Goal: Task Accomplishment & Management: Manage account settings

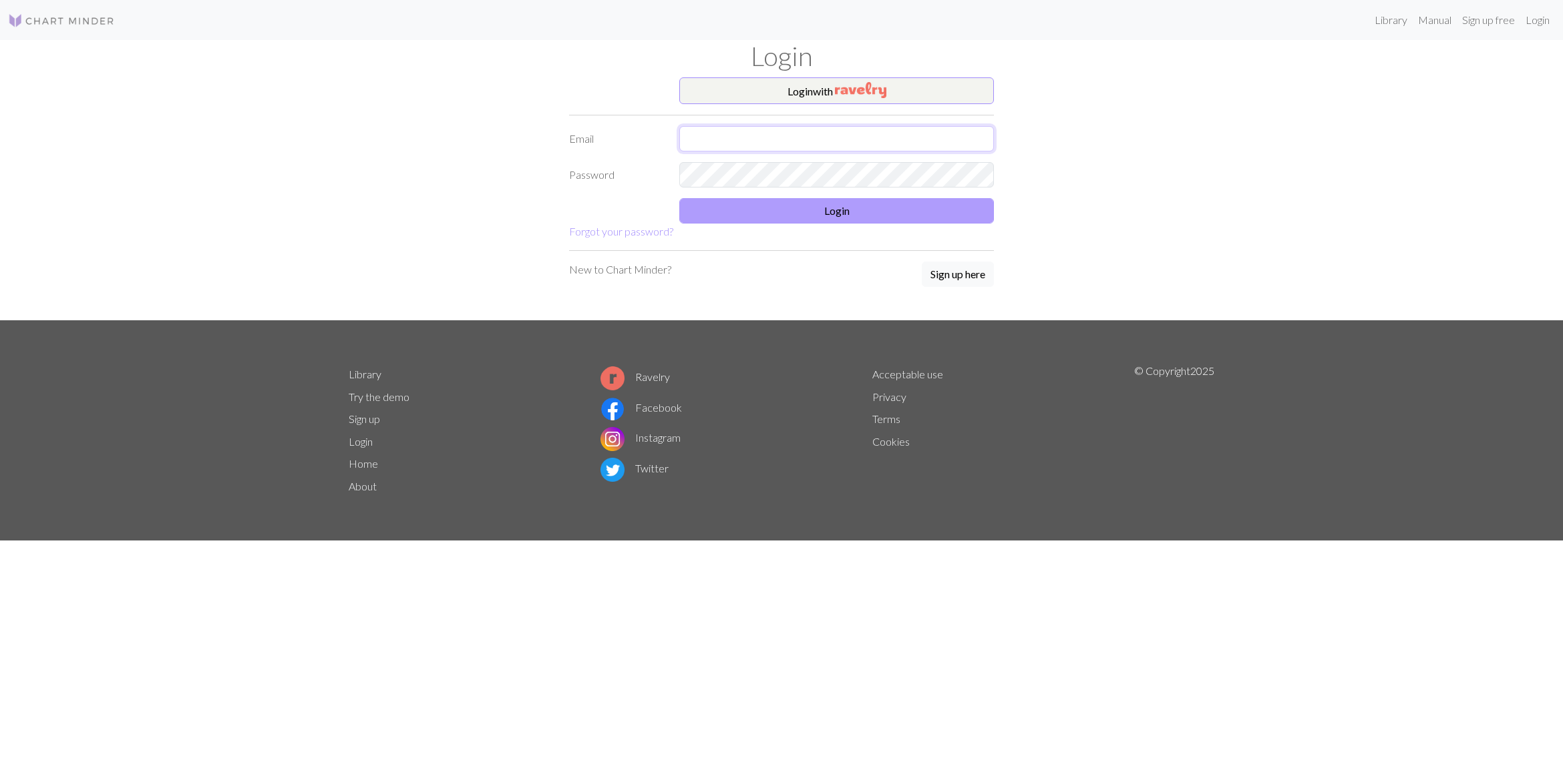
type input "galaseme@yahoo.fr"
click at [889, 219] on button "Login" at bounding box center [837, 211] width 315 height 25
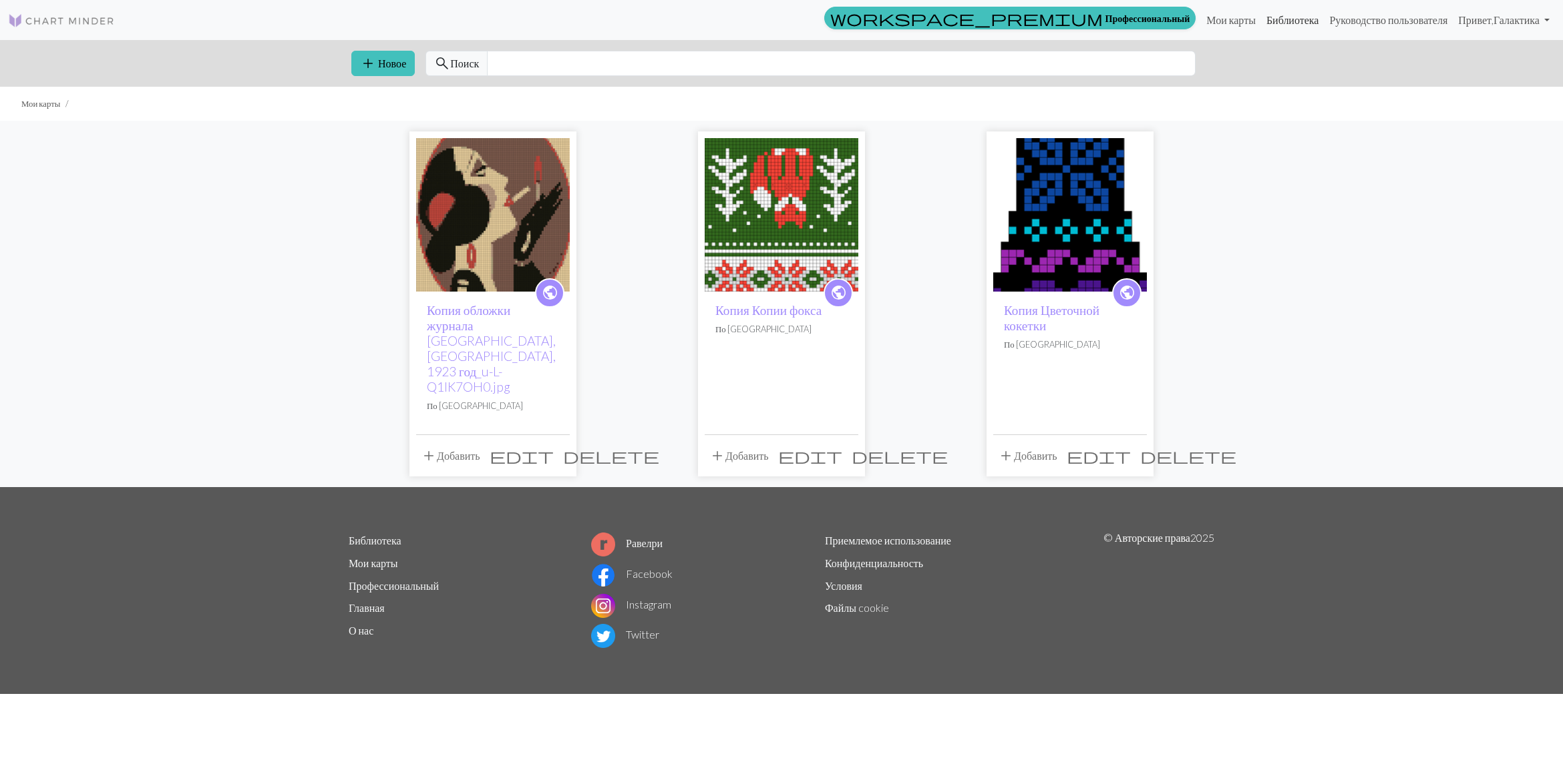
click at [1263, 22] on link "Библиотека" at bounding box center [1293, 20] width 64 height 27
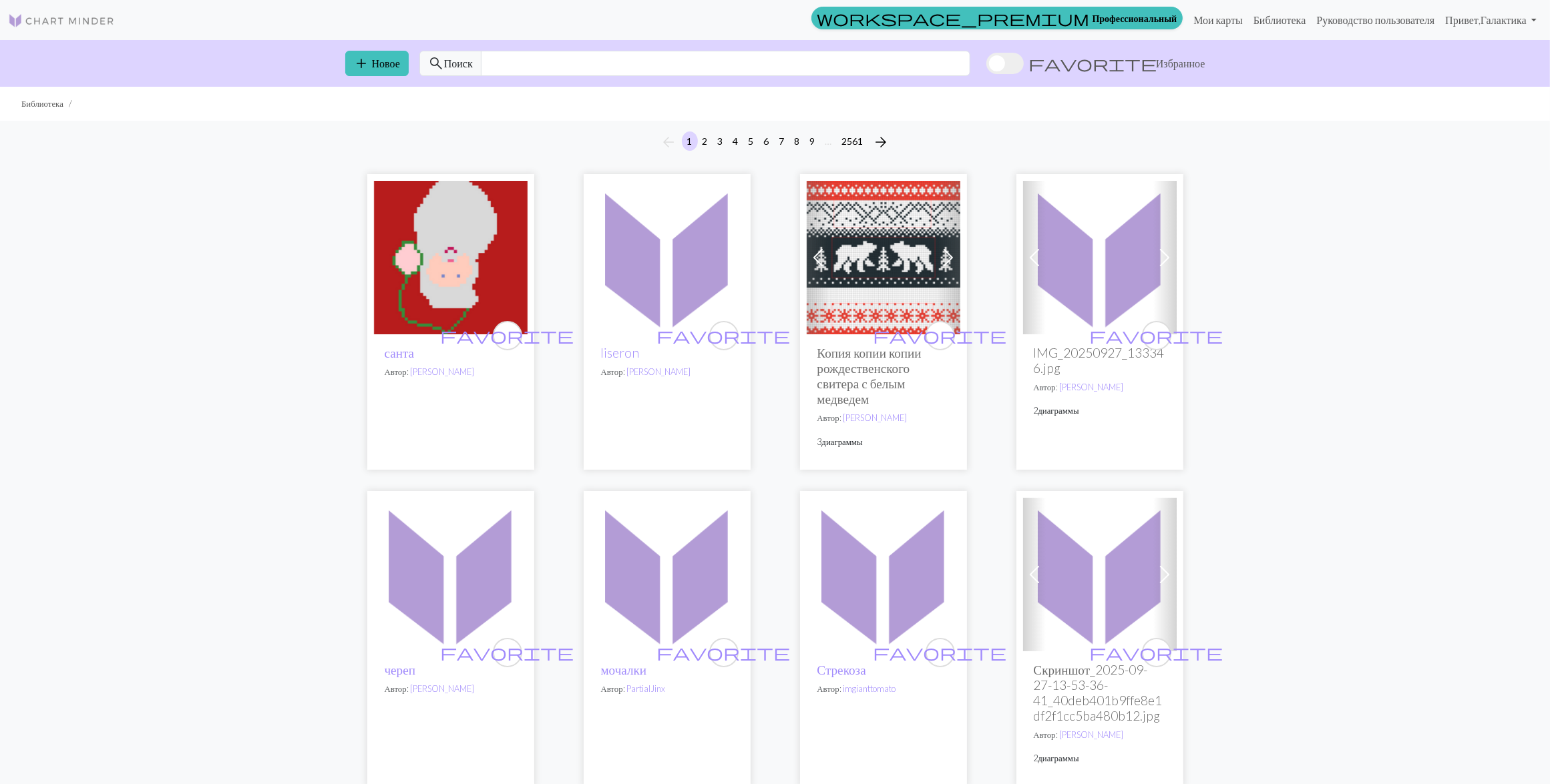
click at [459, 262] on img at bounding box center [450, 258] width 154 height 154
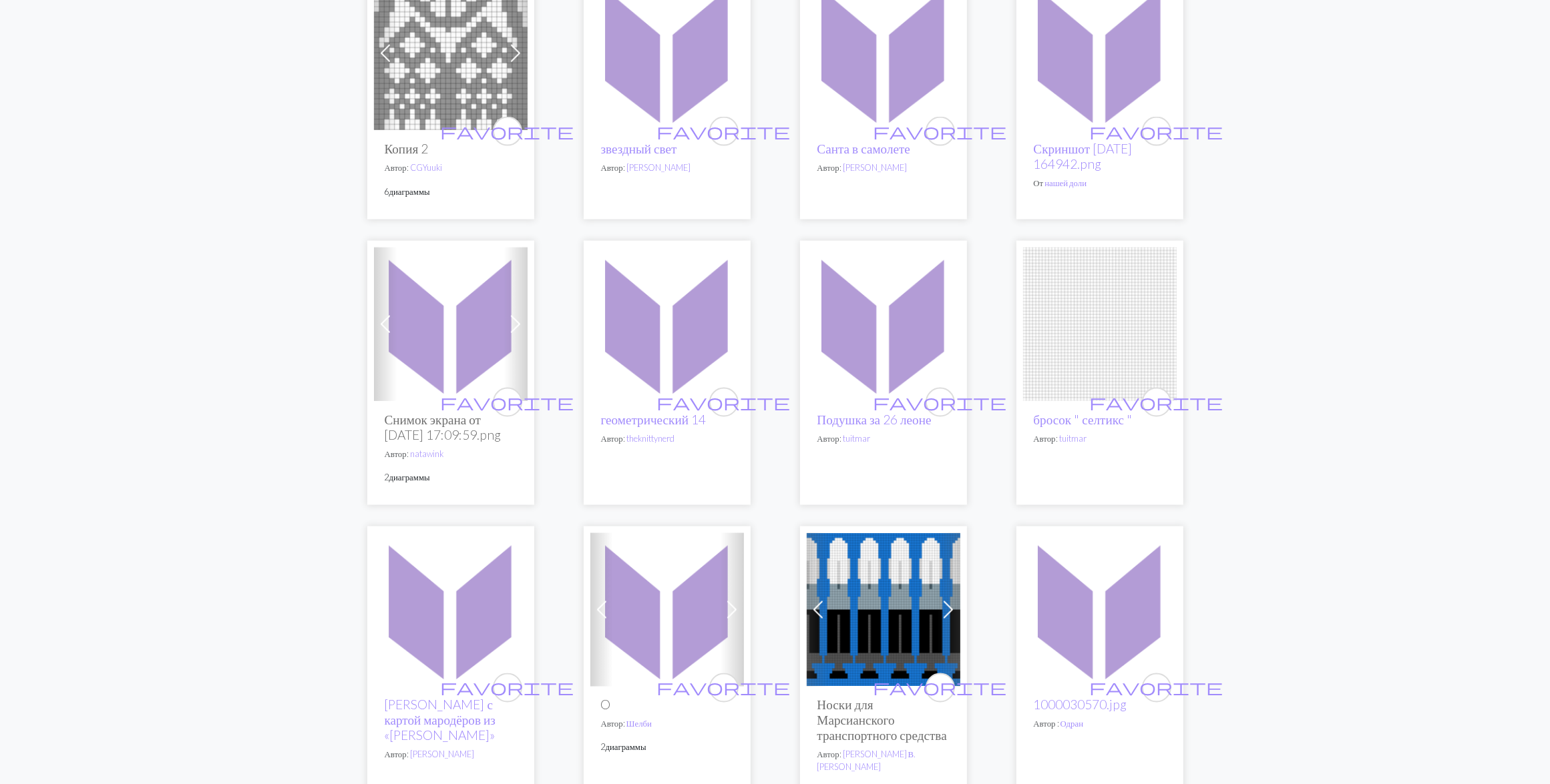
scroll to position [2435, 0]
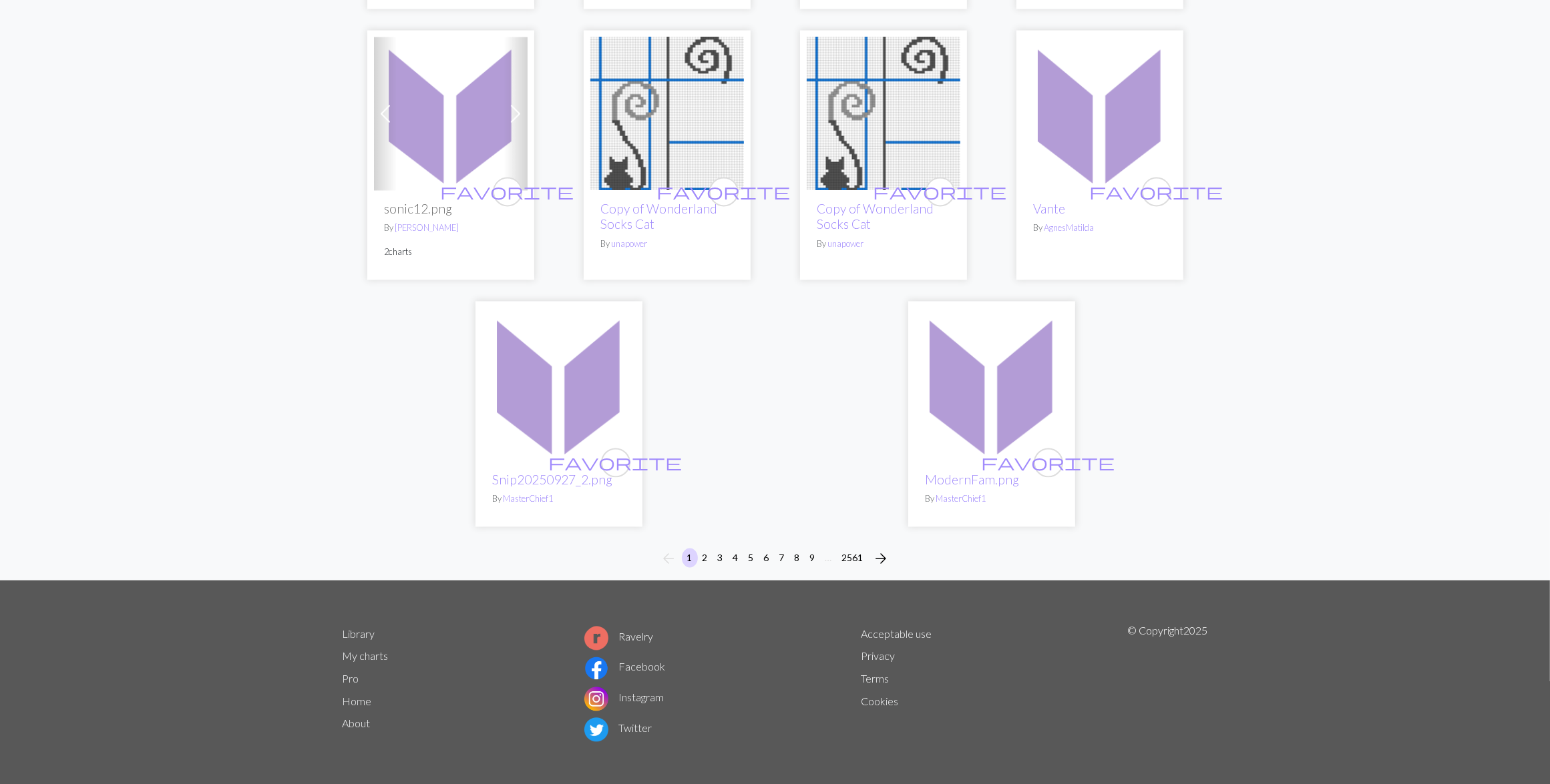
scroll to position [3287, 0]
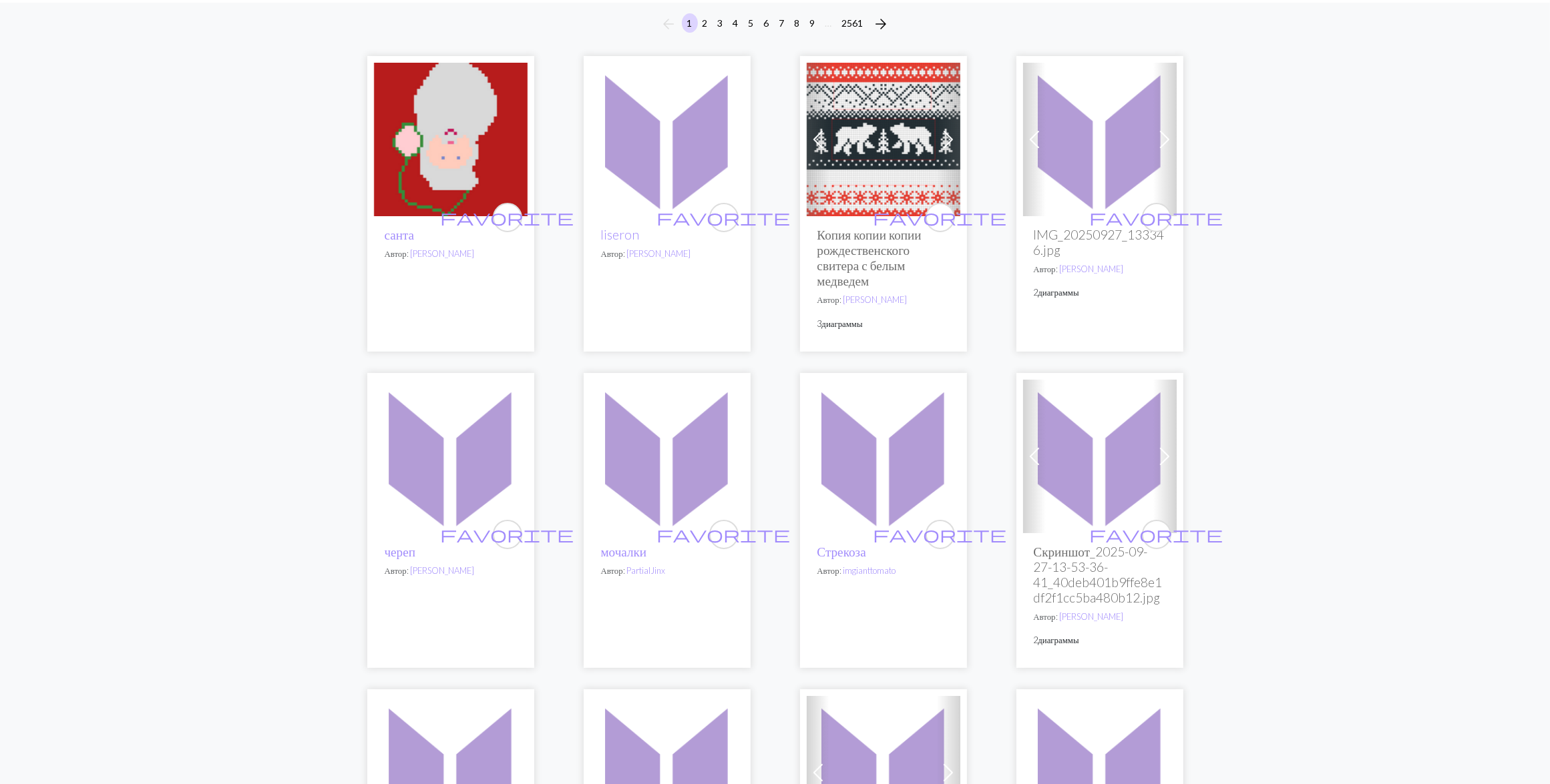
scroll to position [0, 0]
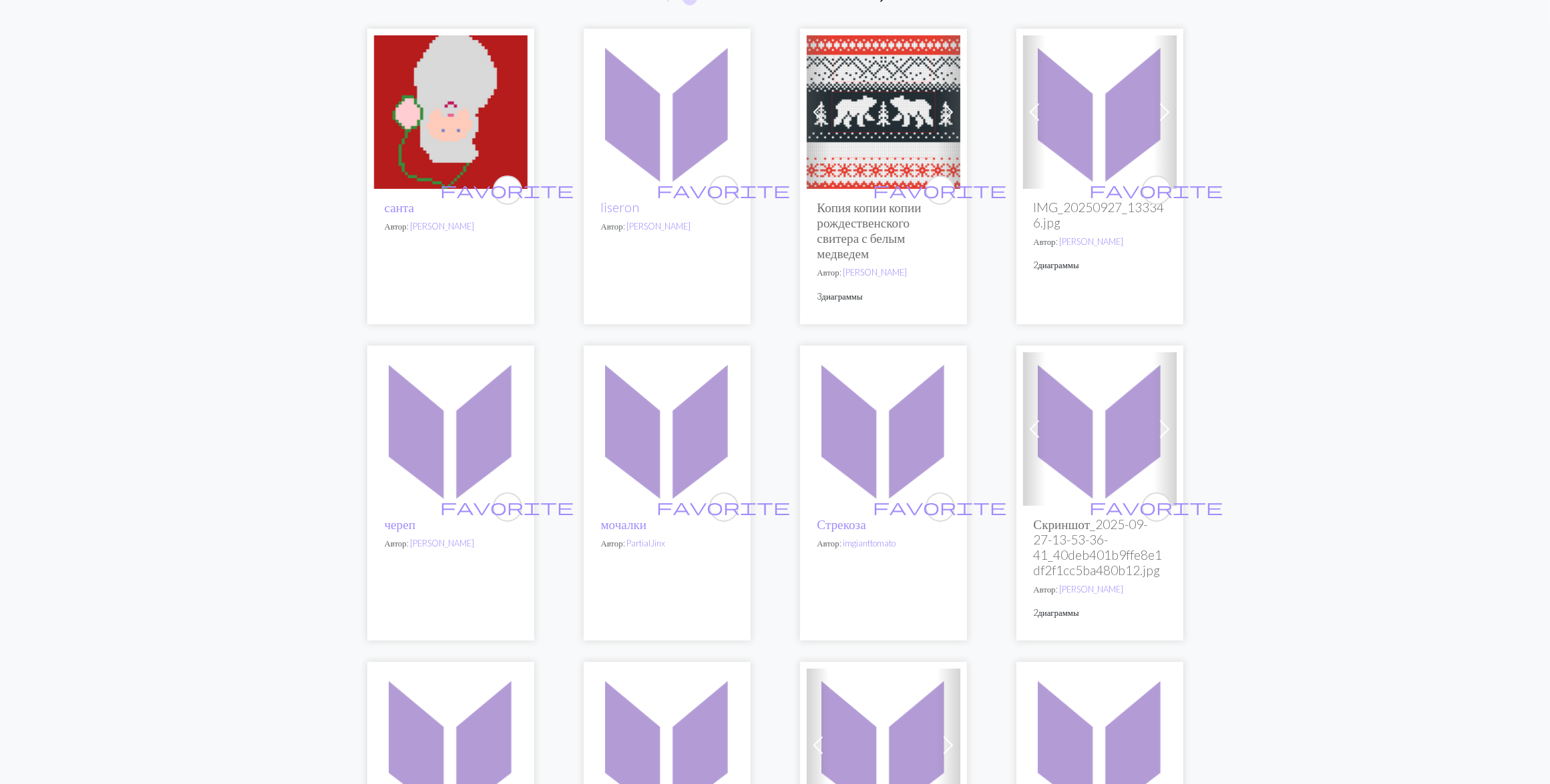
scroll to position [250, 0]
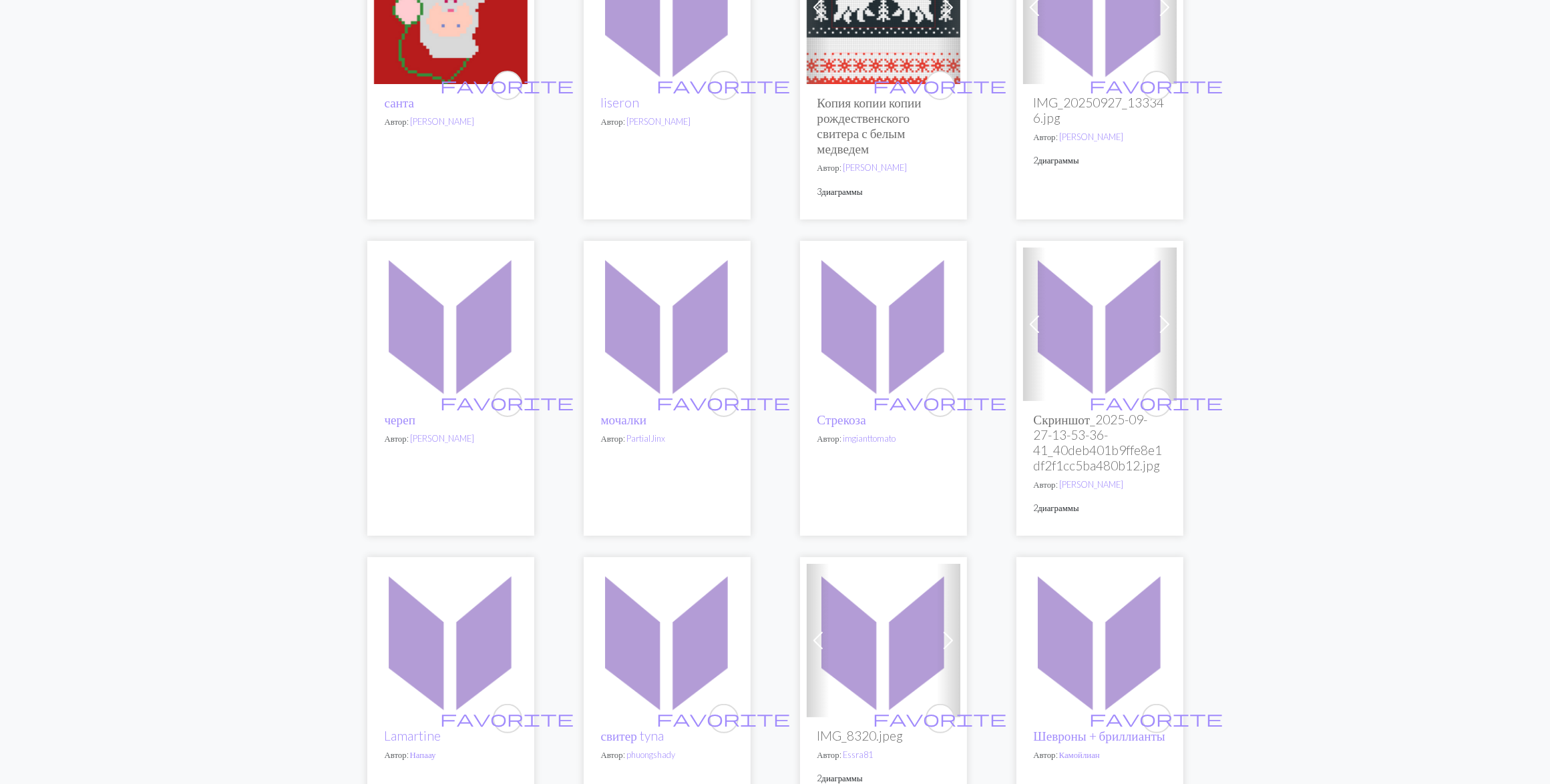
click at [470, 347] on img at bounding box center [450, 324] width 154 height 154
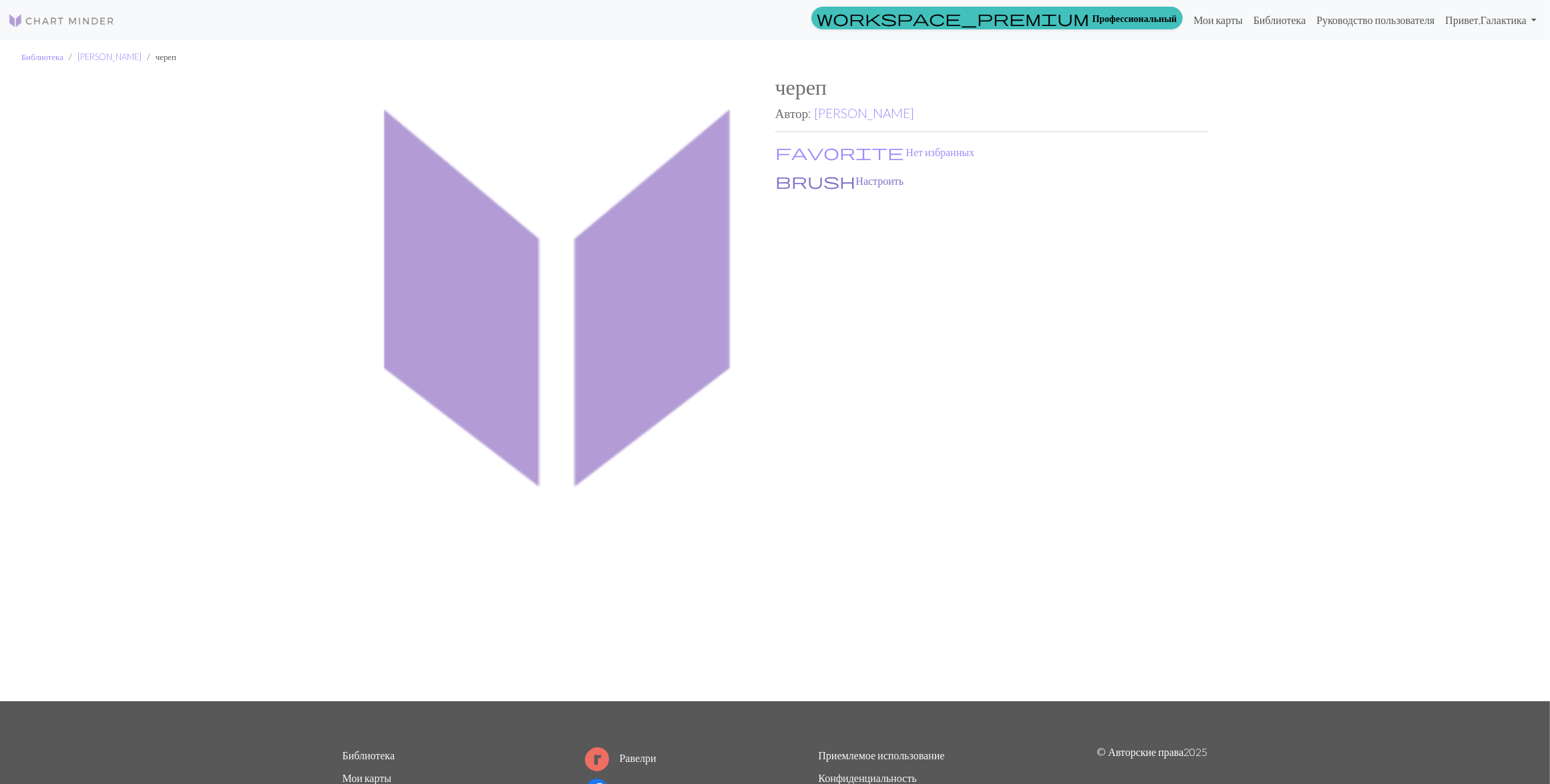
click at [828, 177] on button "brush Настроить" at bounding box center [840, 180] width 130 height 17
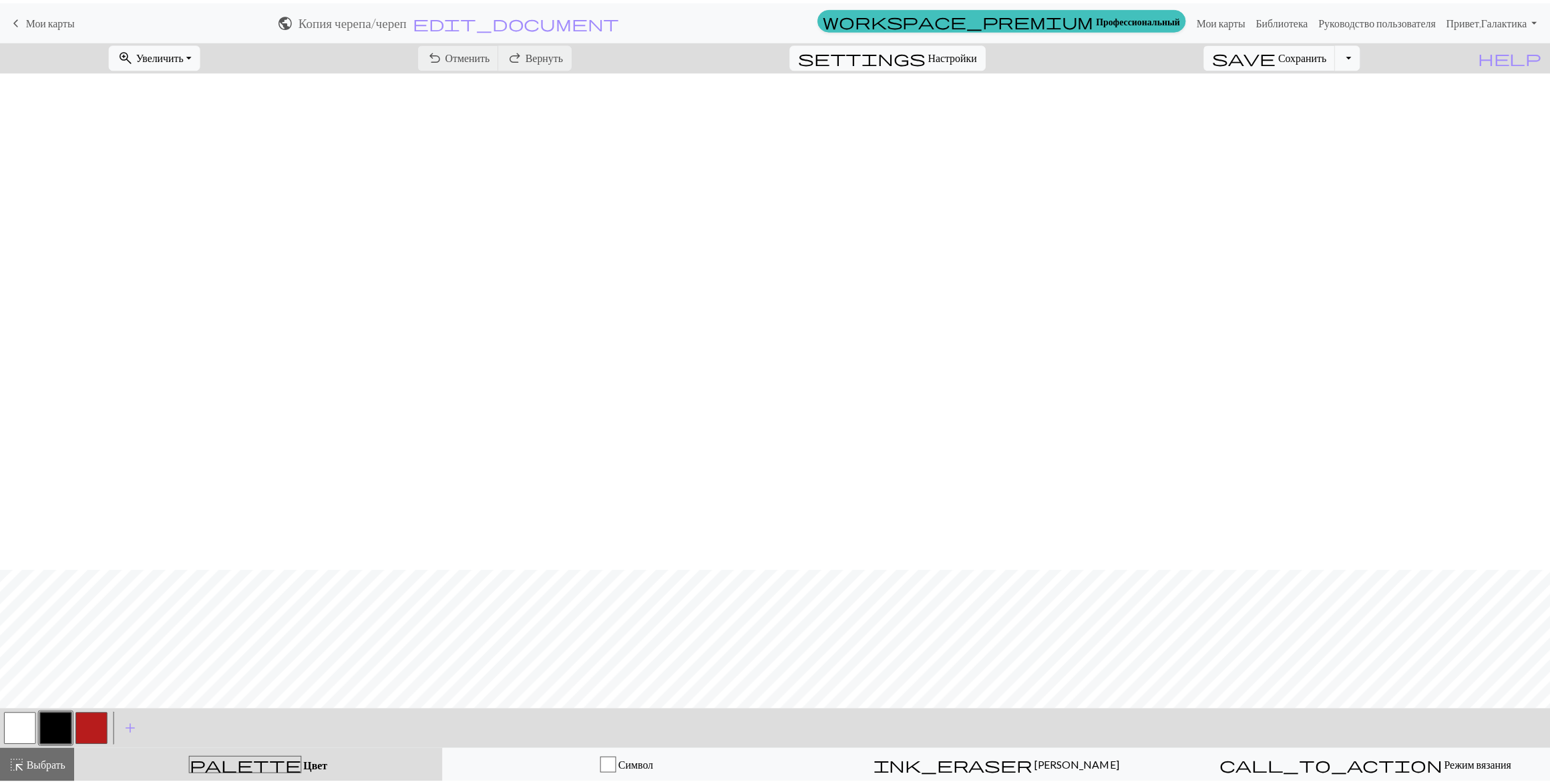
scroll to position [501, 0]
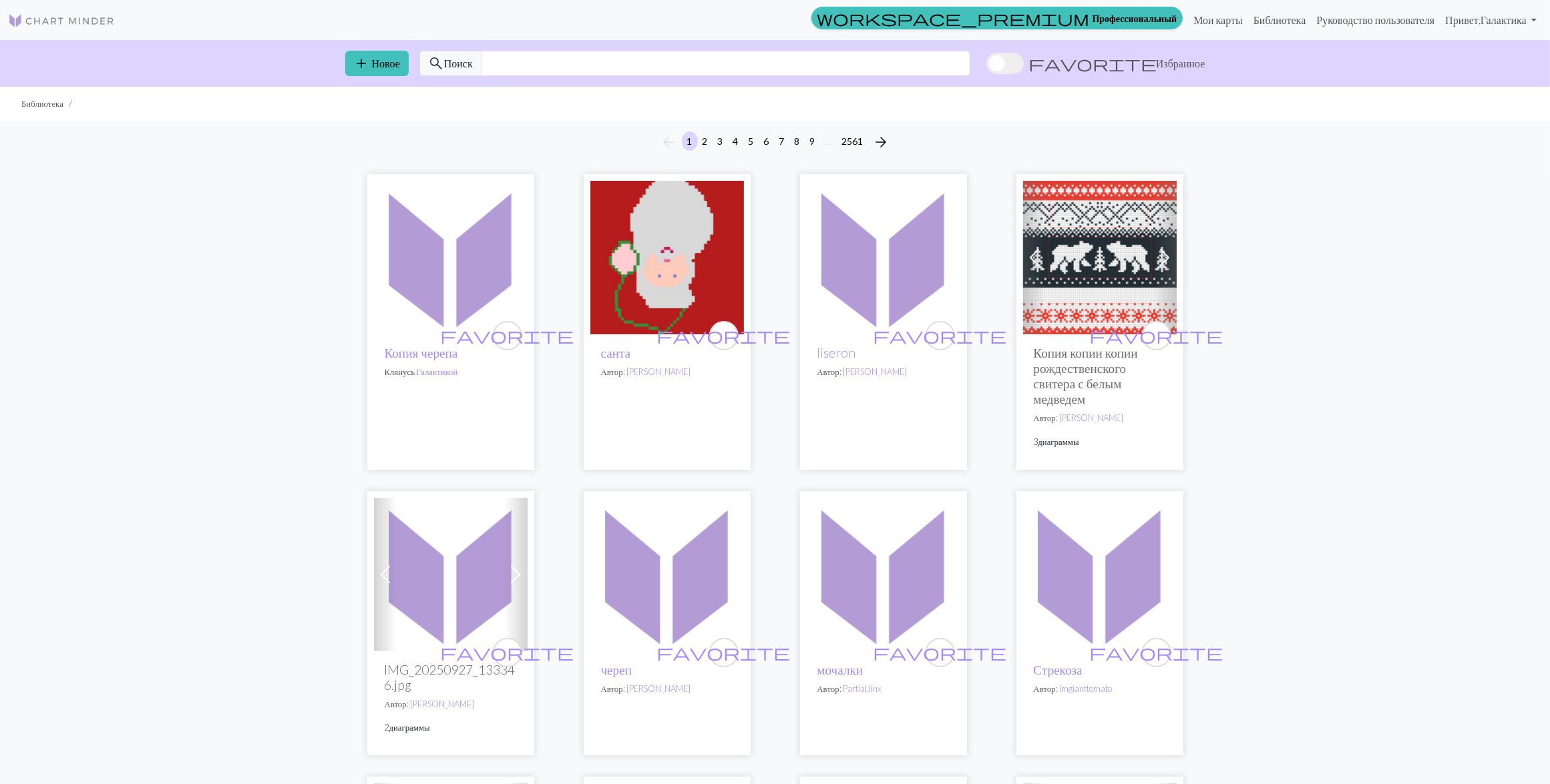
click at [888, 287] on img at bounding box center [883, 258] width 154 height 154
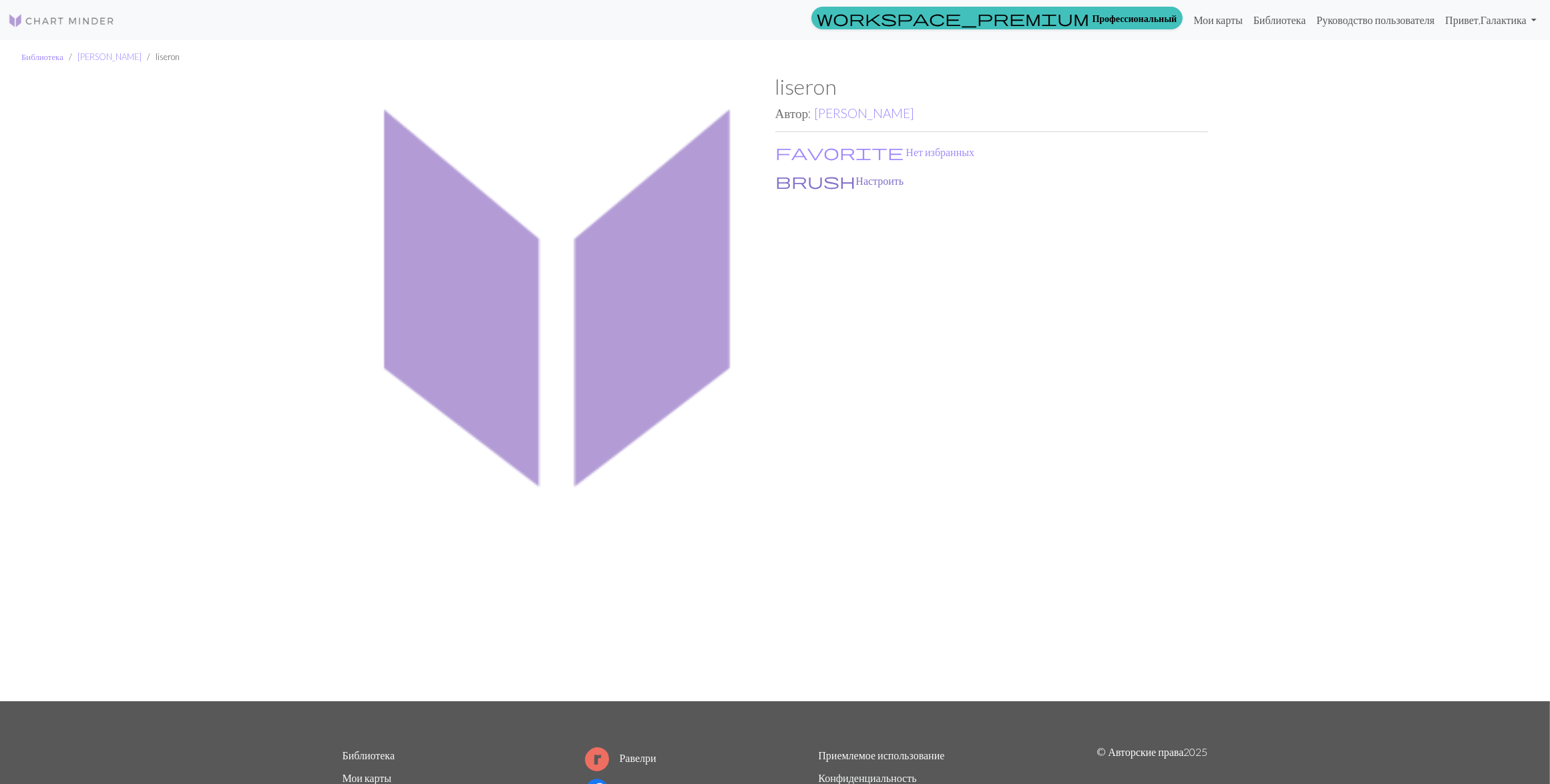
click at [805, 181] on button "brush Настроить" at bounding box center [840, 180] width 130 height 17
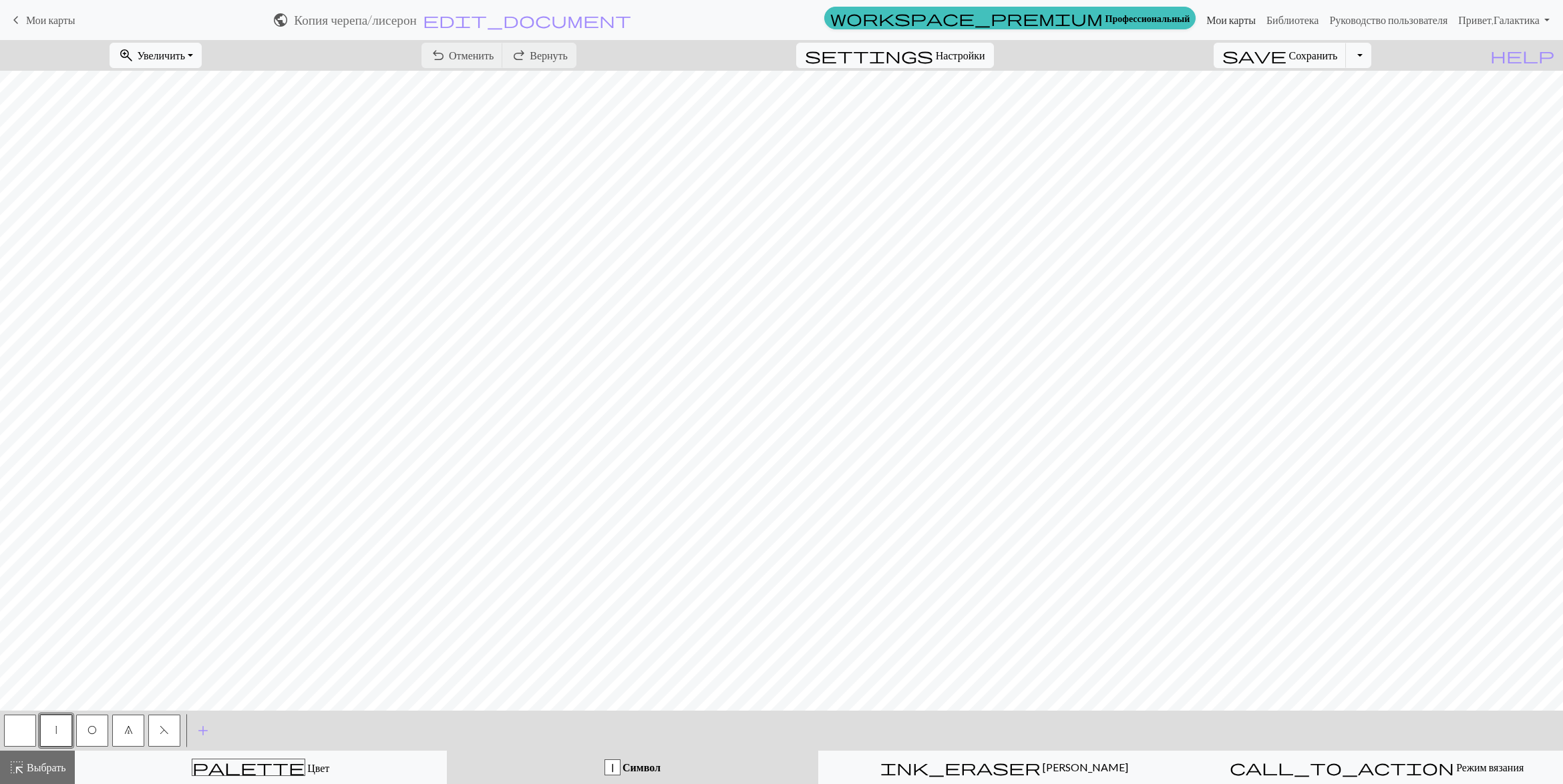
click at [1201, 18] on link "Мои карты" at bounding box center [1231, 20] width 60 height 27
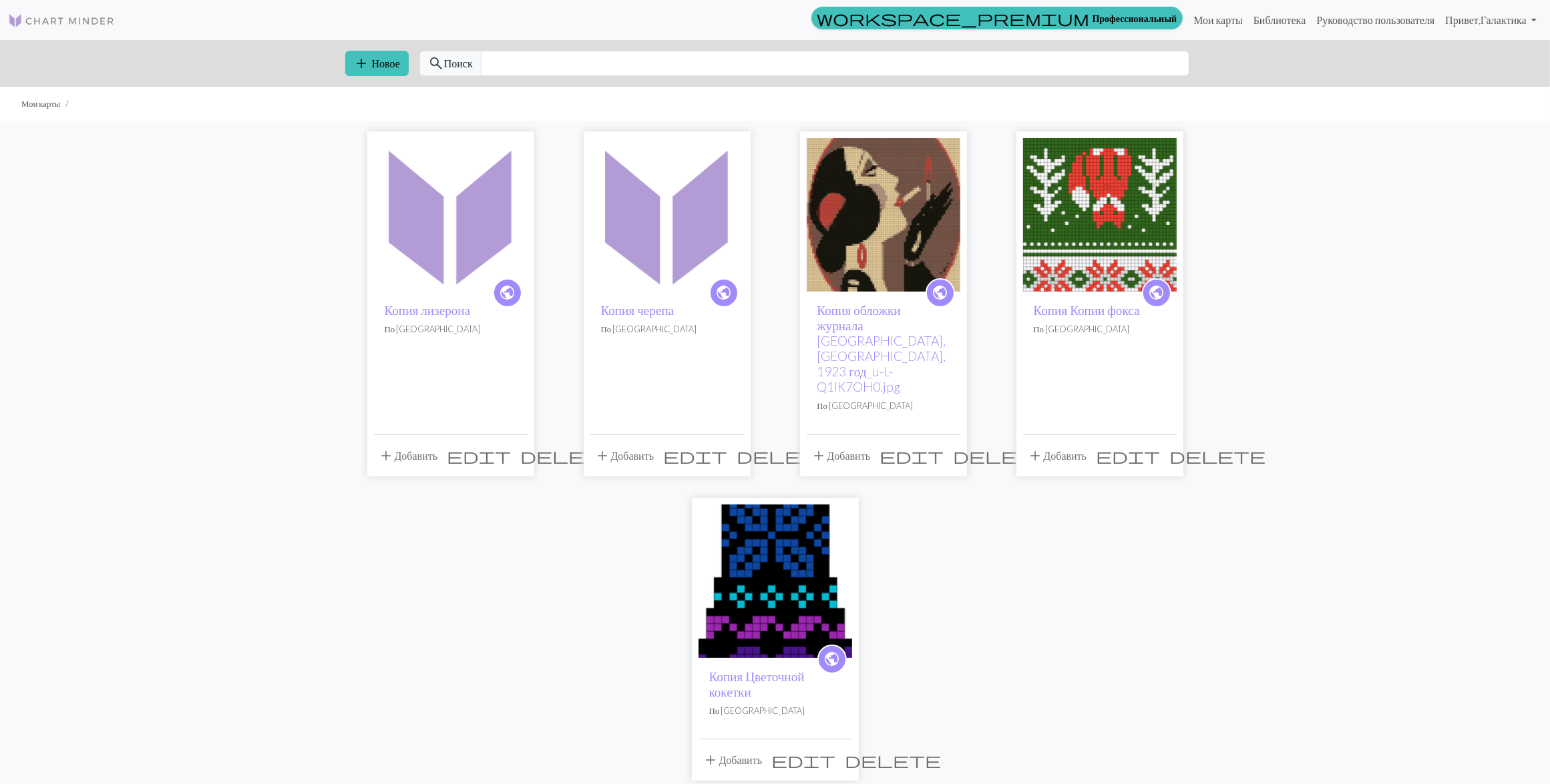
click at [736, 446] on span "delete" at bounding box center [784, 455] width 96 height 19
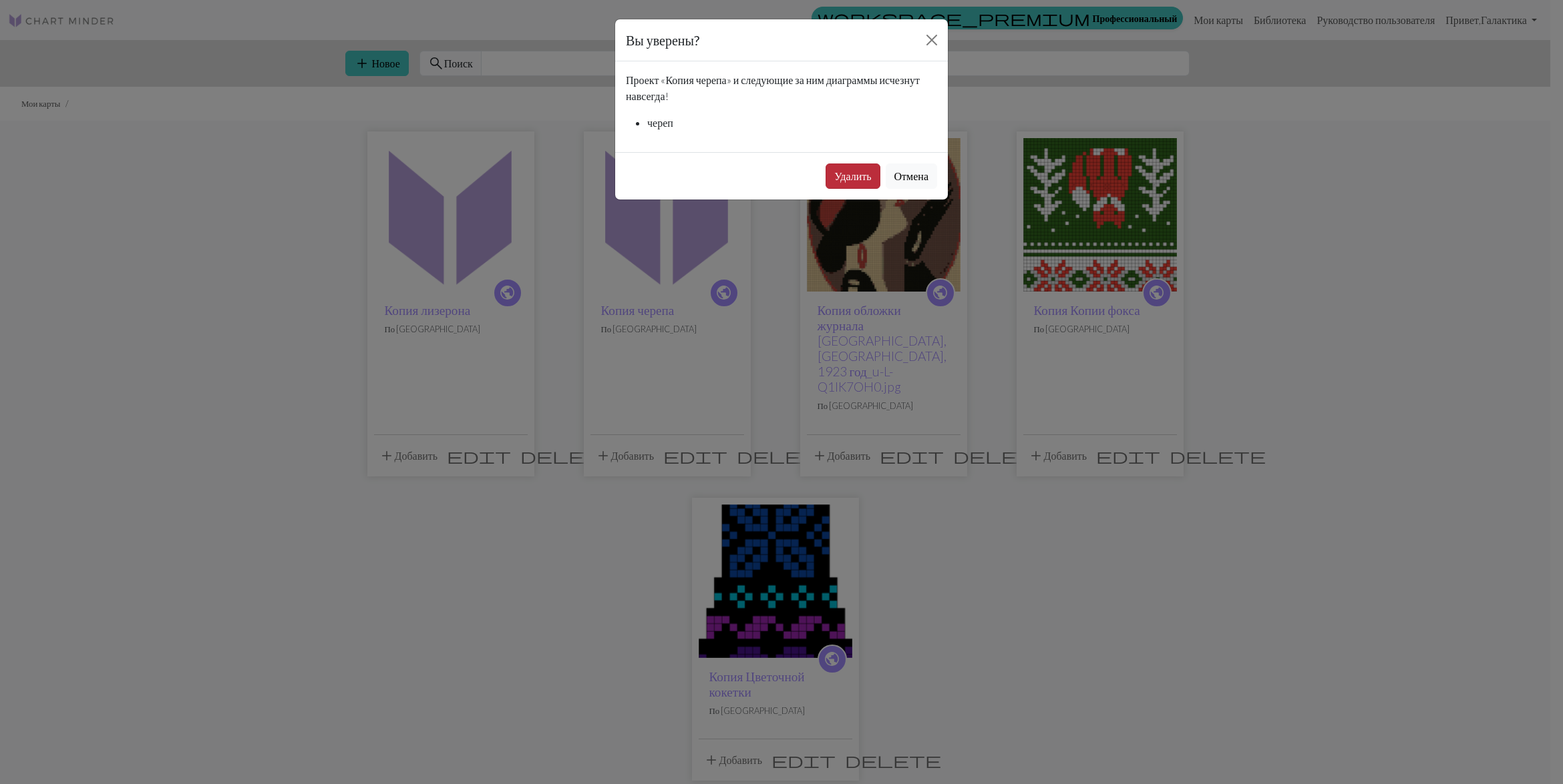
click at [859, 186] on button "Удалить" at bounding box center [853, 176] width 54 height 25
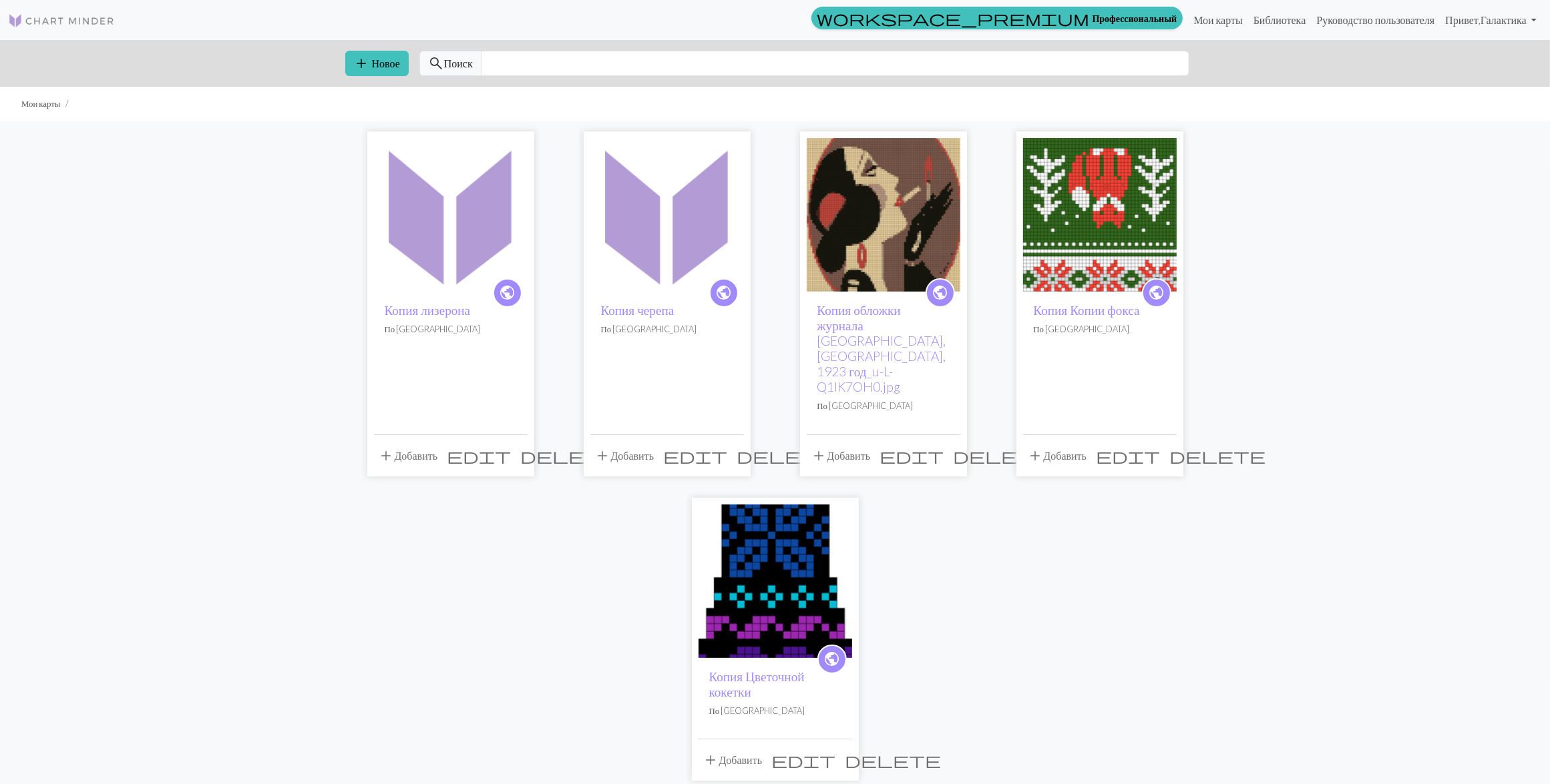
click at [520, 446] on span "delete" at bounding box center [568, 455] width 96 height 19
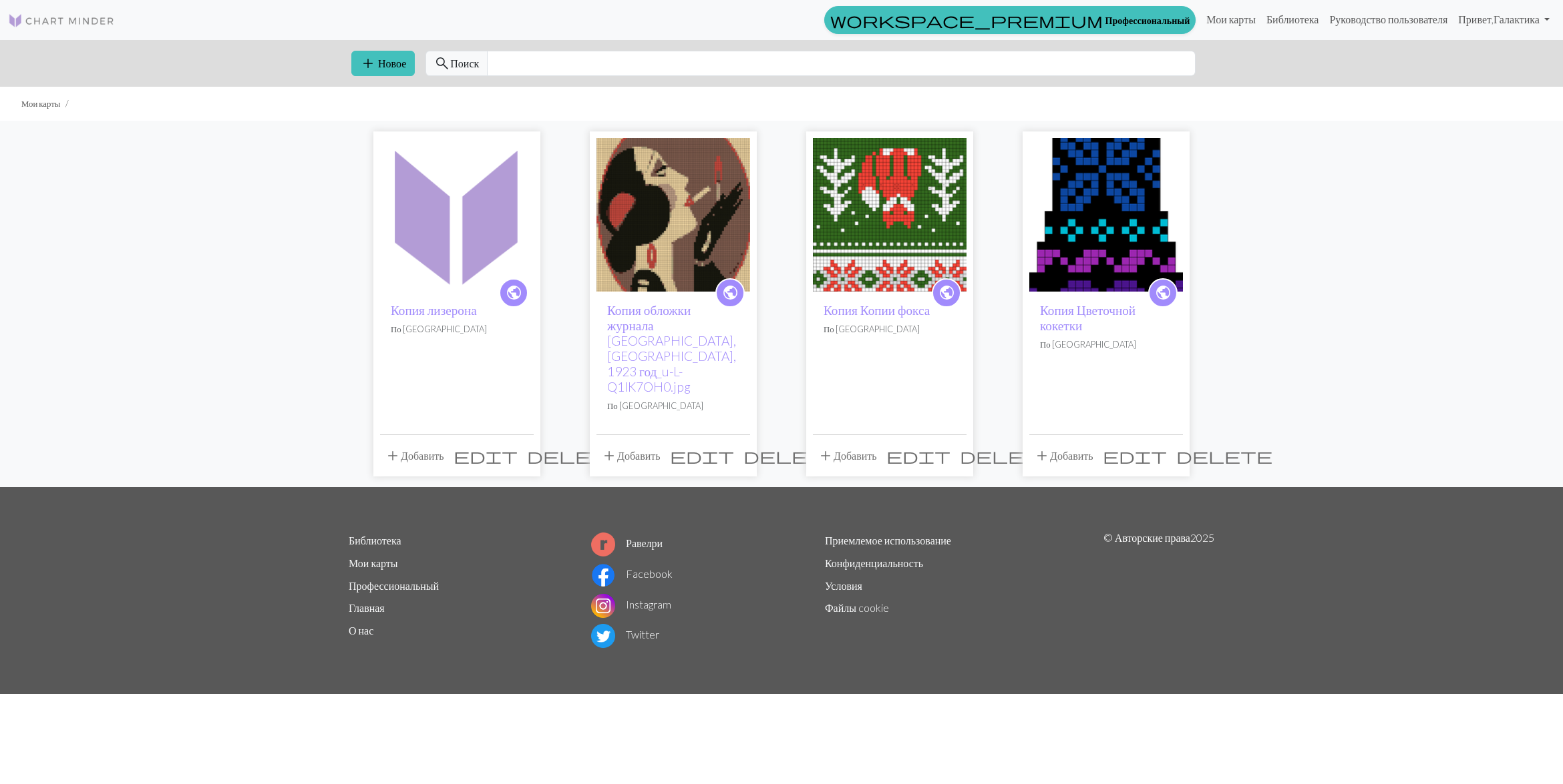
click at [527, 446] on span "delete" at bounding box center [575, 455] width 96 height 19
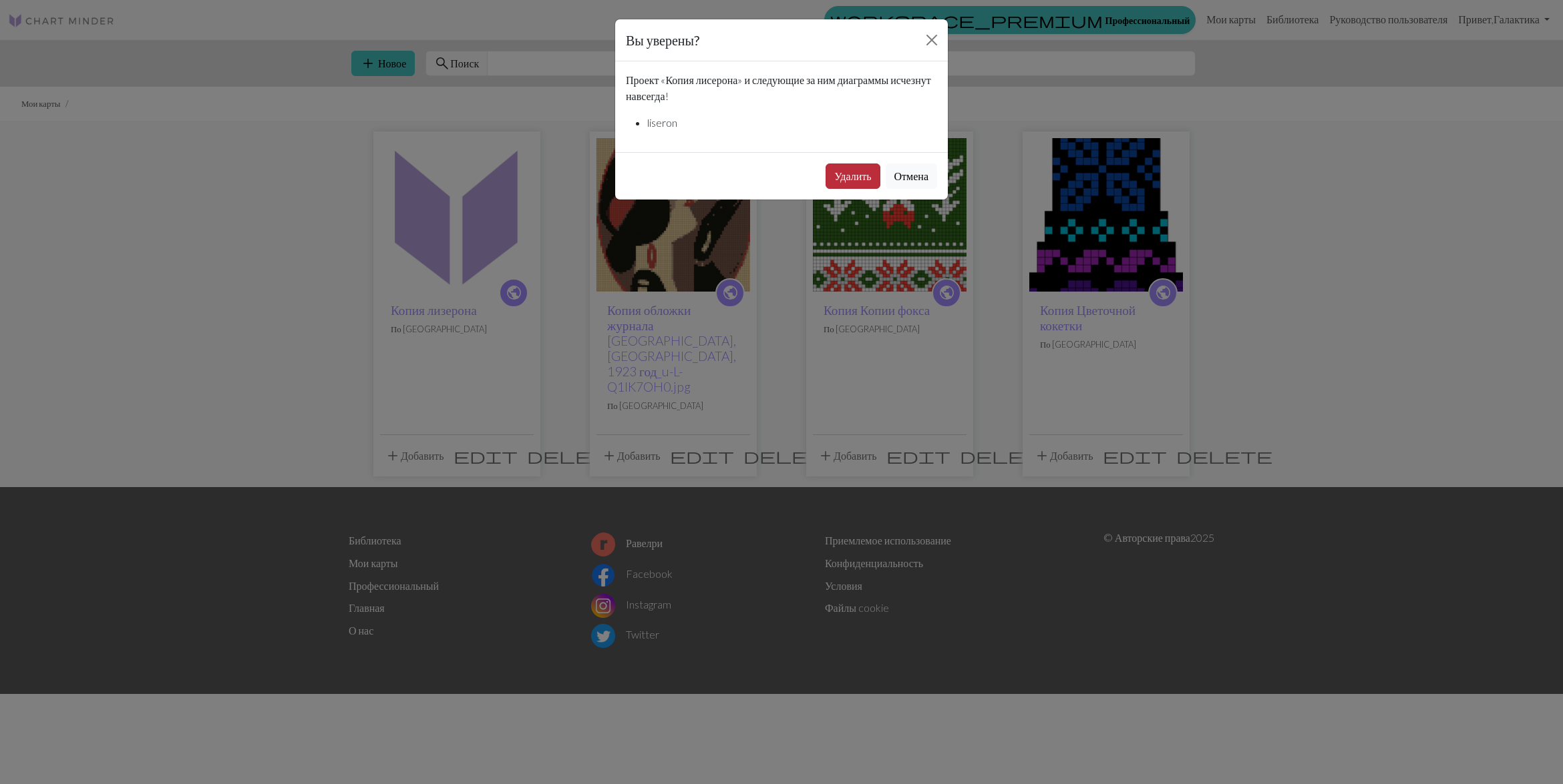
click at [847, 171] on button "Удалить" at bounding box center [853, 176] width 54 height 25
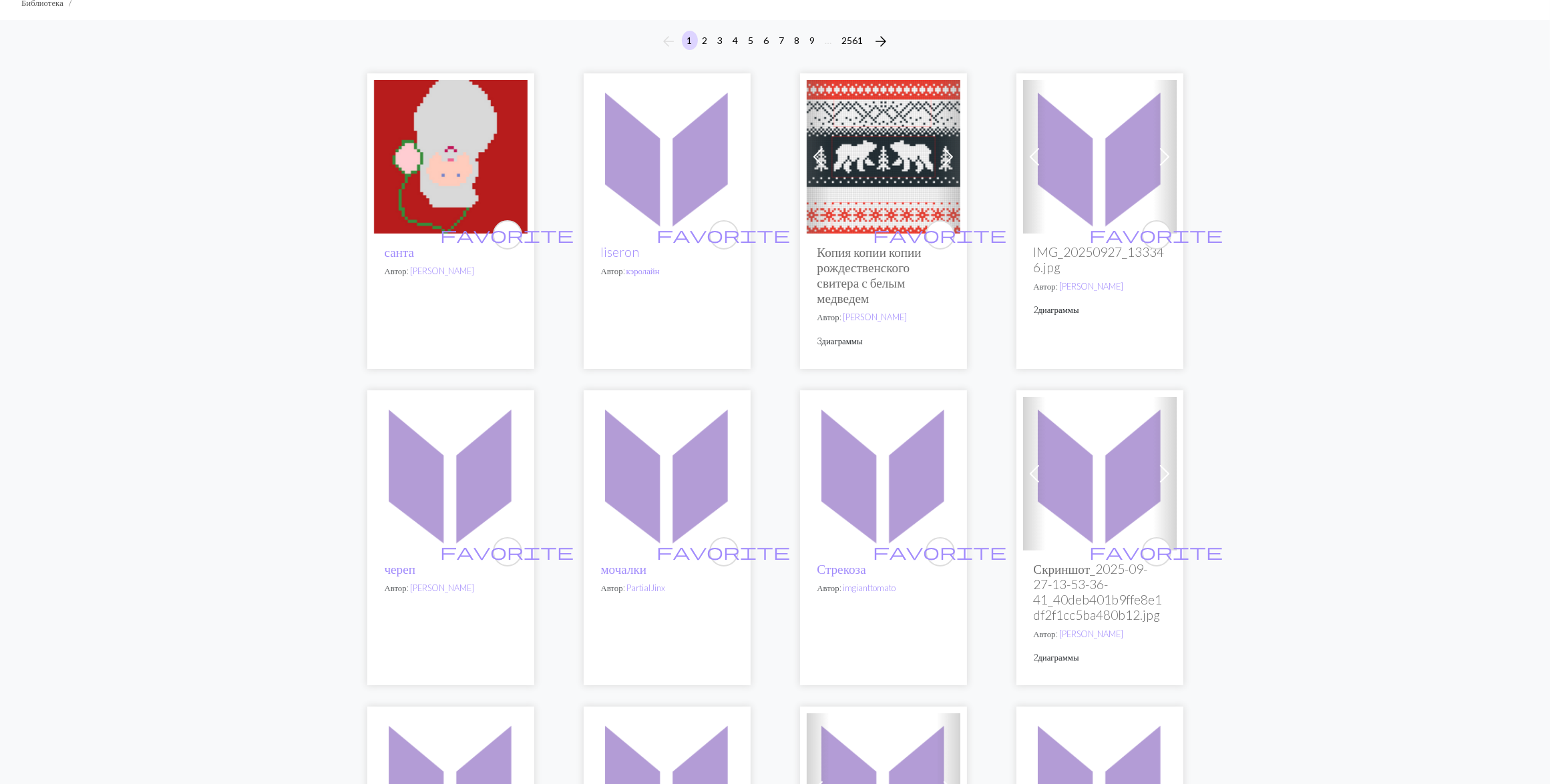
scroll to position [250, 0]
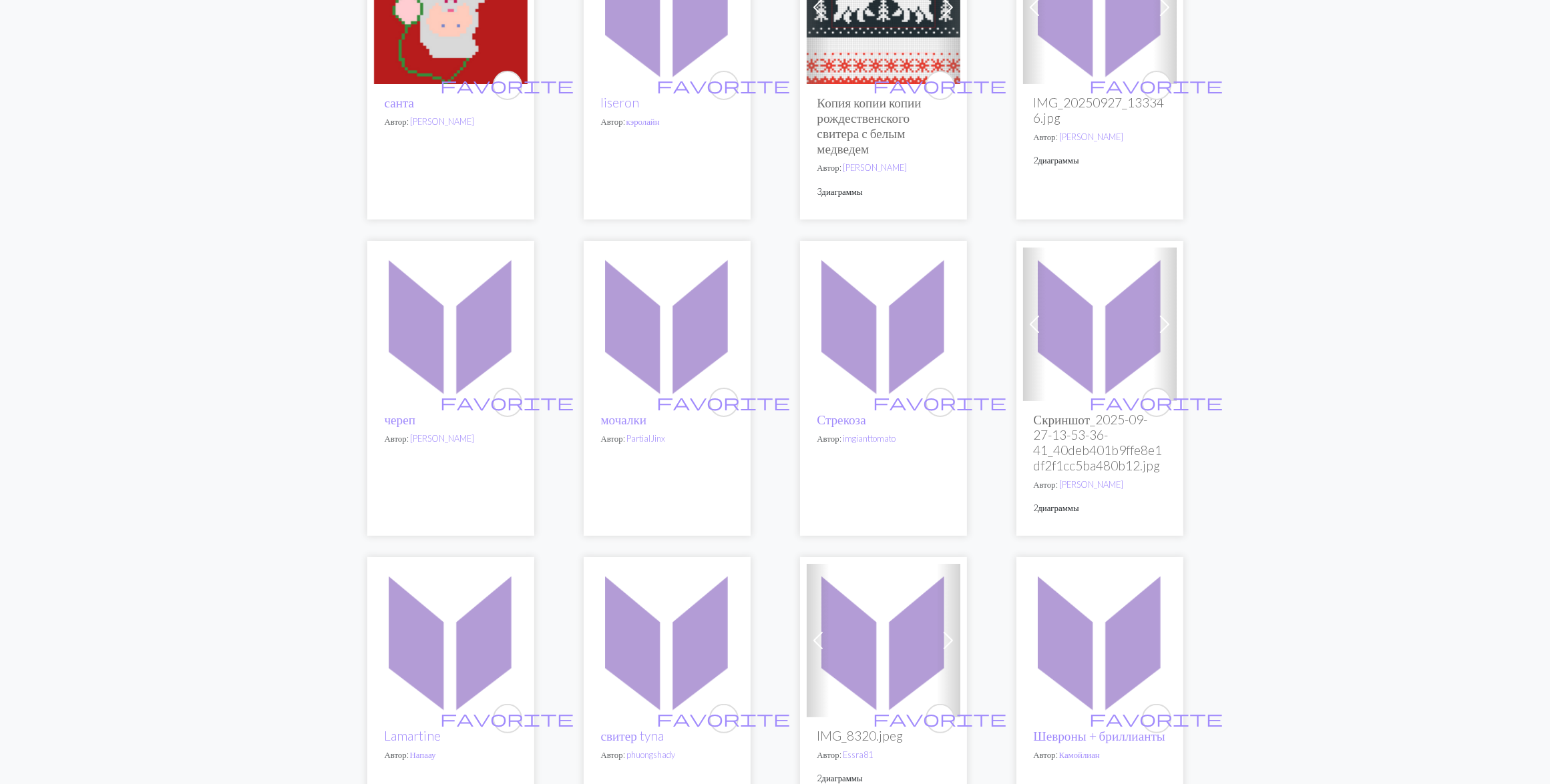
click at [873, 347] on img at bounding box center [883, 324] width 154 height 154
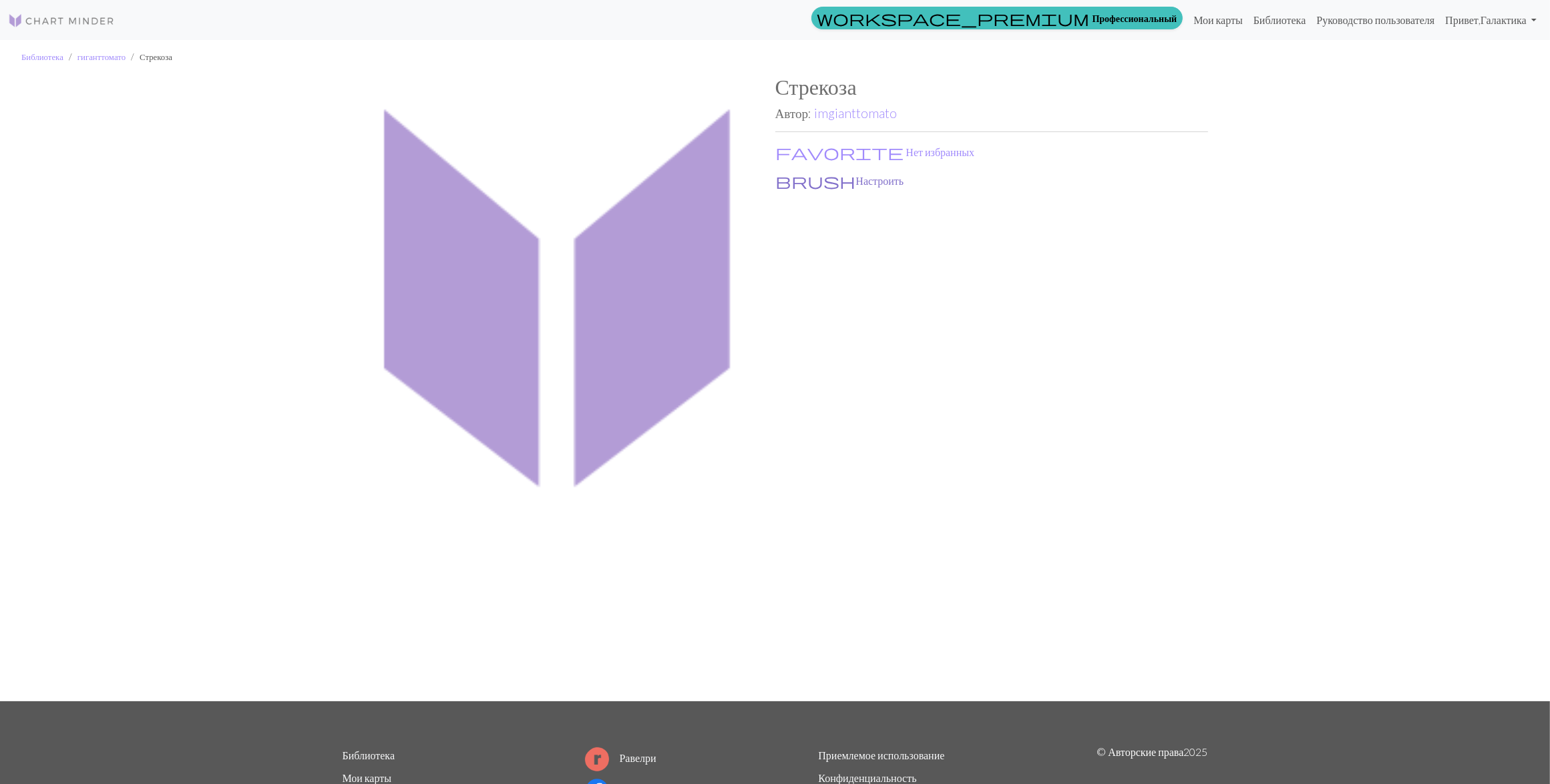
click at [809, 175] on button "brush Настроить" at bounding box center [840, 180] width 130 height 17
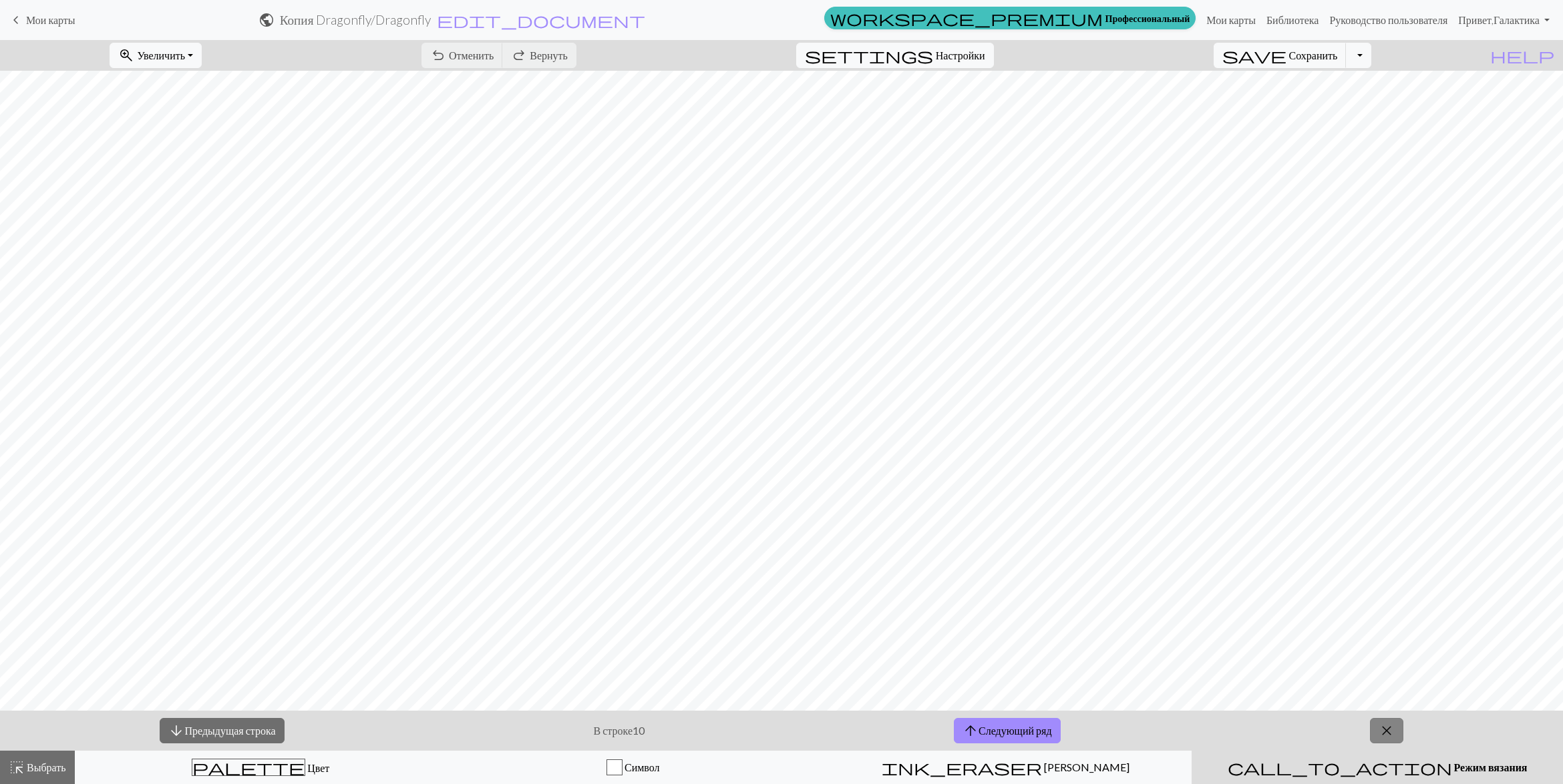
click at [1385, 729] on span "close" at bounding box center [1386, 731] width 16 height 19
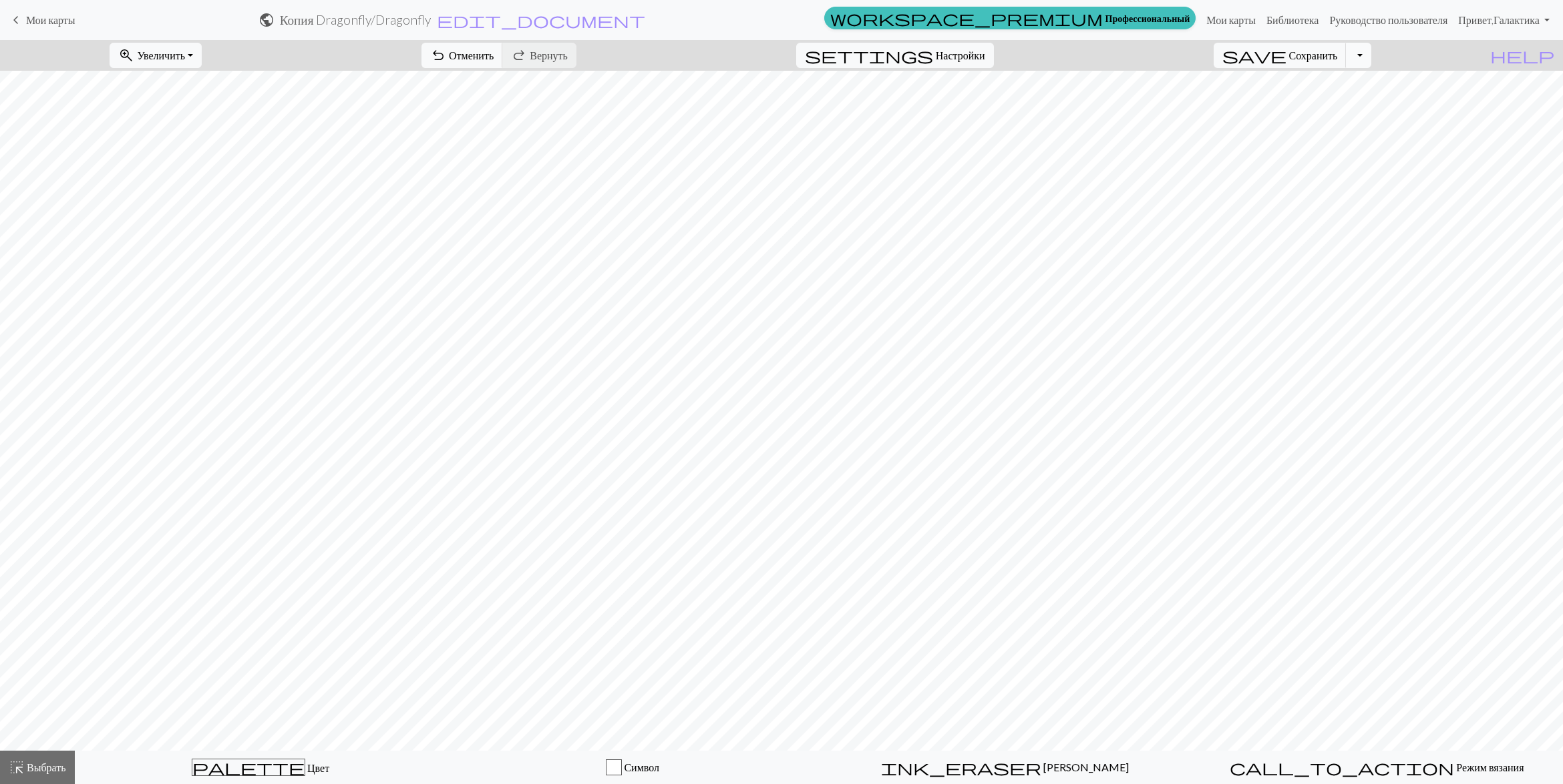
click at [1371, 52] on button "Переключить раскрывающийся список" at bounding box center [1358, 55] width 25 height 25
click at [1311, 108] on button "save_alt Скачать" at bounding box center [1248, 106] width 246 height 22
click at [742, 37] on button "Скачать" at bounding box center [748, 43] width 53 height 25
click at [1212, 16] on link "Мои карты" at bounding box center [1231, 20] width 60 height 27
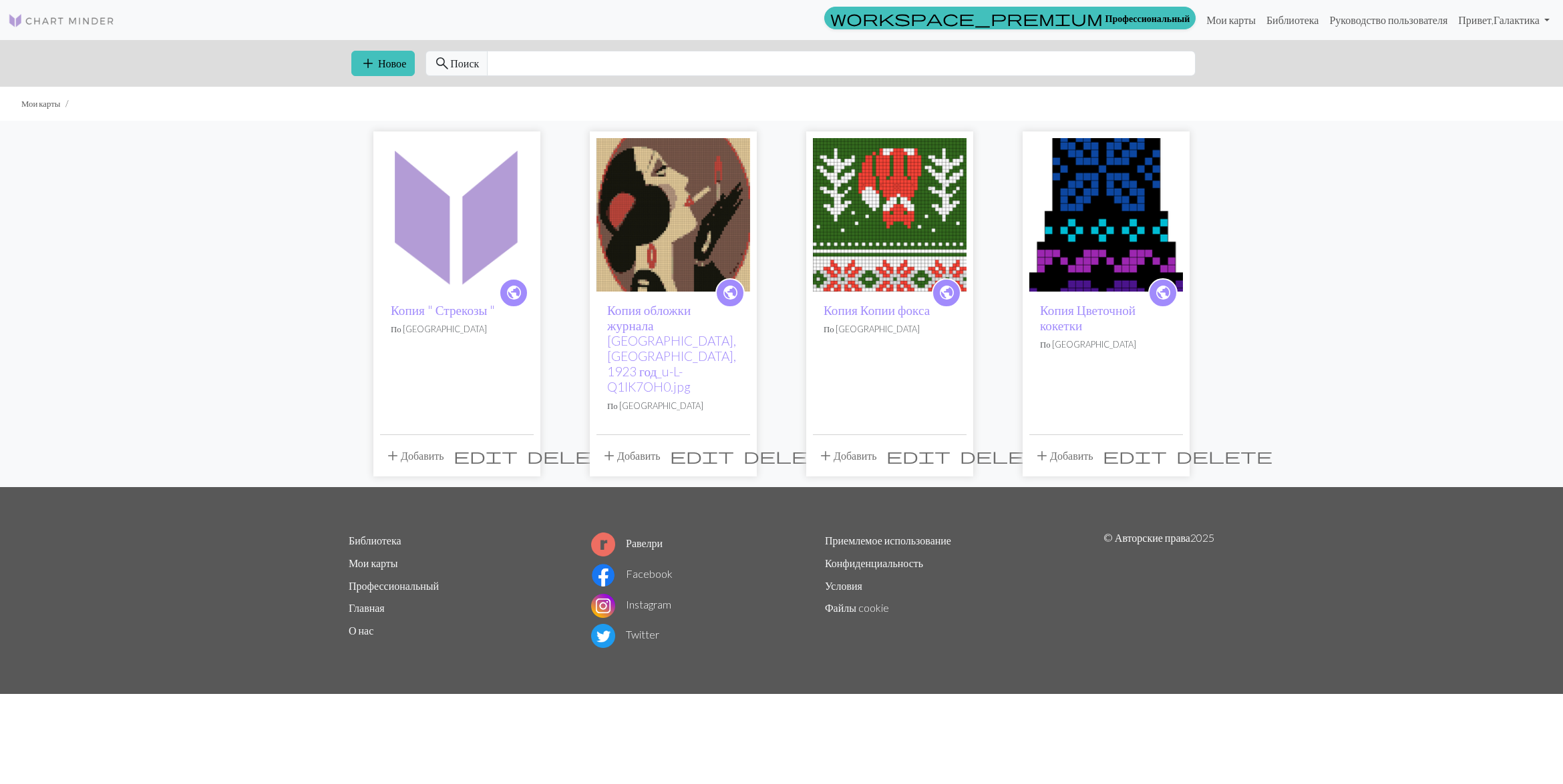
click at [527, 446] on span "delete" at bounding box center [575, 455] width 96 height 19
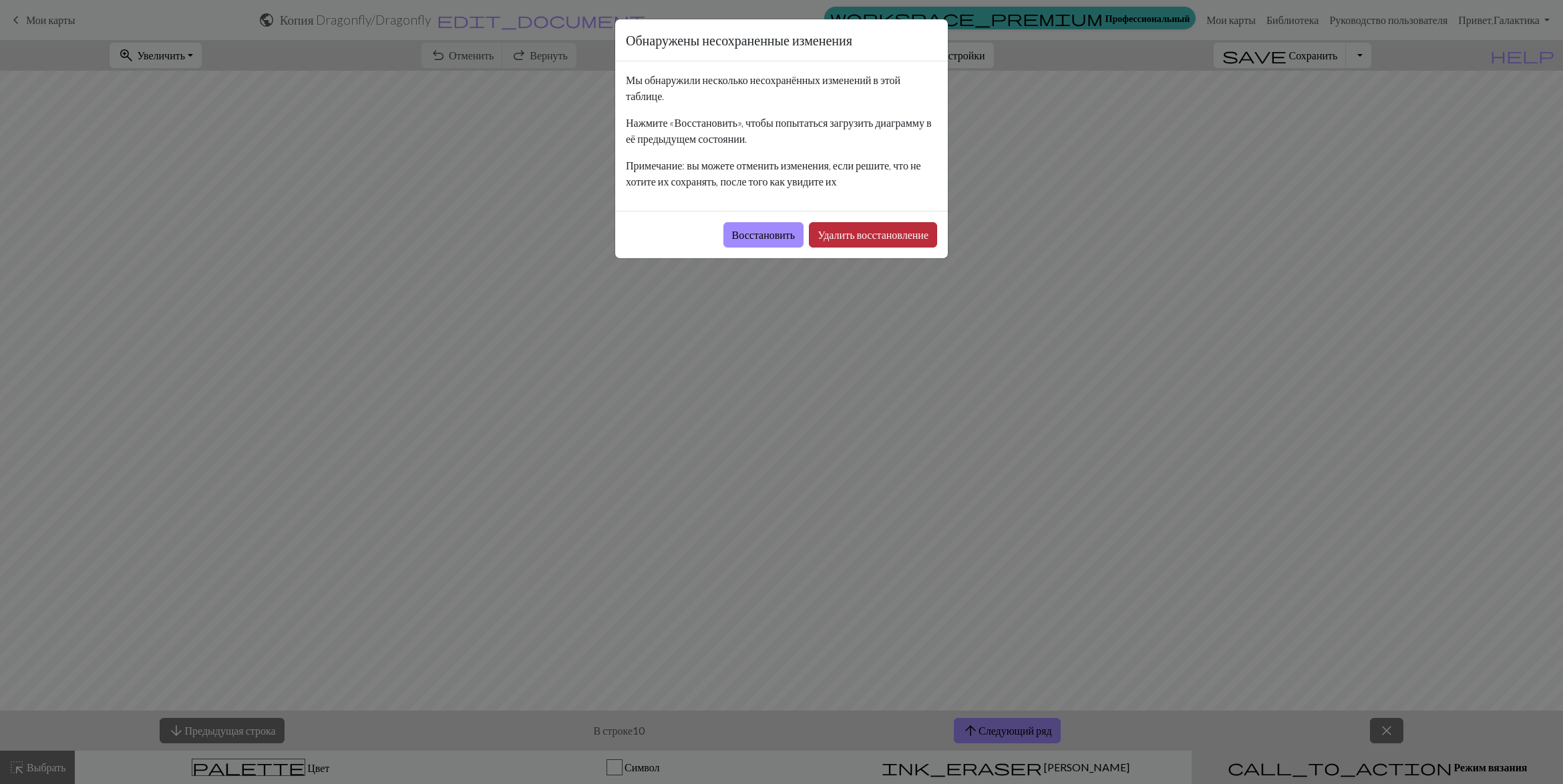
click at [845, 237] on button "Удалить восстановление" at bounding box center [873, 235] width 128 height 25
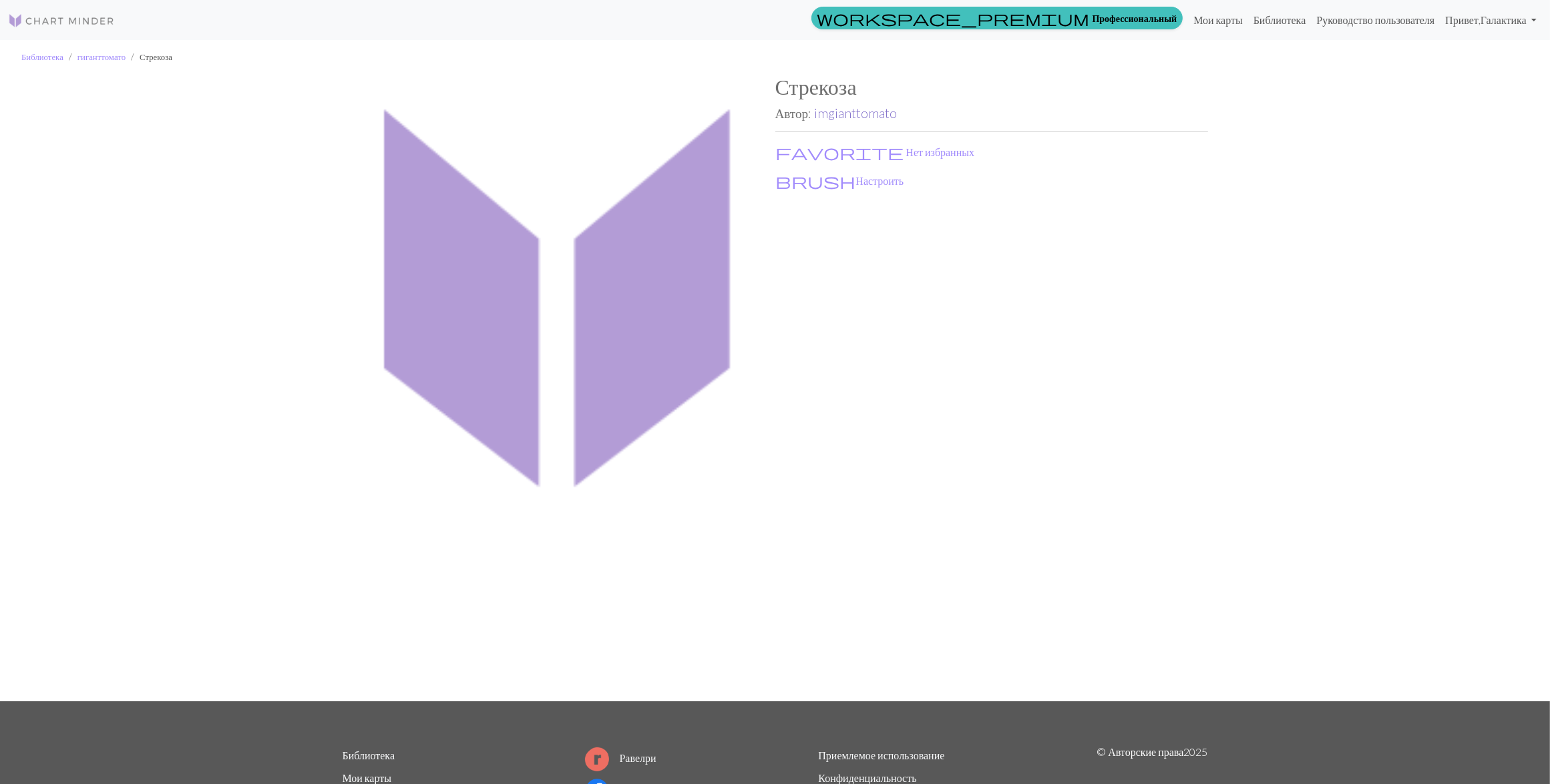
click at [844, 115] on link "imgianttomato" at bounding box center [856, 113] width 83 height 16
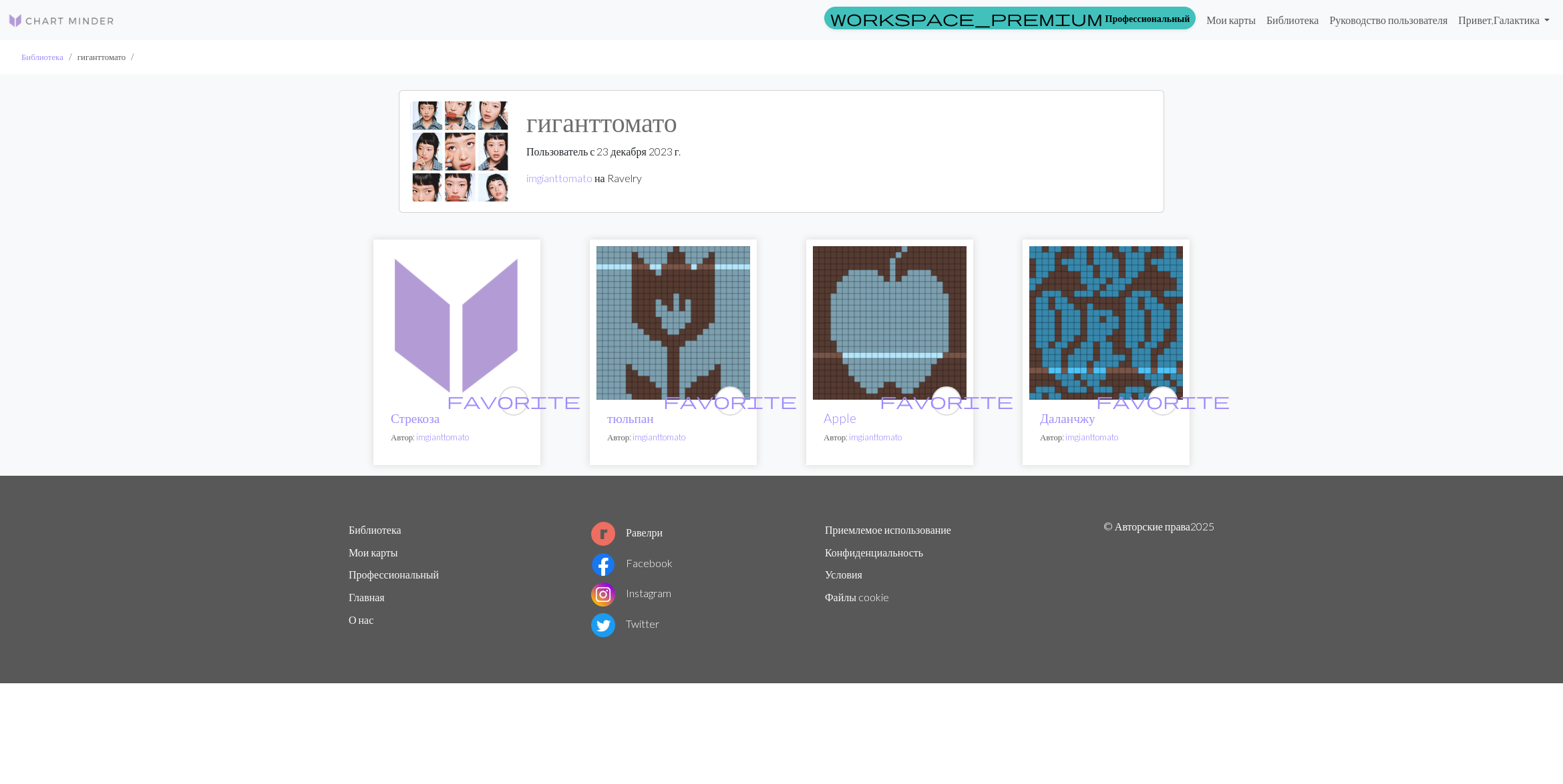
click at [667, 317] on img at bounding box center [673, 323] width 154 height 154
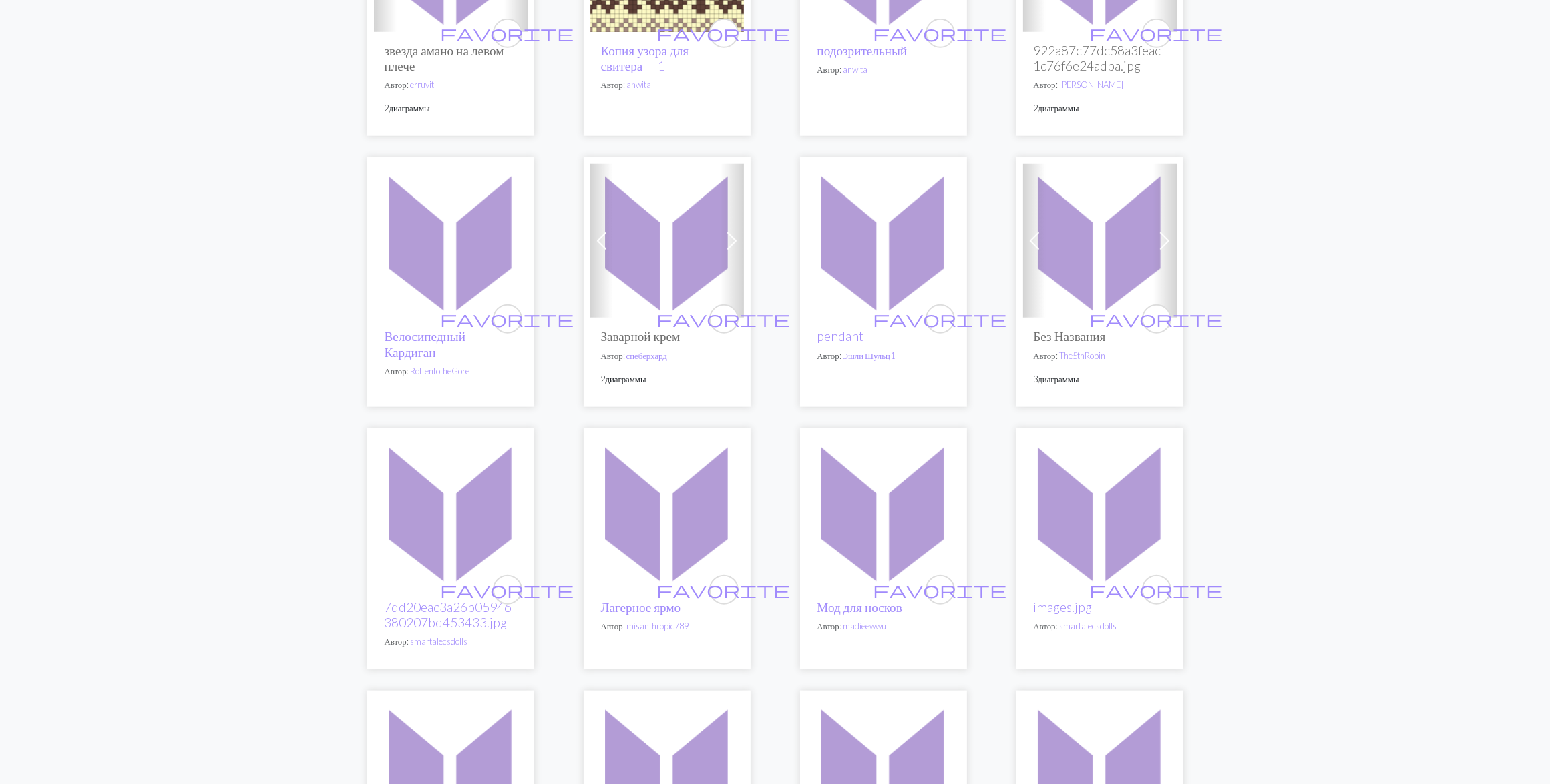
scroll to position [1502, 0]
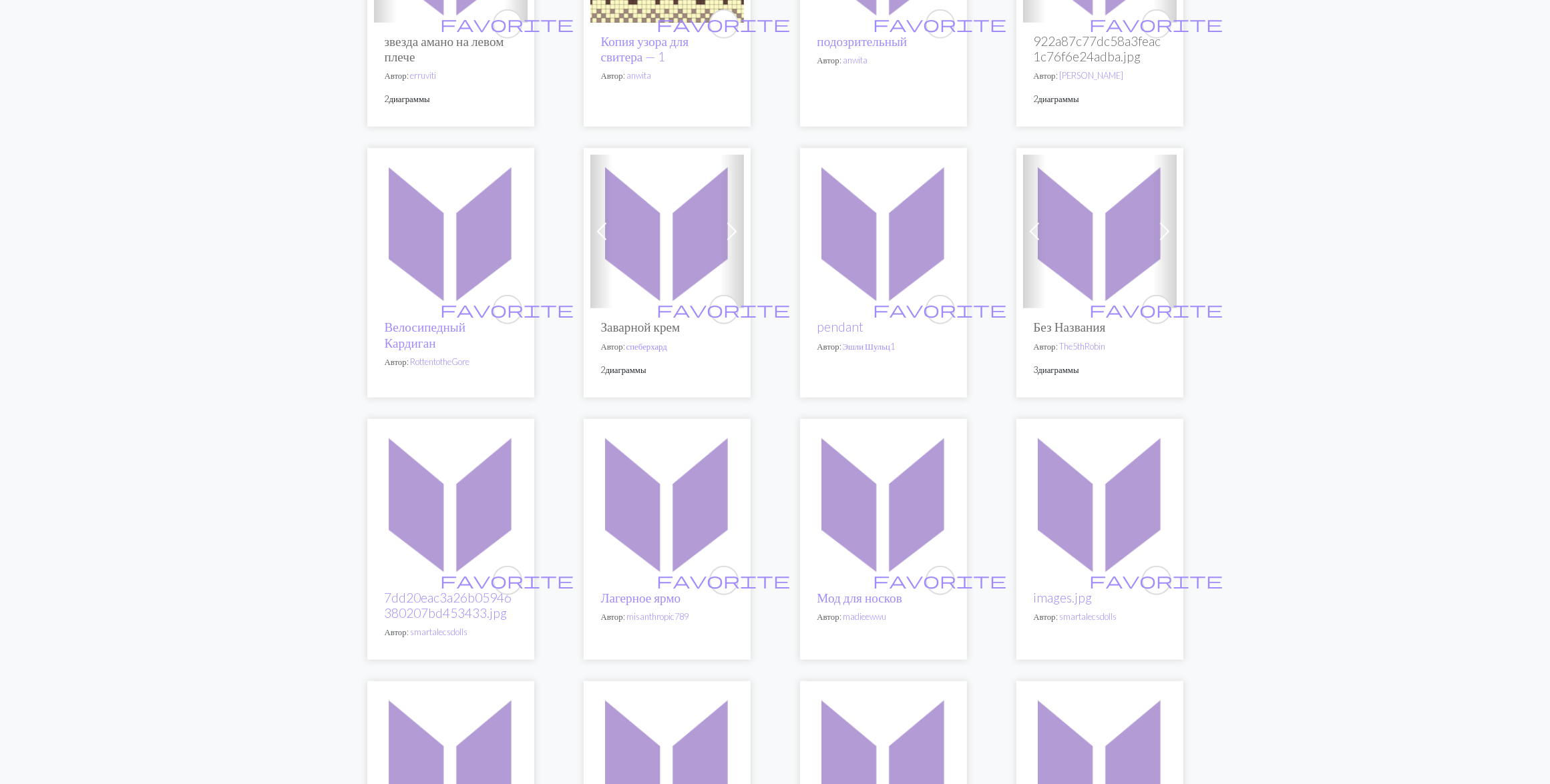
click at [874, 288] on img at bounding box center [883, 231] width 154 height 154
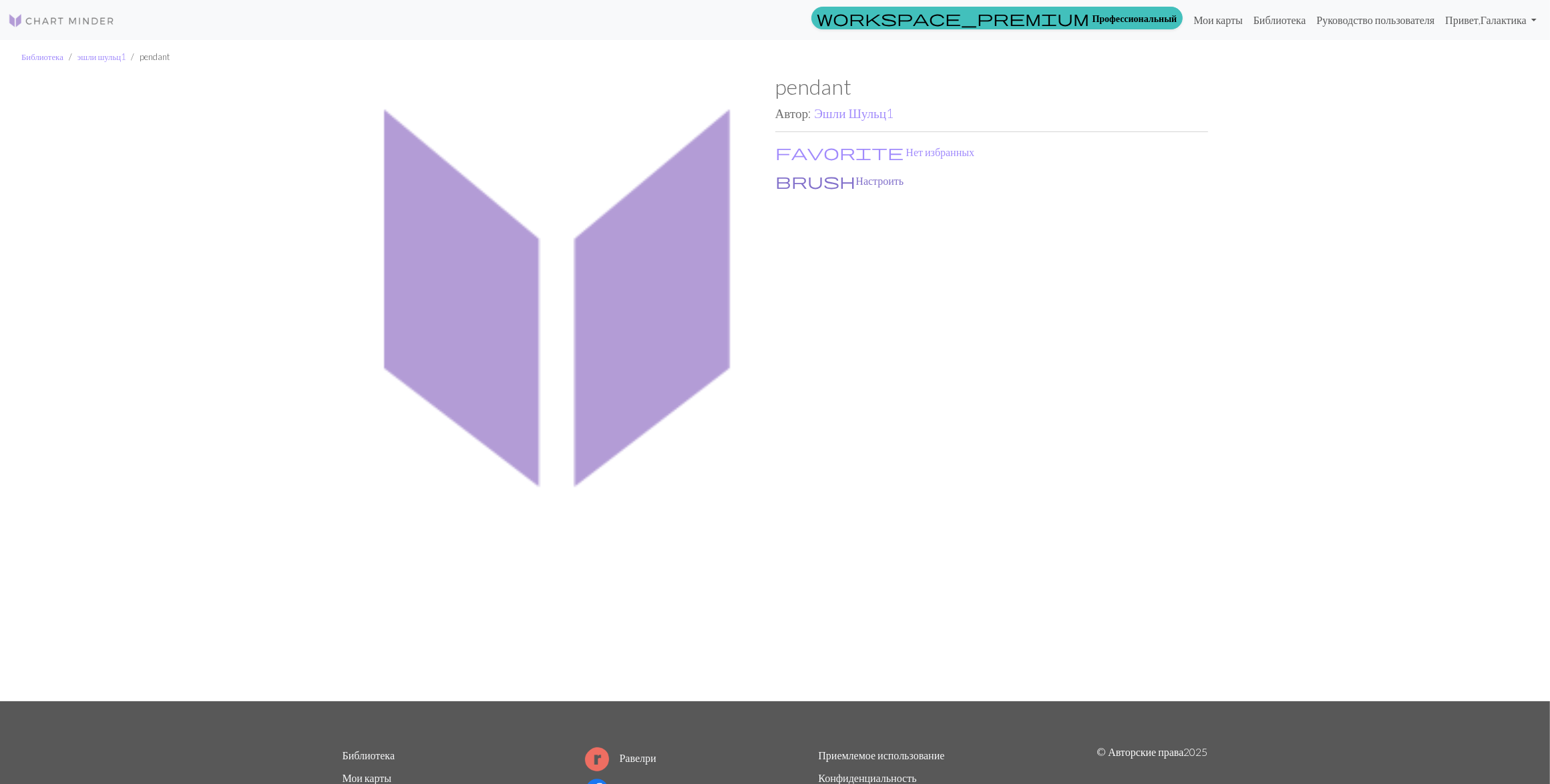
click at [829, 179] on button "brush Настроить" at bounding box center [840, 180] width 130 height 17
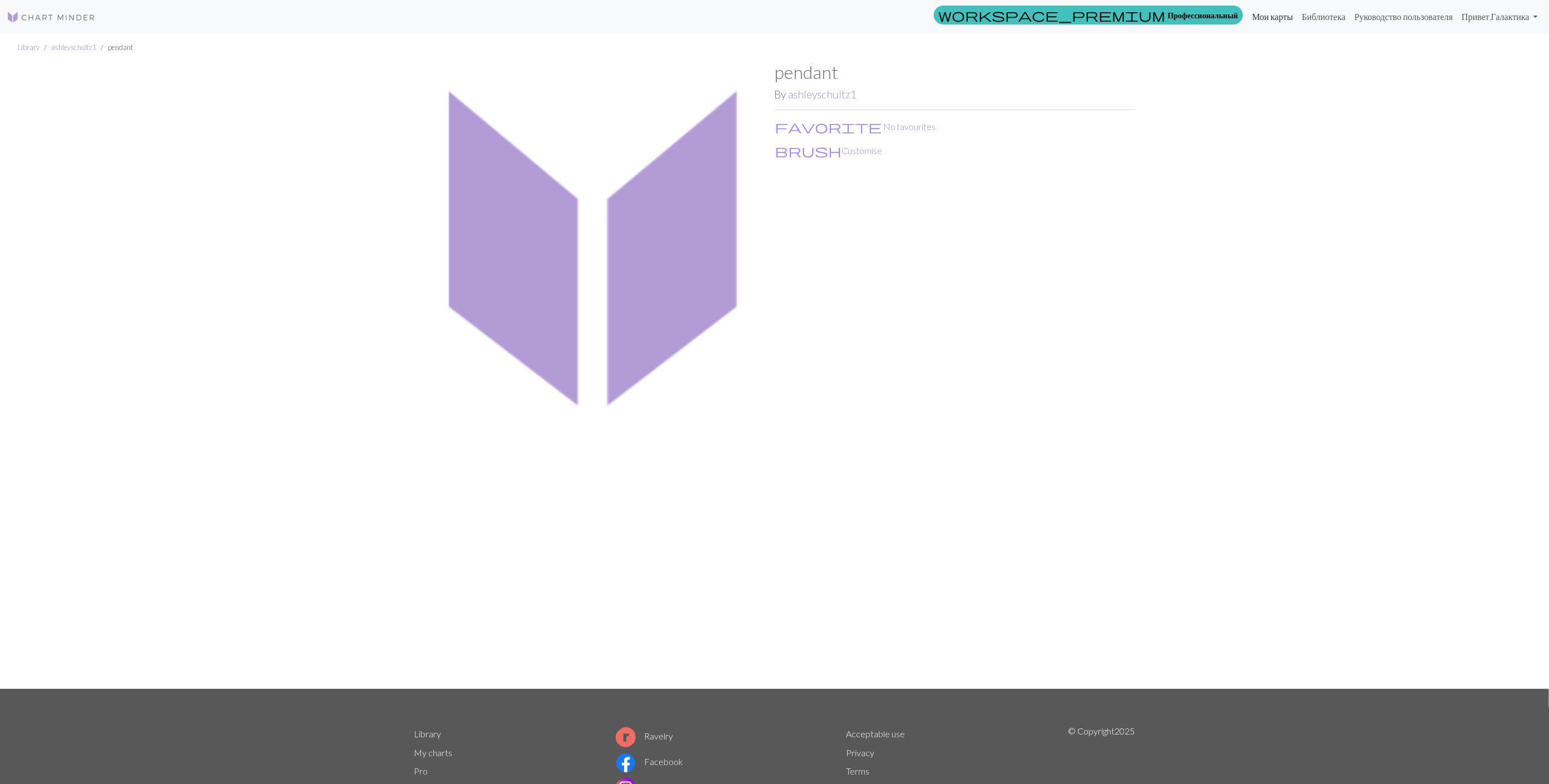
click at [1270, 15] on link "Мои карты" at bounding box center [1273, 17] width 50 height 22
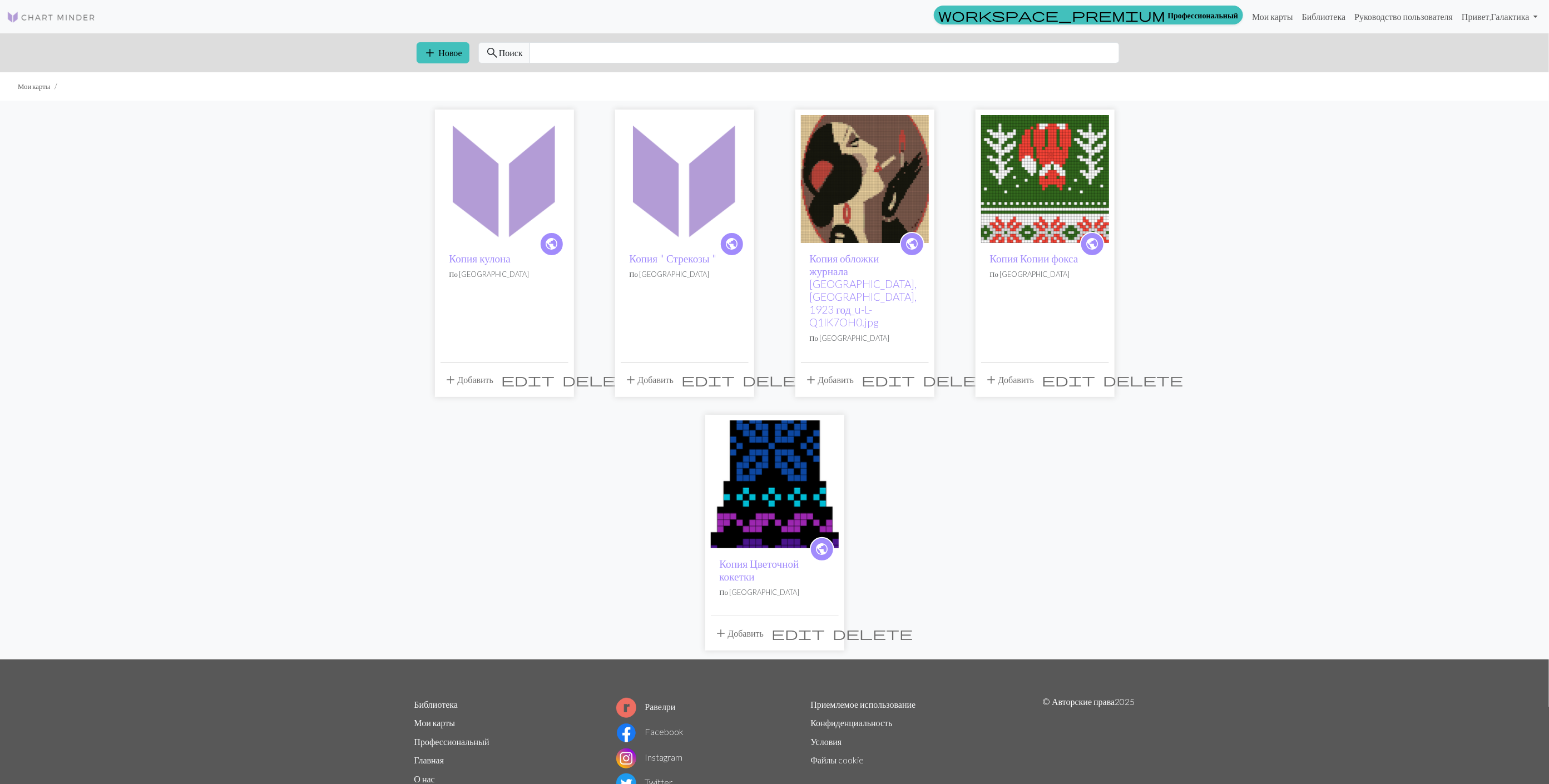
click at [742, 372] on span "delete" at bounding box center [782, 379] width 80 height 16
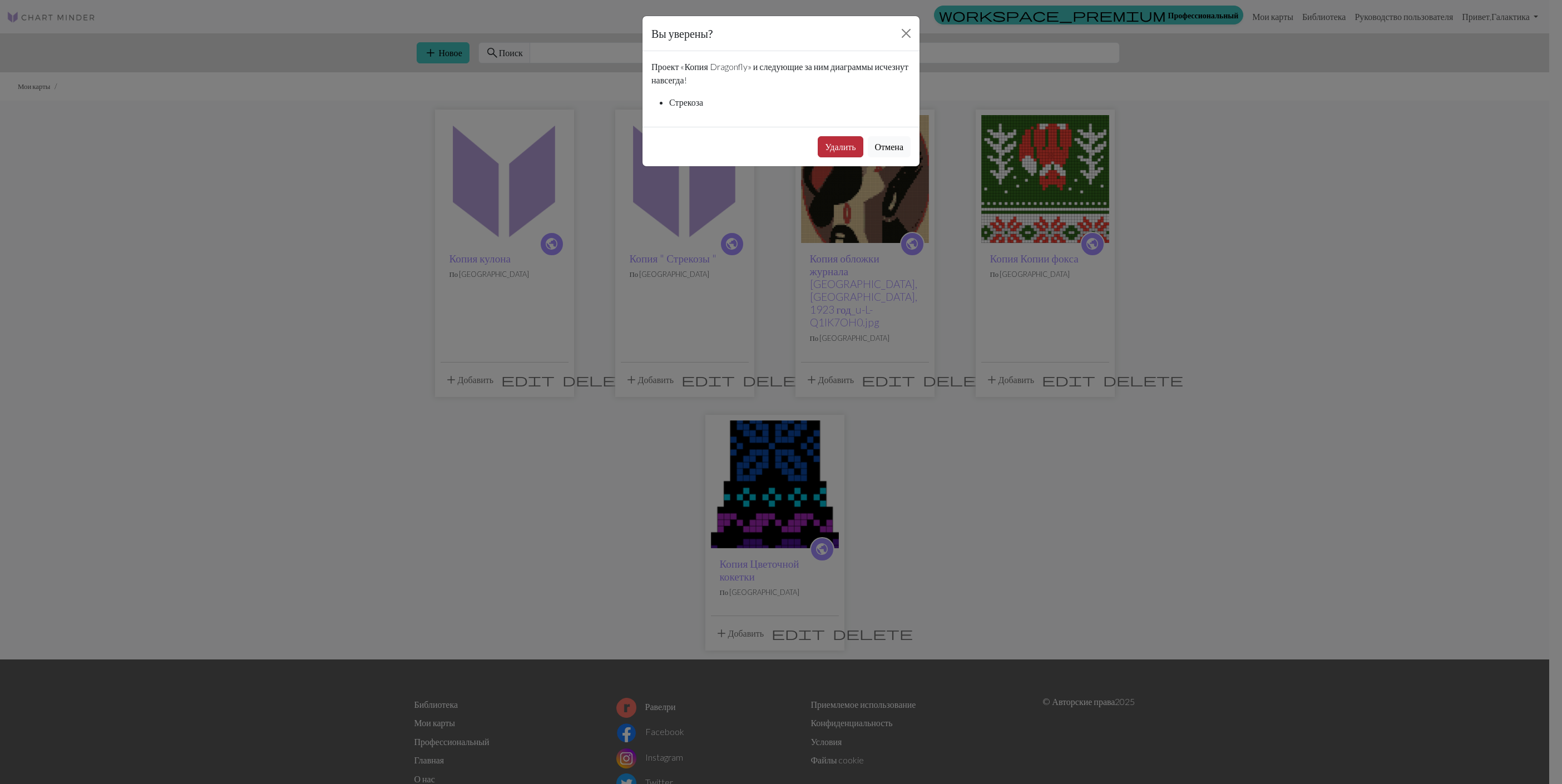
click at [850, 148] on button "Удалить" at bounding box center [840, 147] width 45 height 21
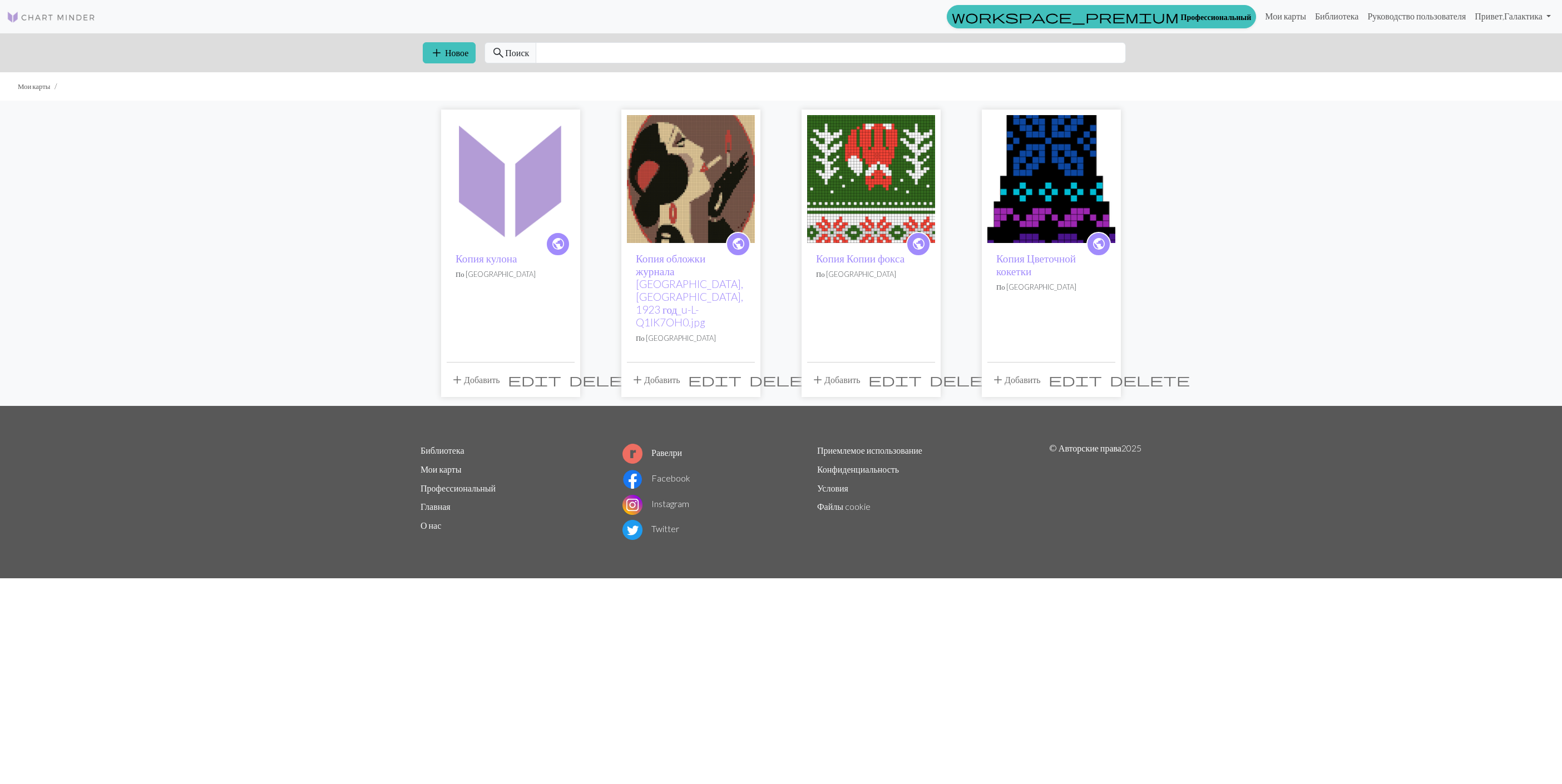
click at [571, 369] on button "delete" at bounding box center [609, 380] width 88 height 21
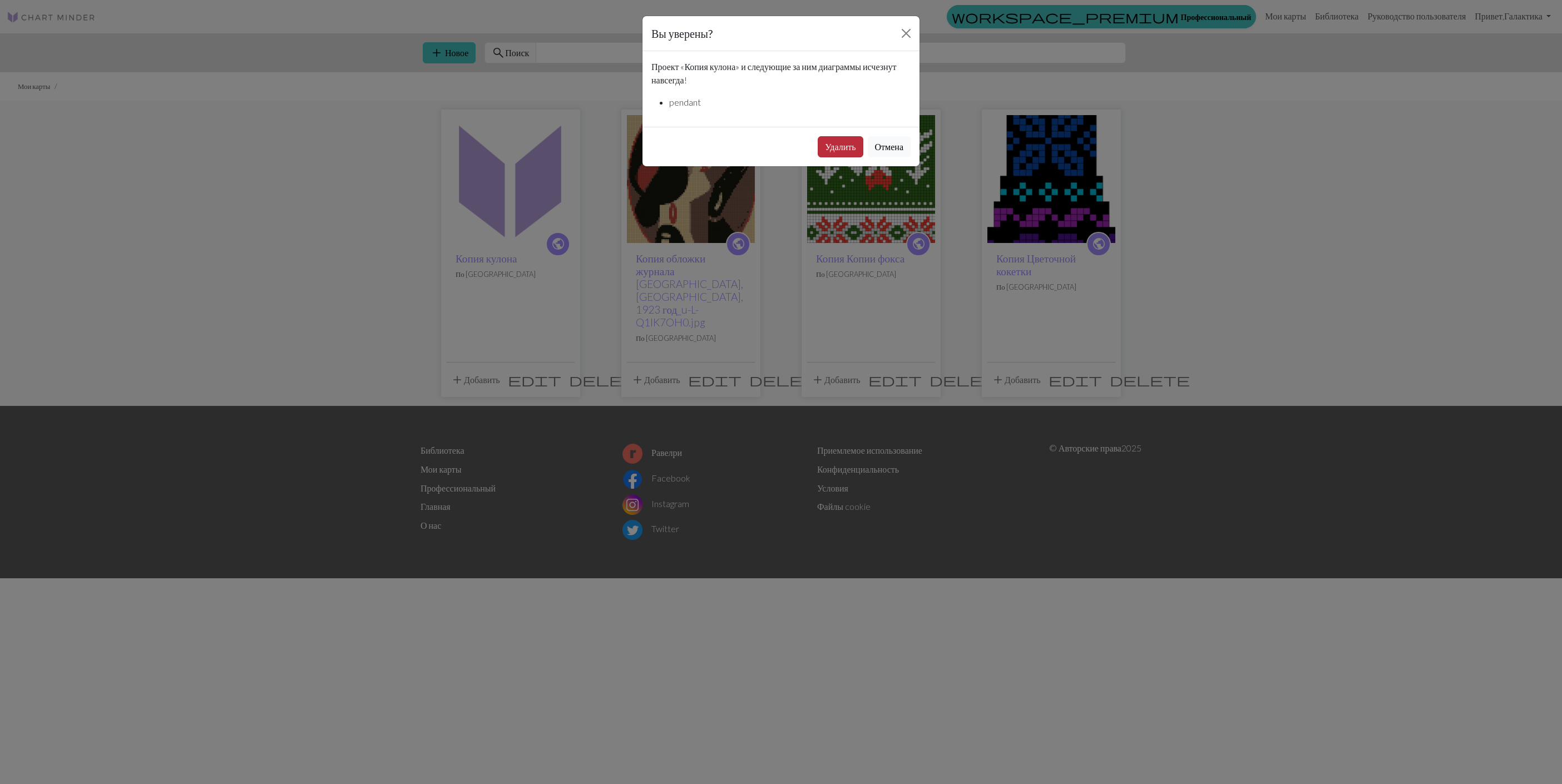
click at [849, 156] on button "Удалить" at bounding box center [840, 147] width 45 height 21
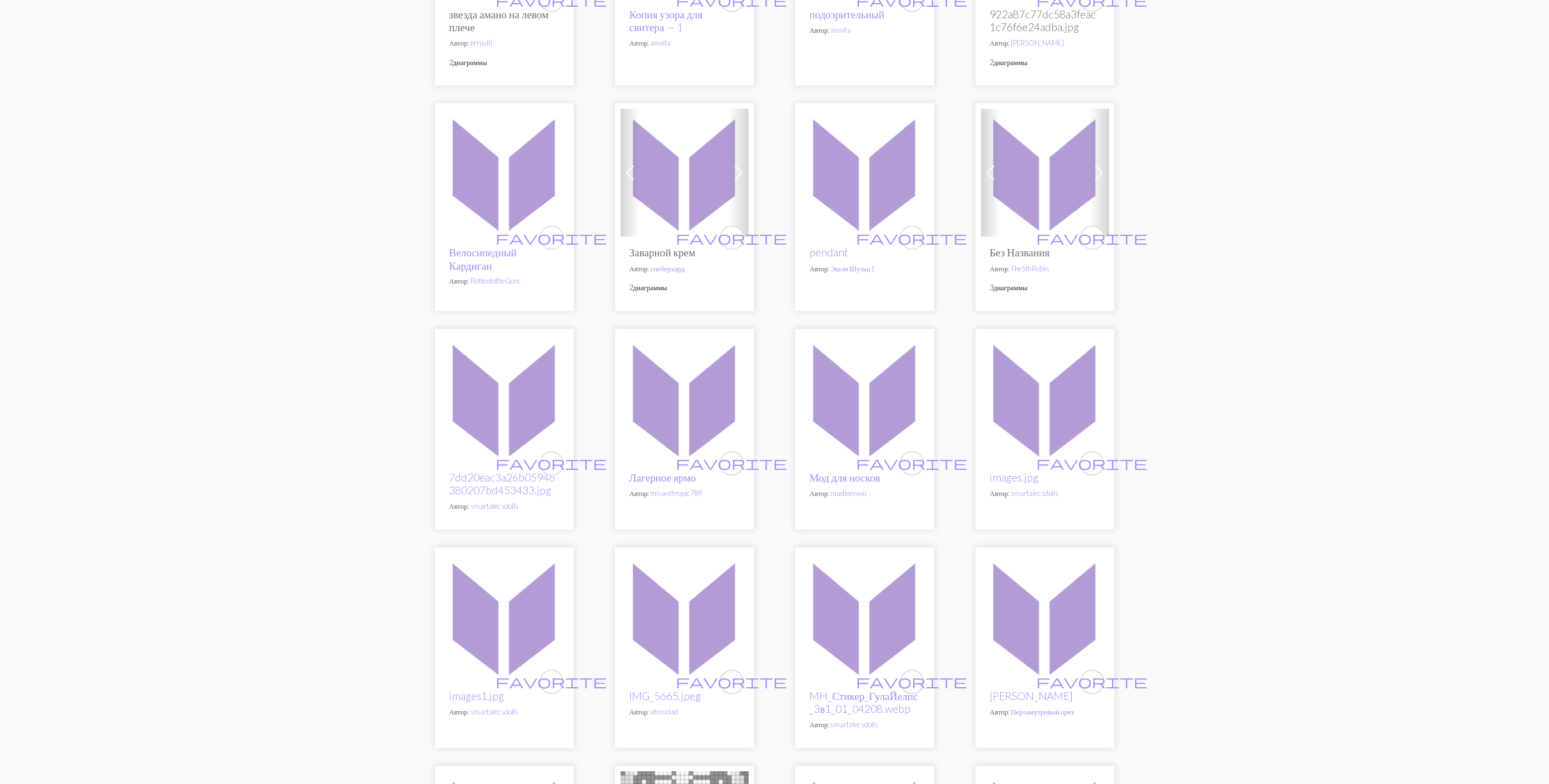
scroll to position [1418, 0]
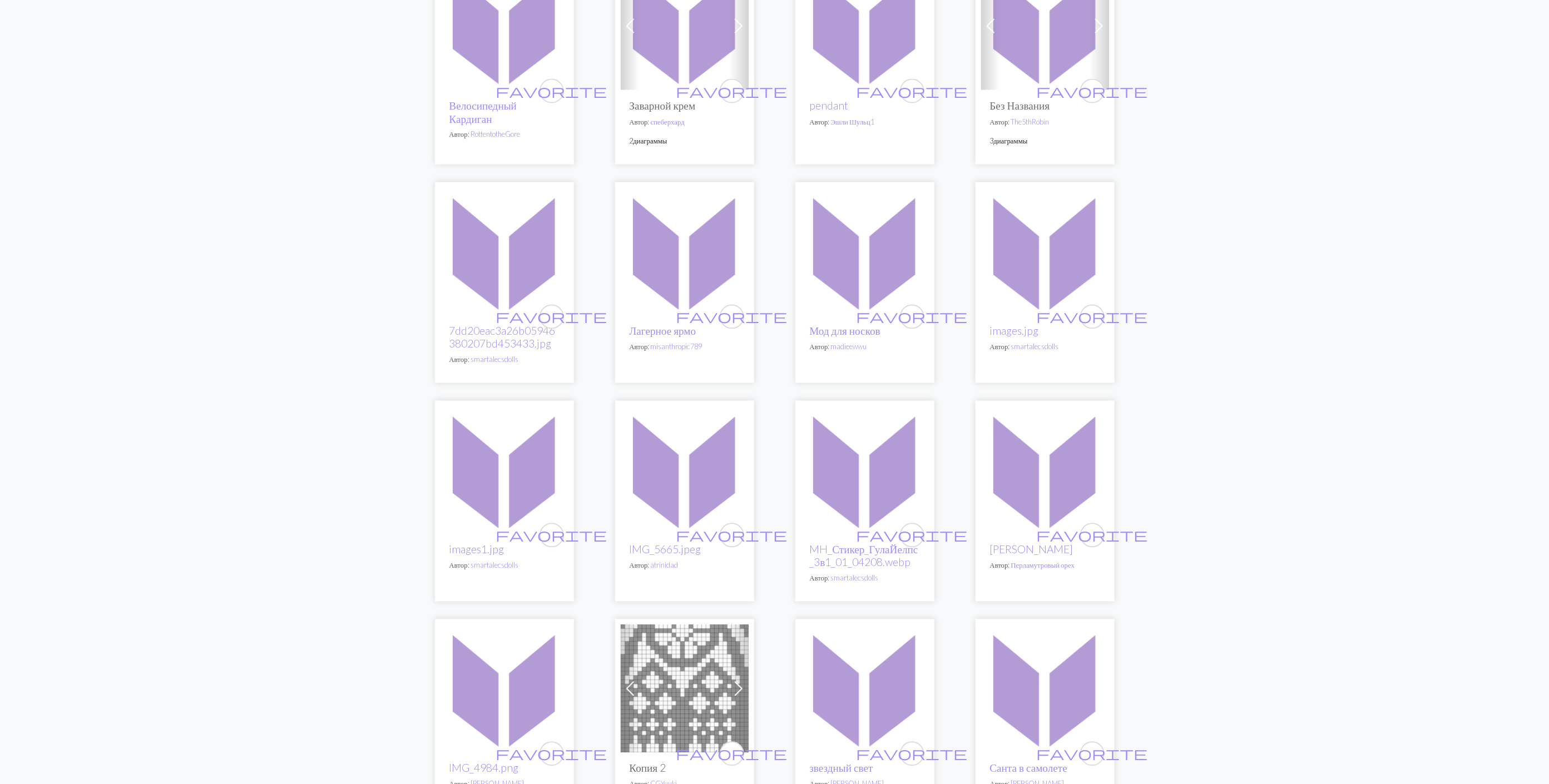
click at [691, 258] on img at bounding box center [684, 251] width 128 height 128
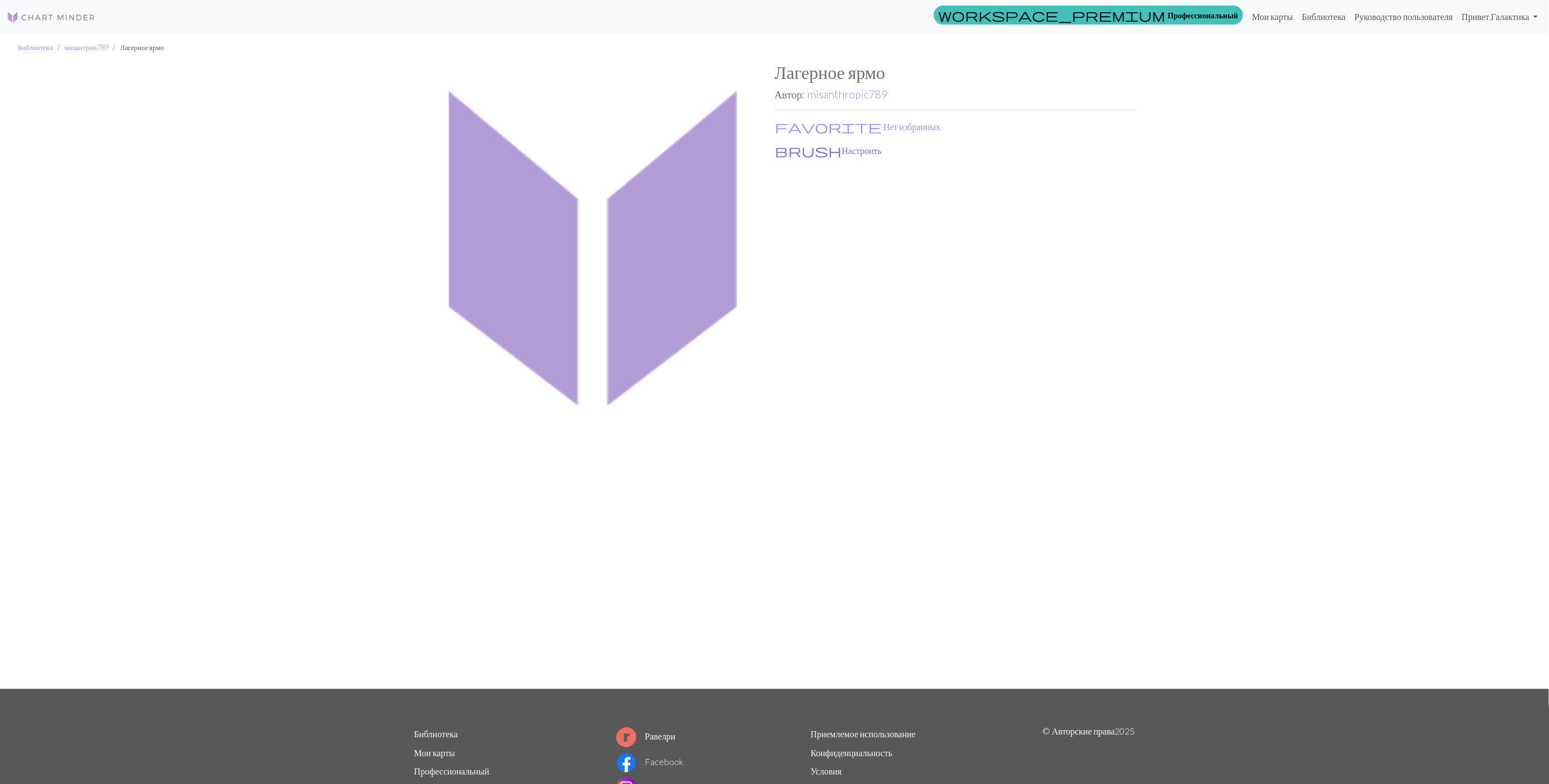
click at [804, 152] on button "brush Настроить" at bounding box center [828, 150] width 108 height 14
click at [1248, 19] on link "Мои карты" at bounding box center [1273, 17] width 50 height 22
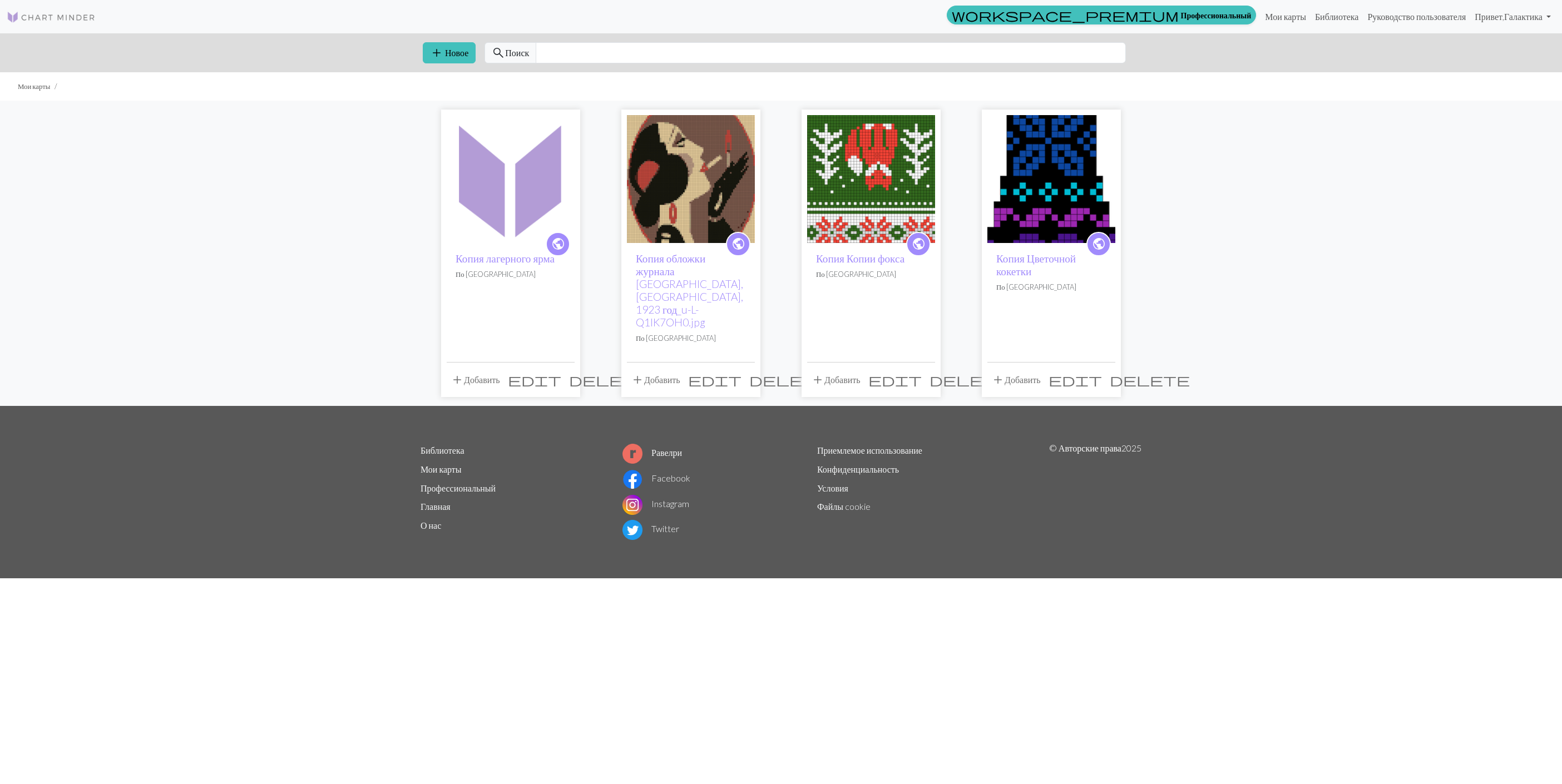
click at [569, 372] on span "delete" at bounding box center [609, 379] width 80 height 16
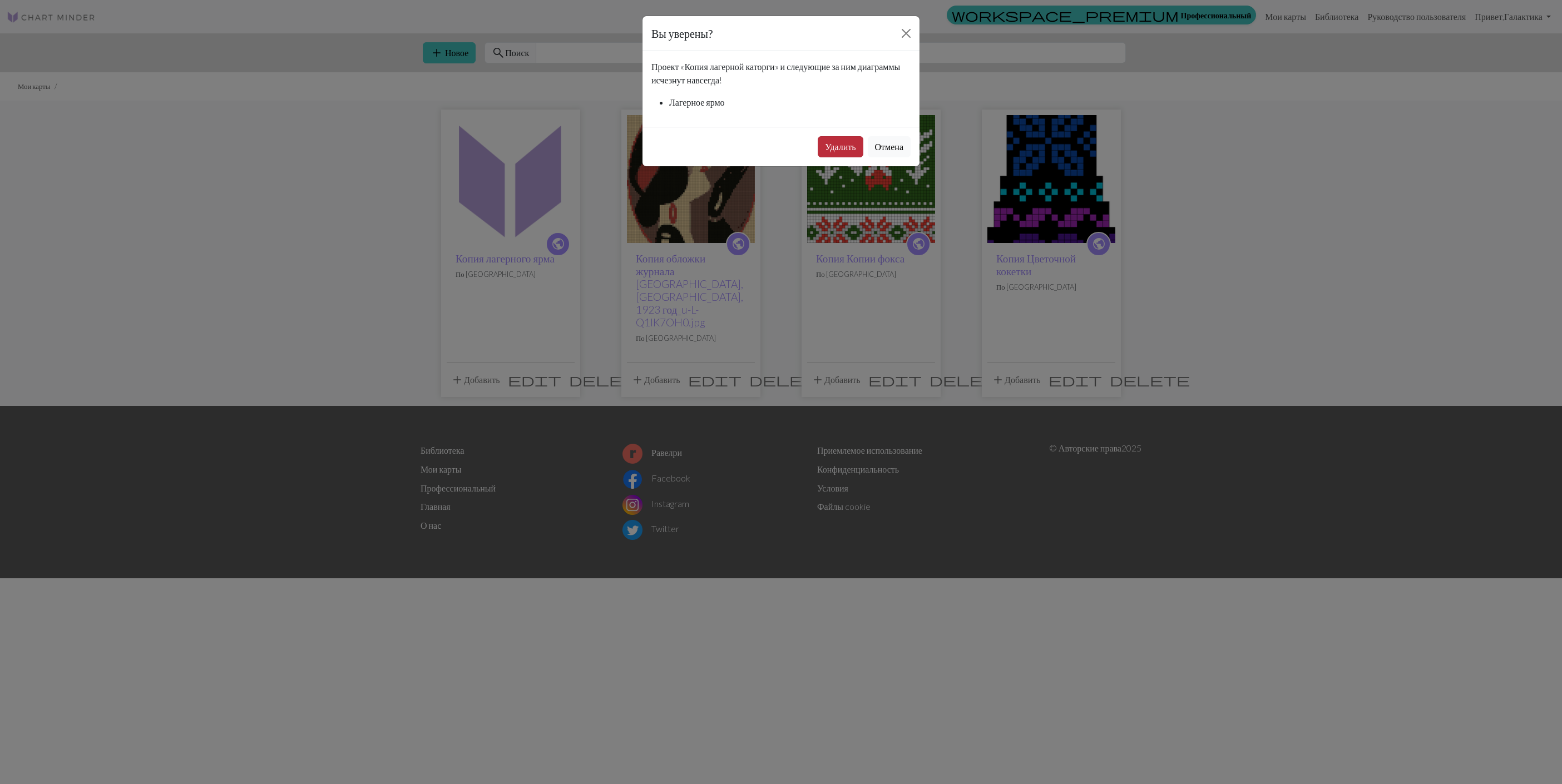
click at [827, 141] on button "Удалить" at bounding box center [840, 147] width 45 height 21
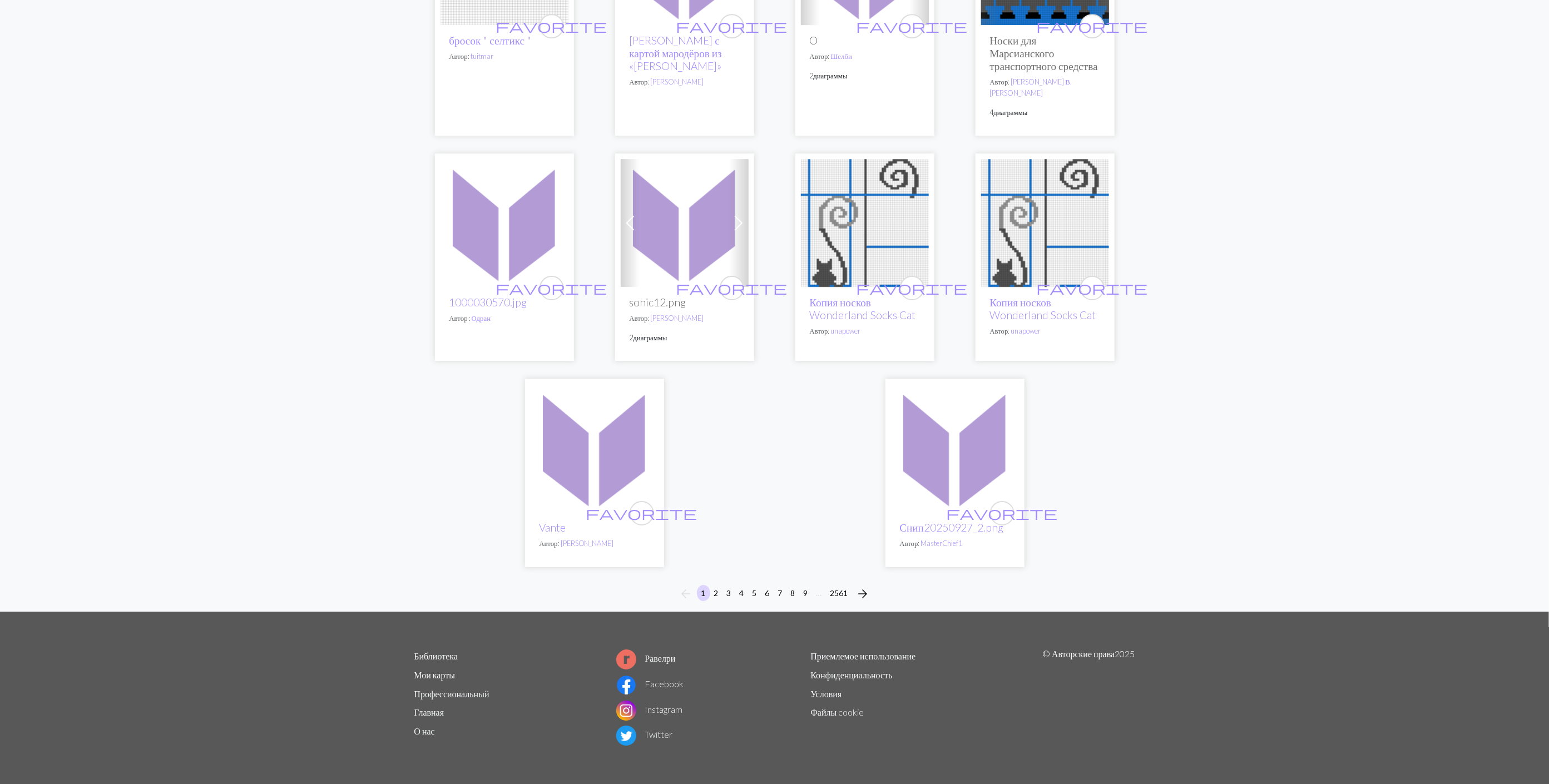
scroll to position [2635, 0]
click at [716, 596] on button "2" at bounding box center [716, 593] width 13 height 16
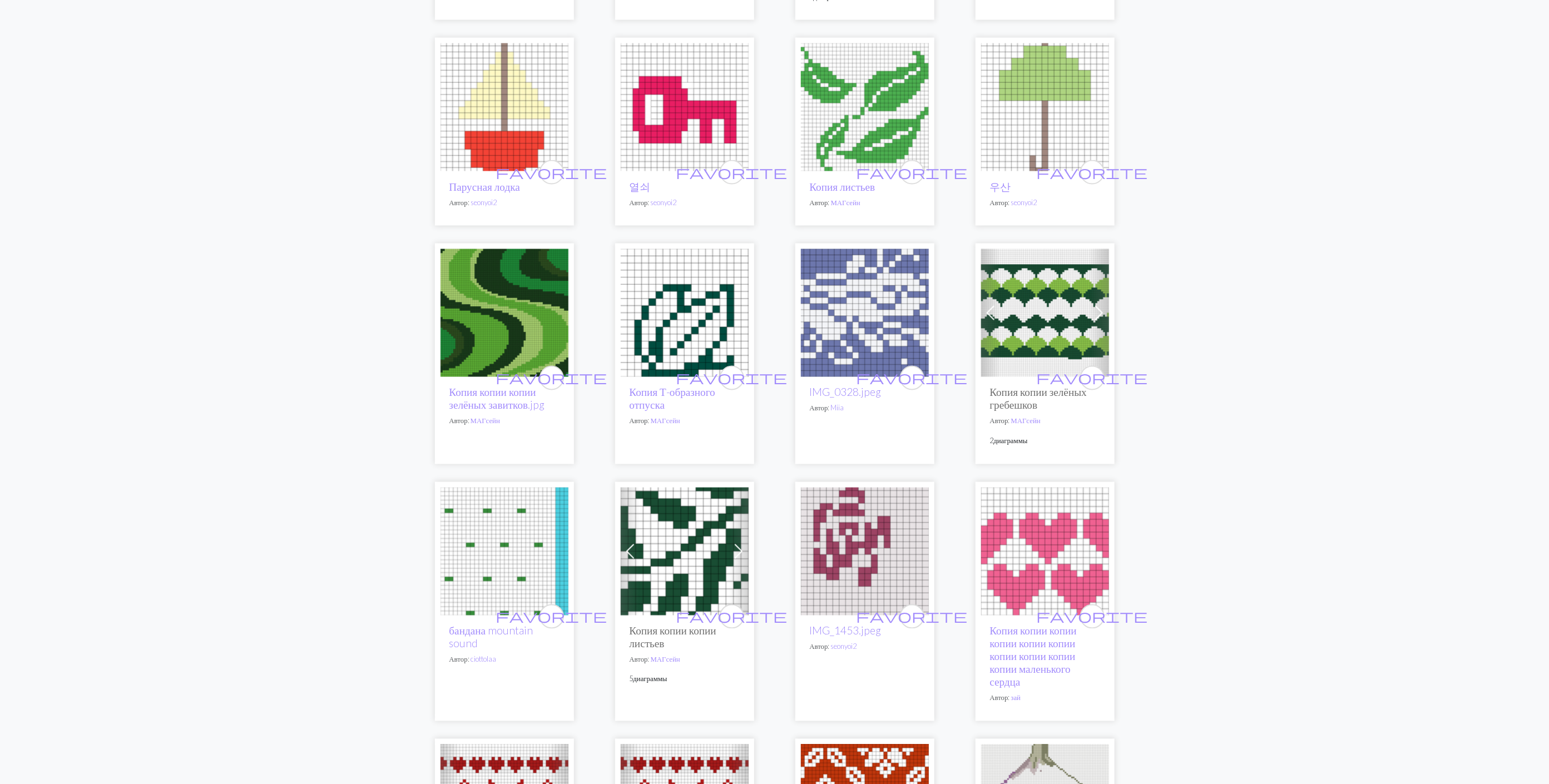
scroll to position [1335, 0]
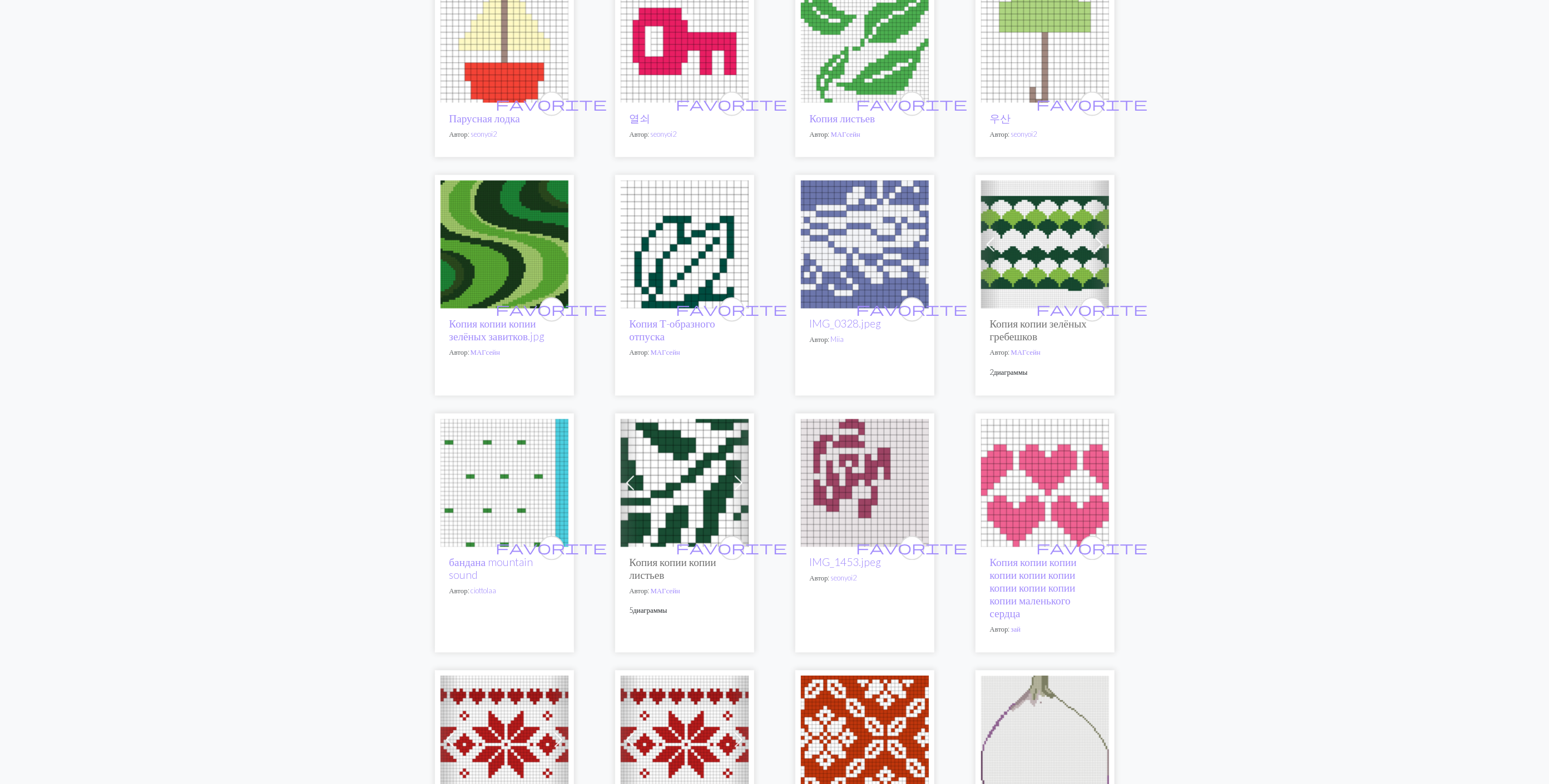
click at [896, 212] on img at bounding box center [865, 244] width 128 height 128
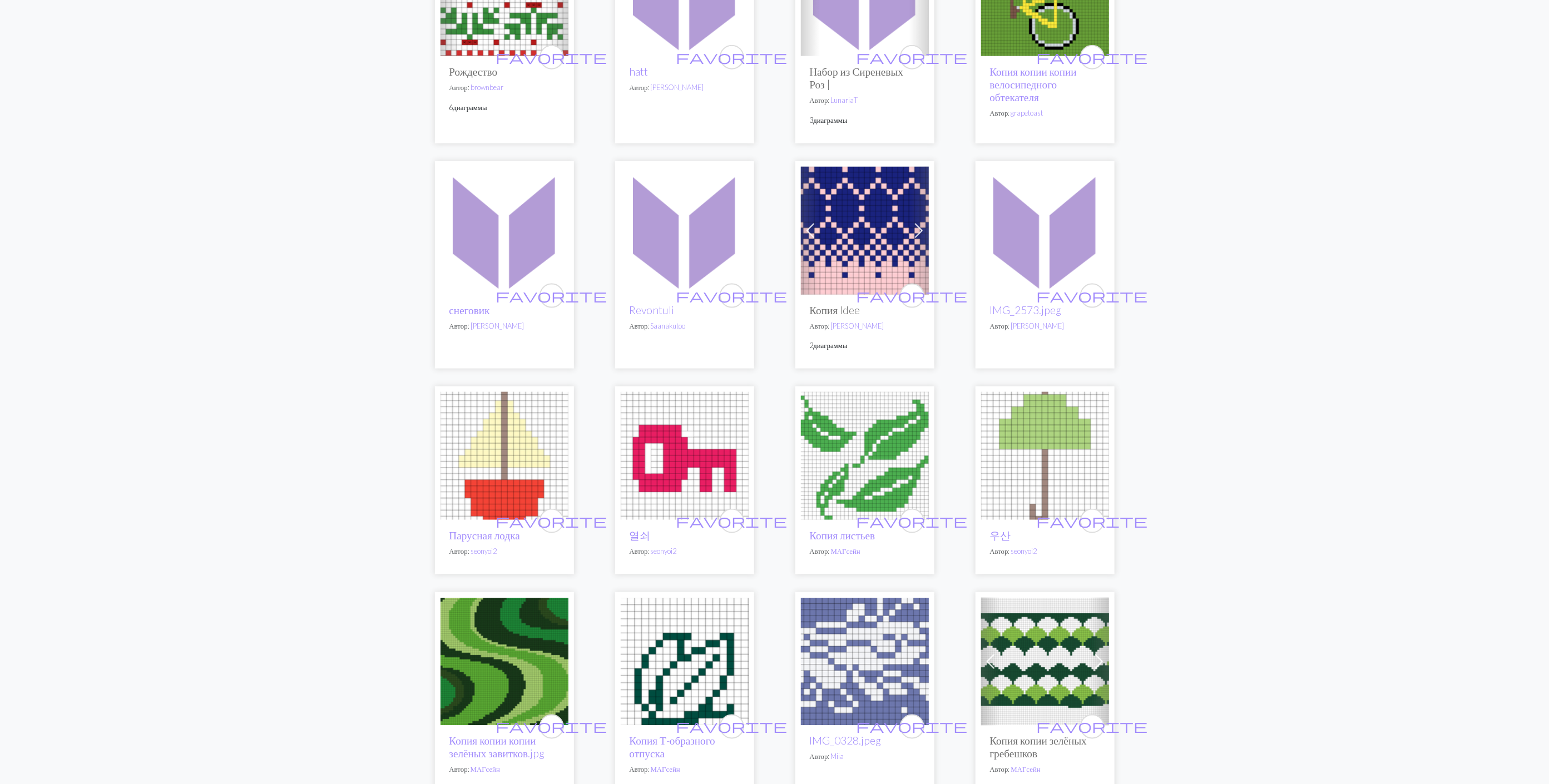
scroll to position [1084, 0]
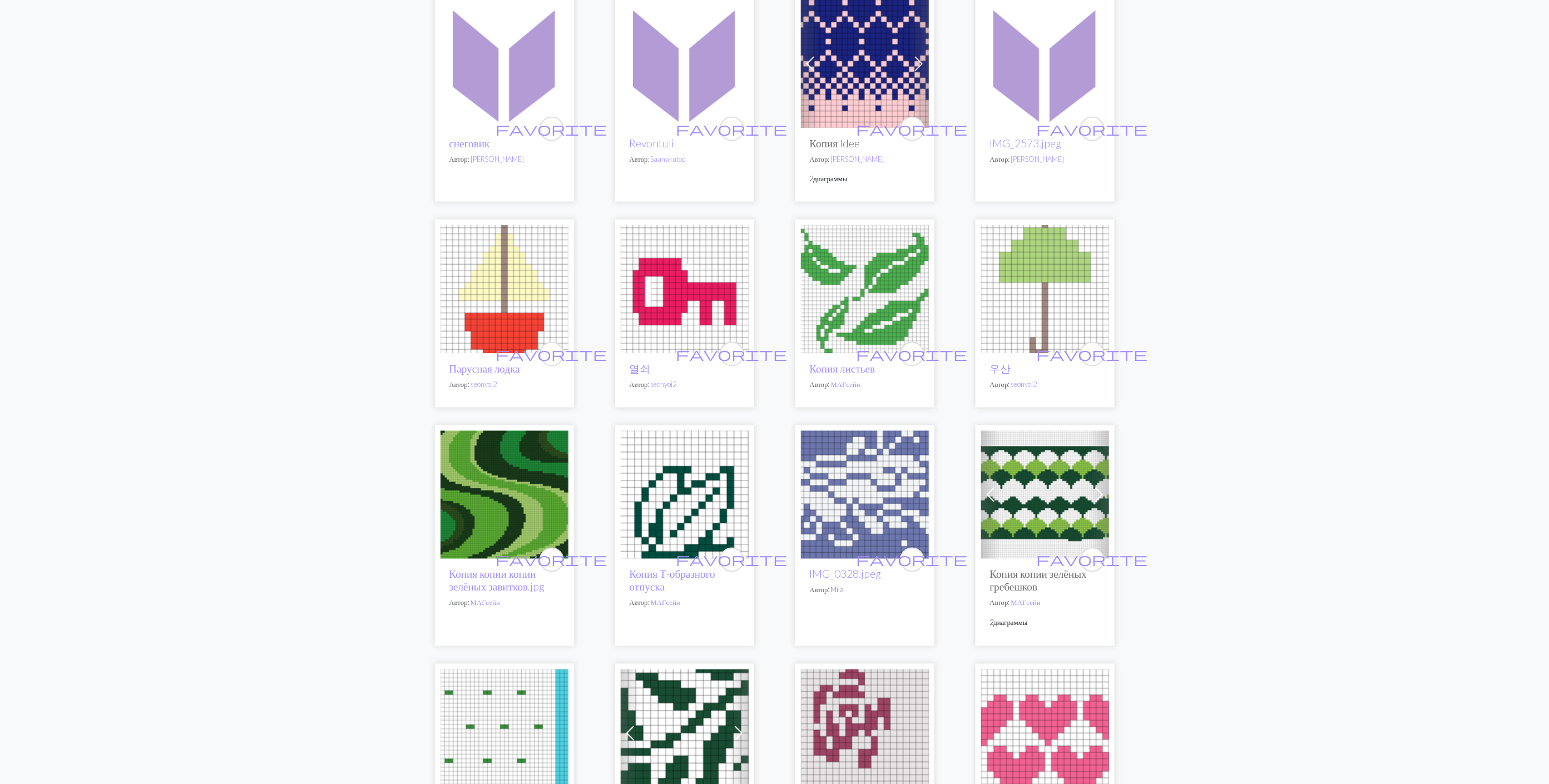
click at [843, 591] on link "Miia" at bounding box center [837, 590] width 13 height 9
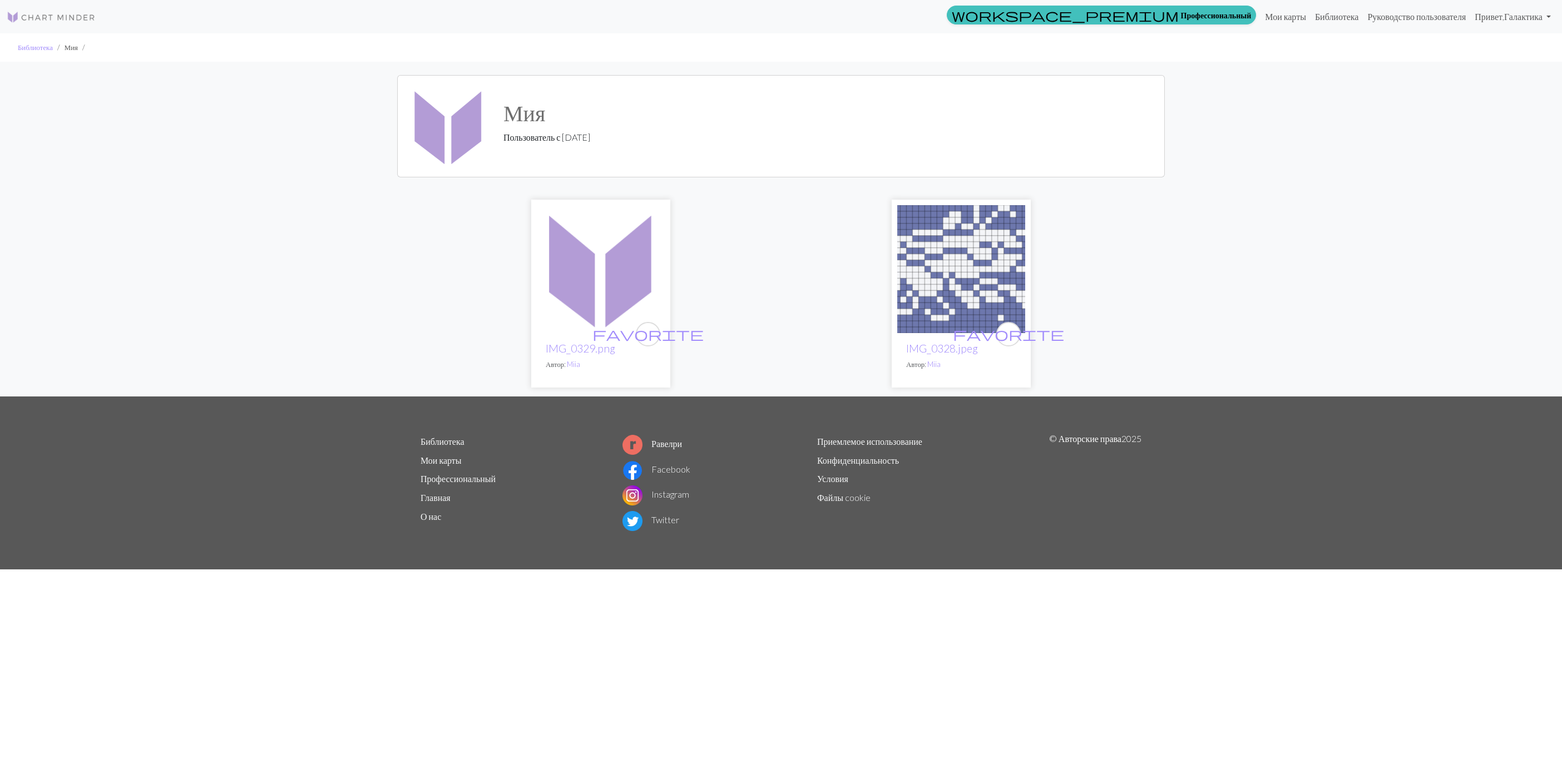
click at [630, 295] on img at bounding box center [600, 269] width 128 height 128
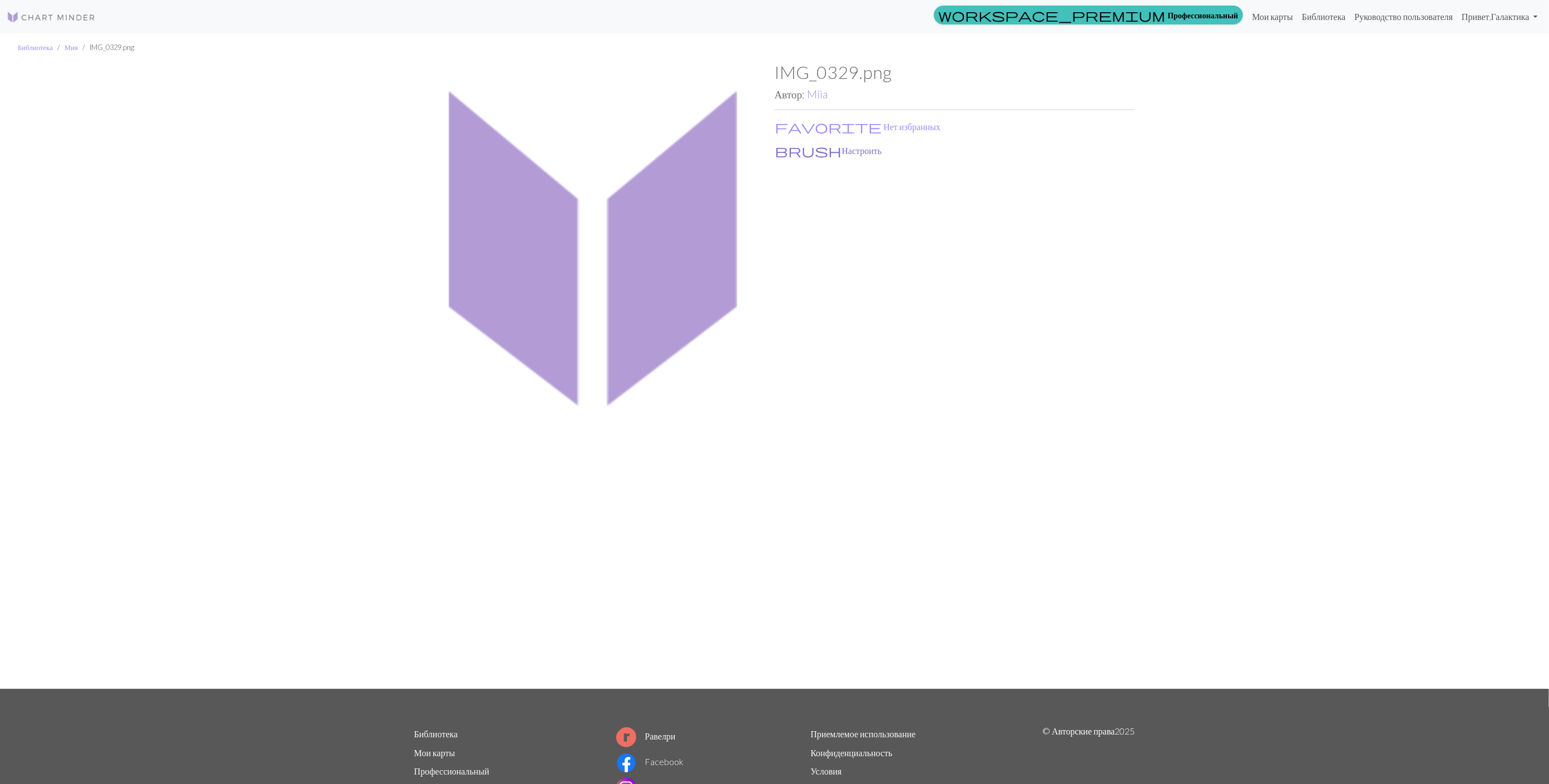
click at [794, 145] on button "brush Настроить" at bounding box center [828, 150] width 108 height 14
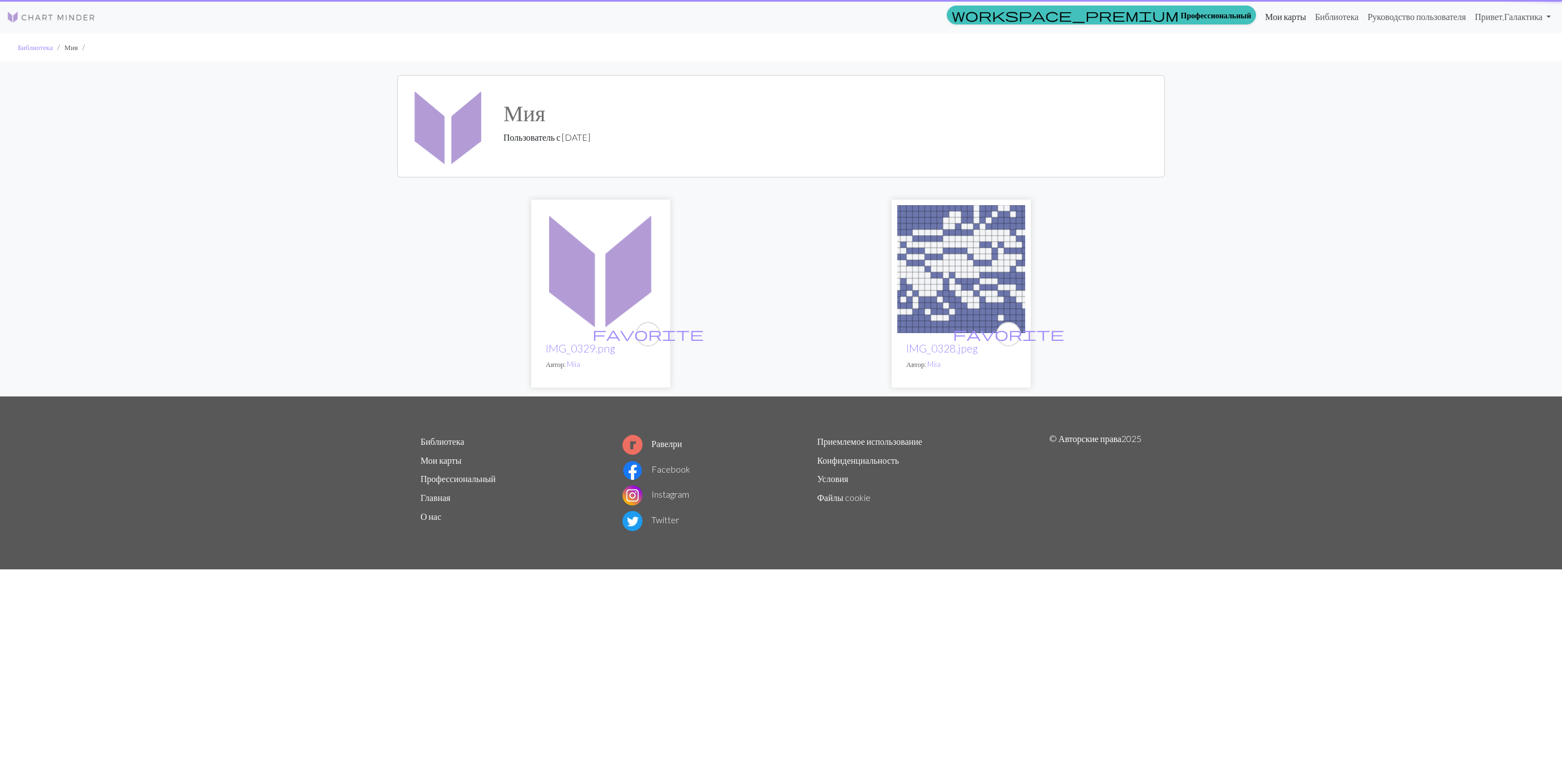
click at [1261, 17] on link "Мои карты" at bounding box center [1286, 17] width 50 height 22
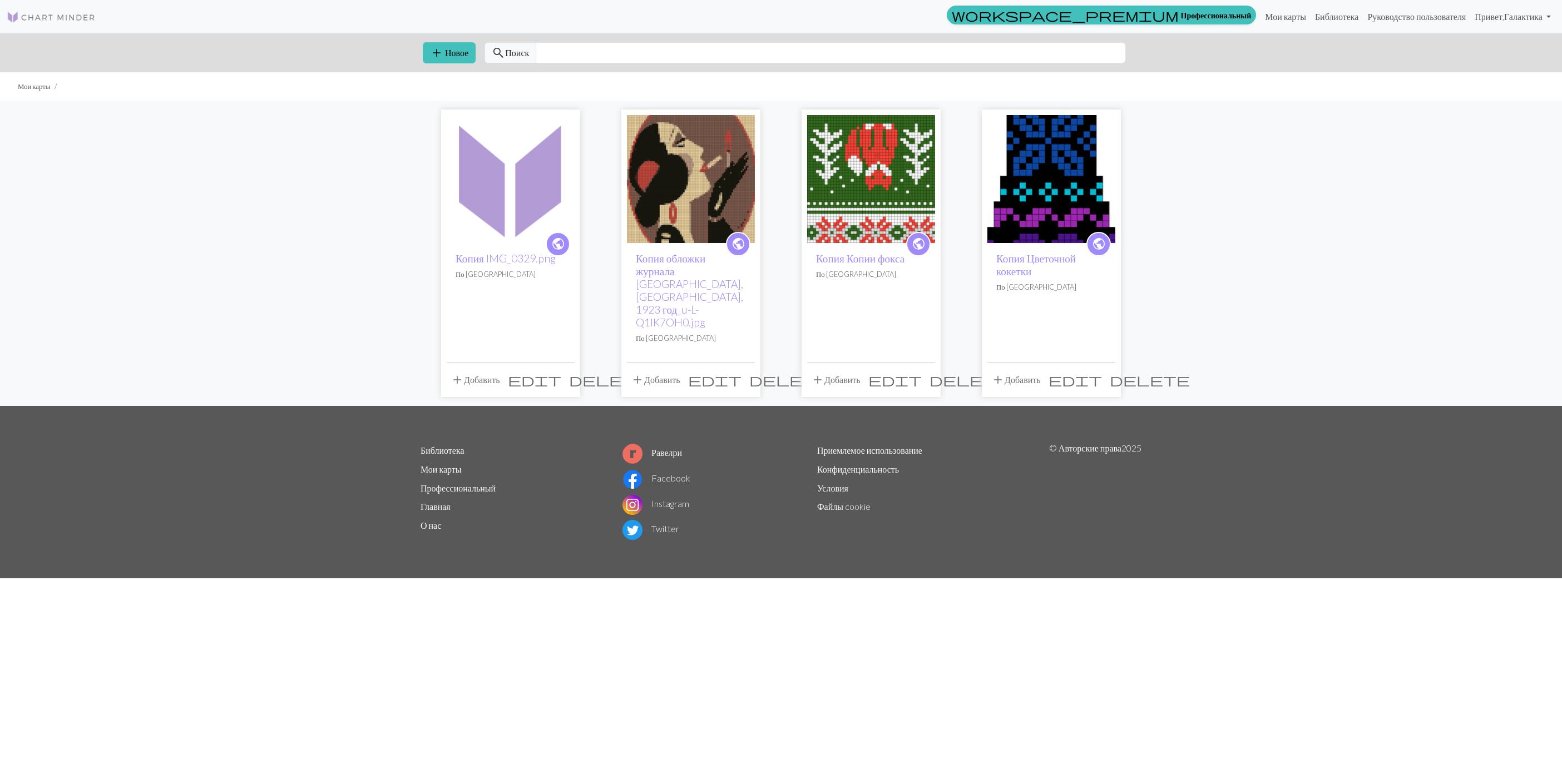
click at [569, 372] on span "delete" at bounding box center [609, 379] width 80 height 16
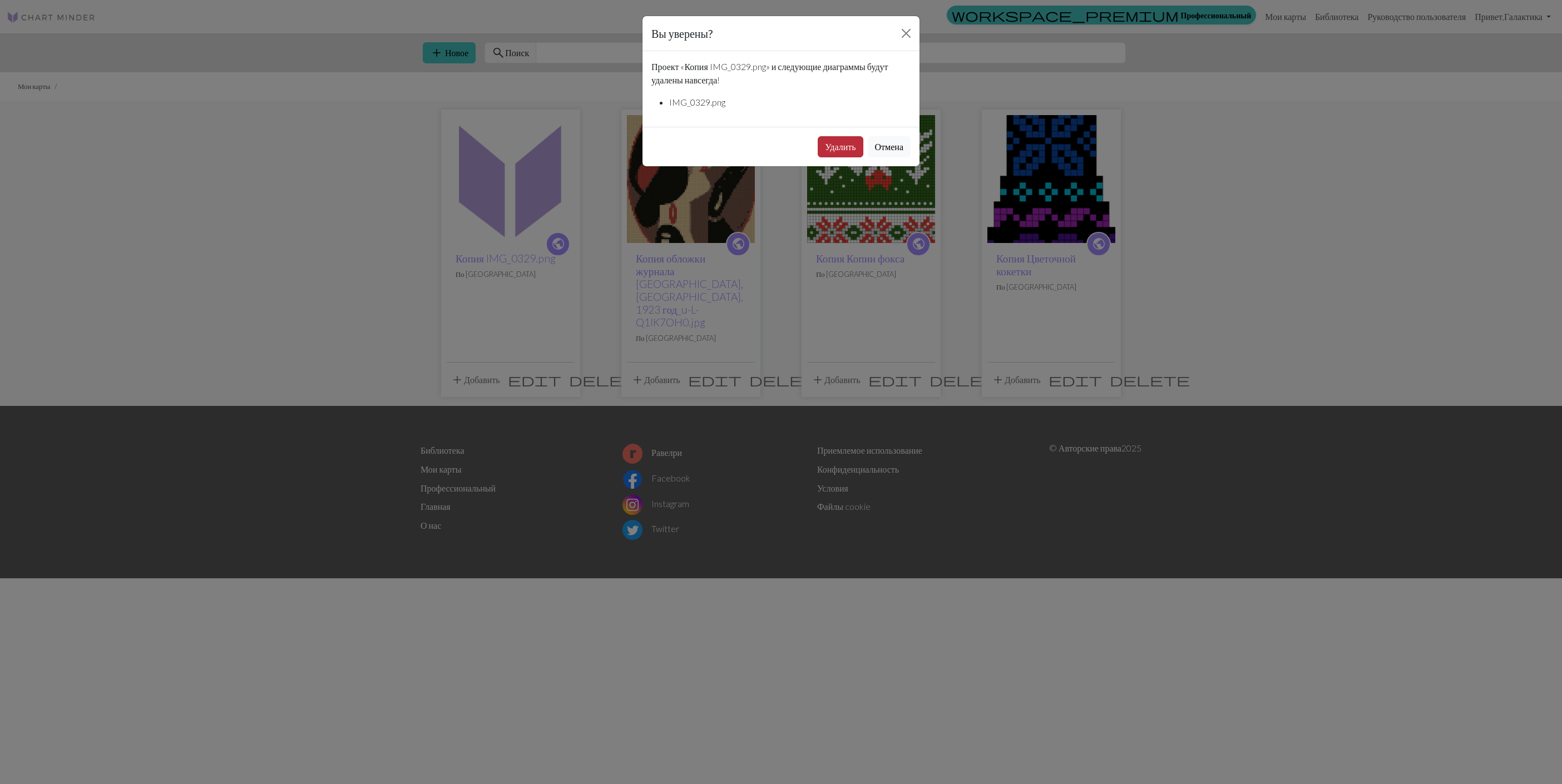
click at [823, 145] on button "Удалить" at bounding box center [840, 147] width 45 height 21
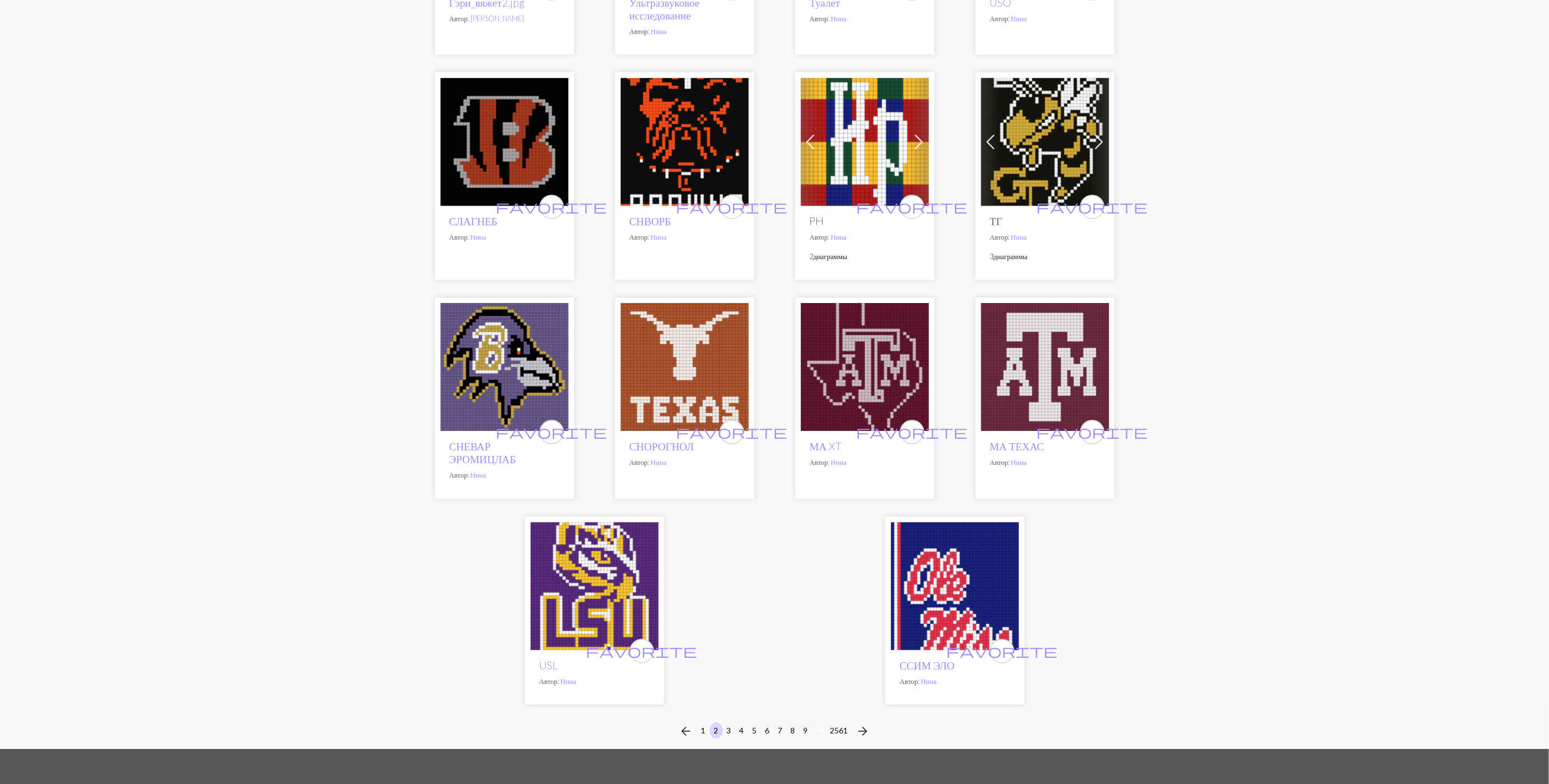
scroll to position [2552, 0]
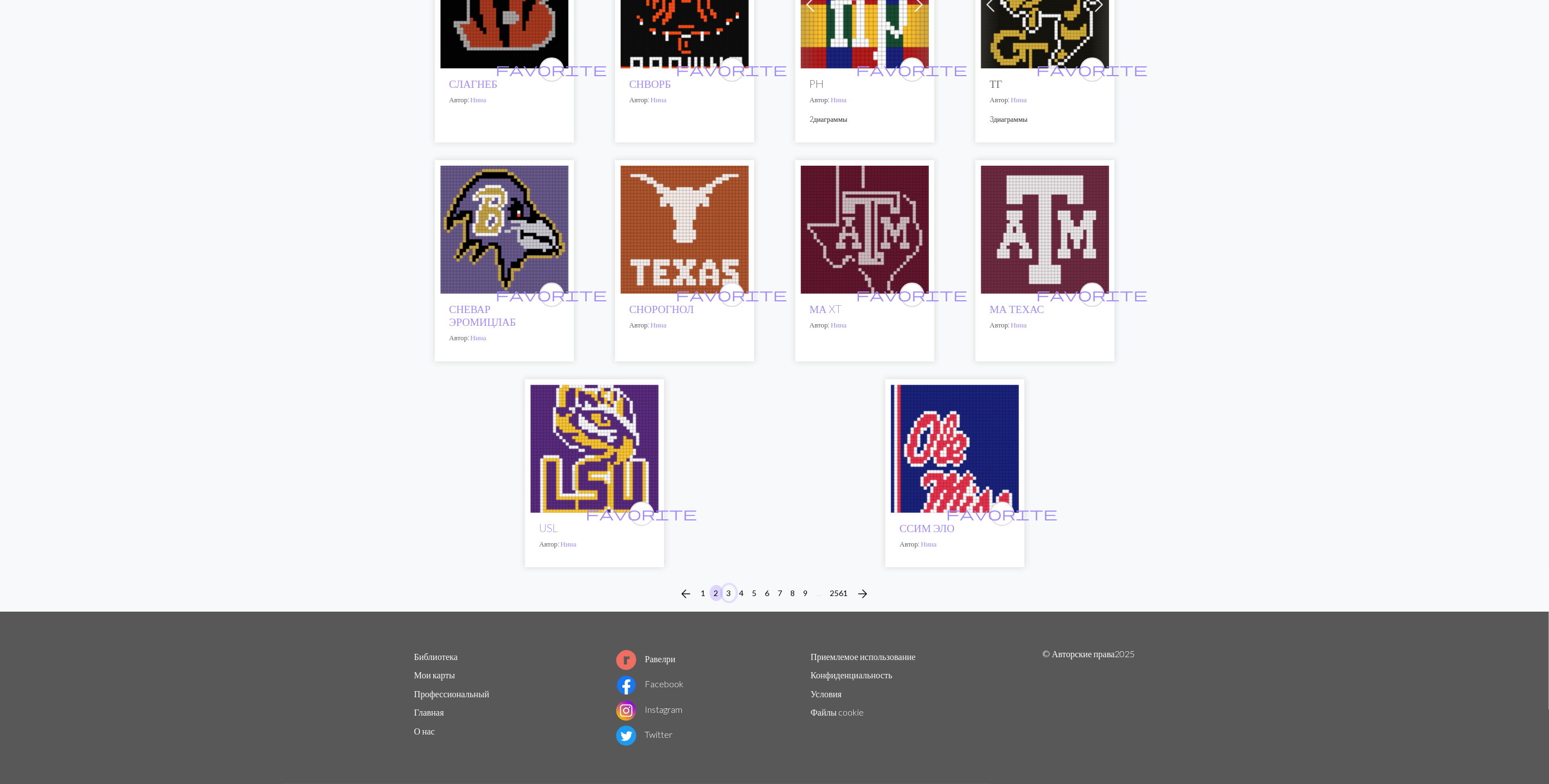
click at [730, 593] on button "3" at bounding box center [729, 593] width 13 height 16
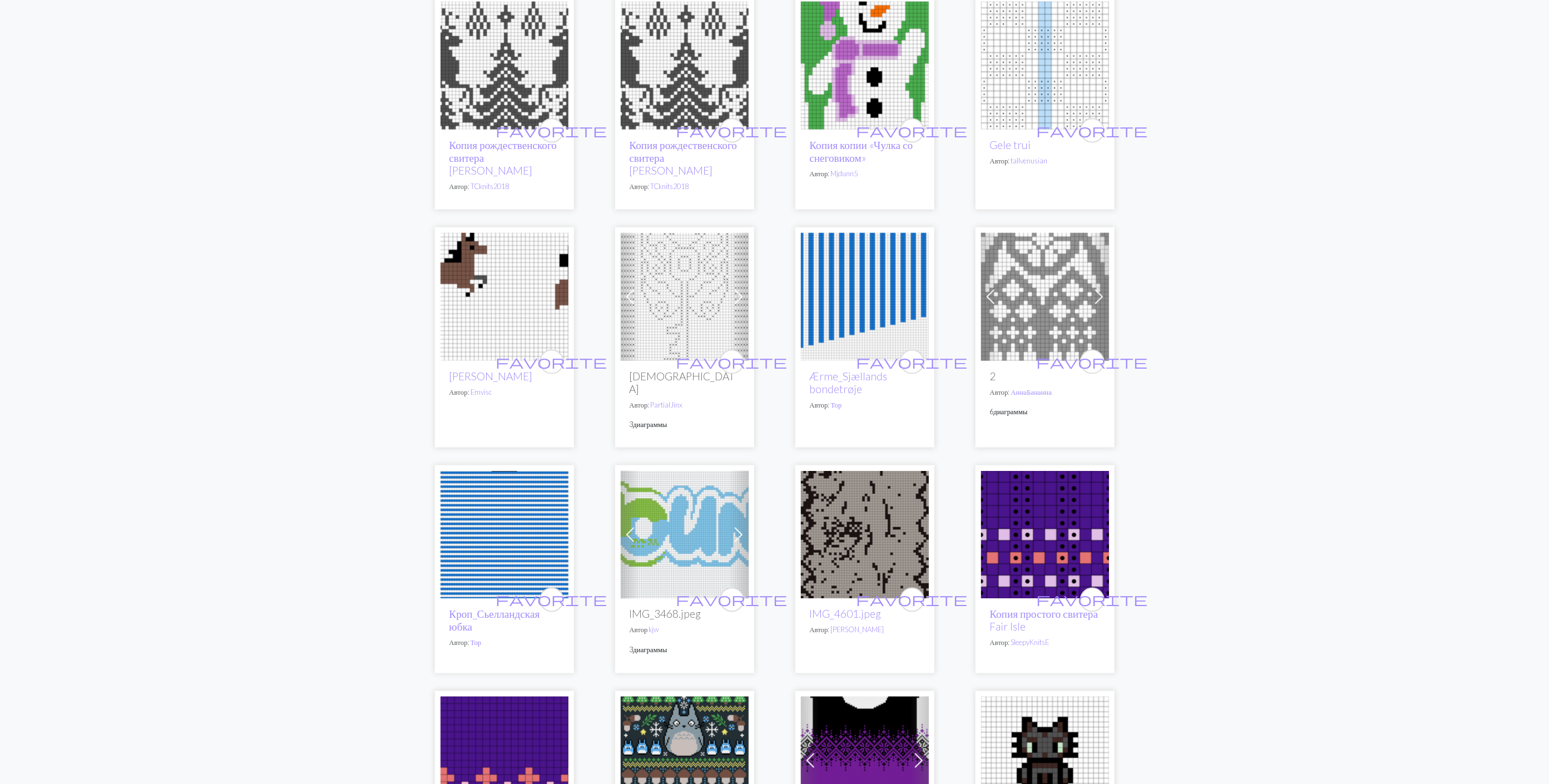
scroll to position [1084, 0]
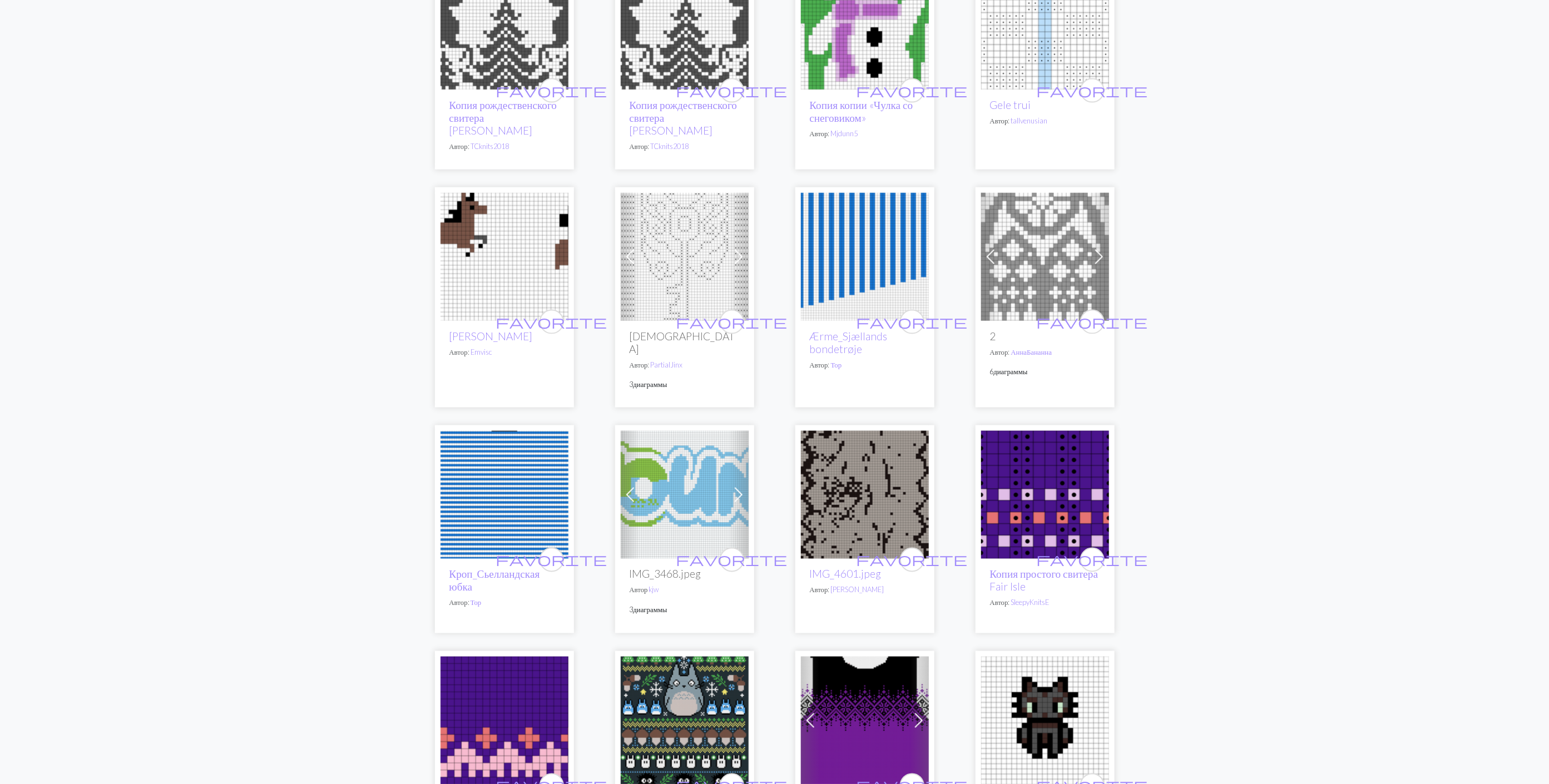
click at [499, 246] on img at bounding box center [504, 256] width 128 height 128
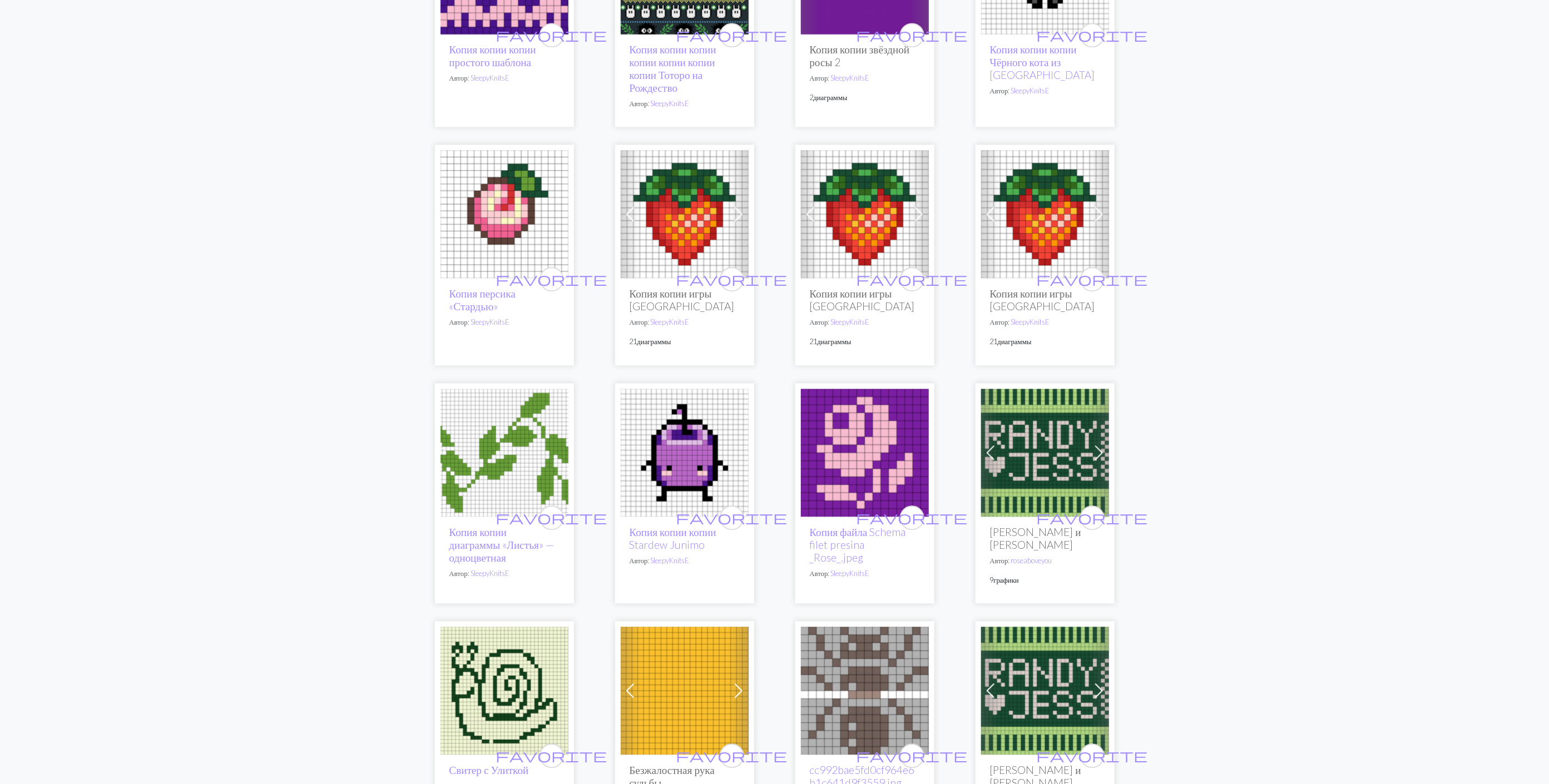
scroll to position [2085, 0]
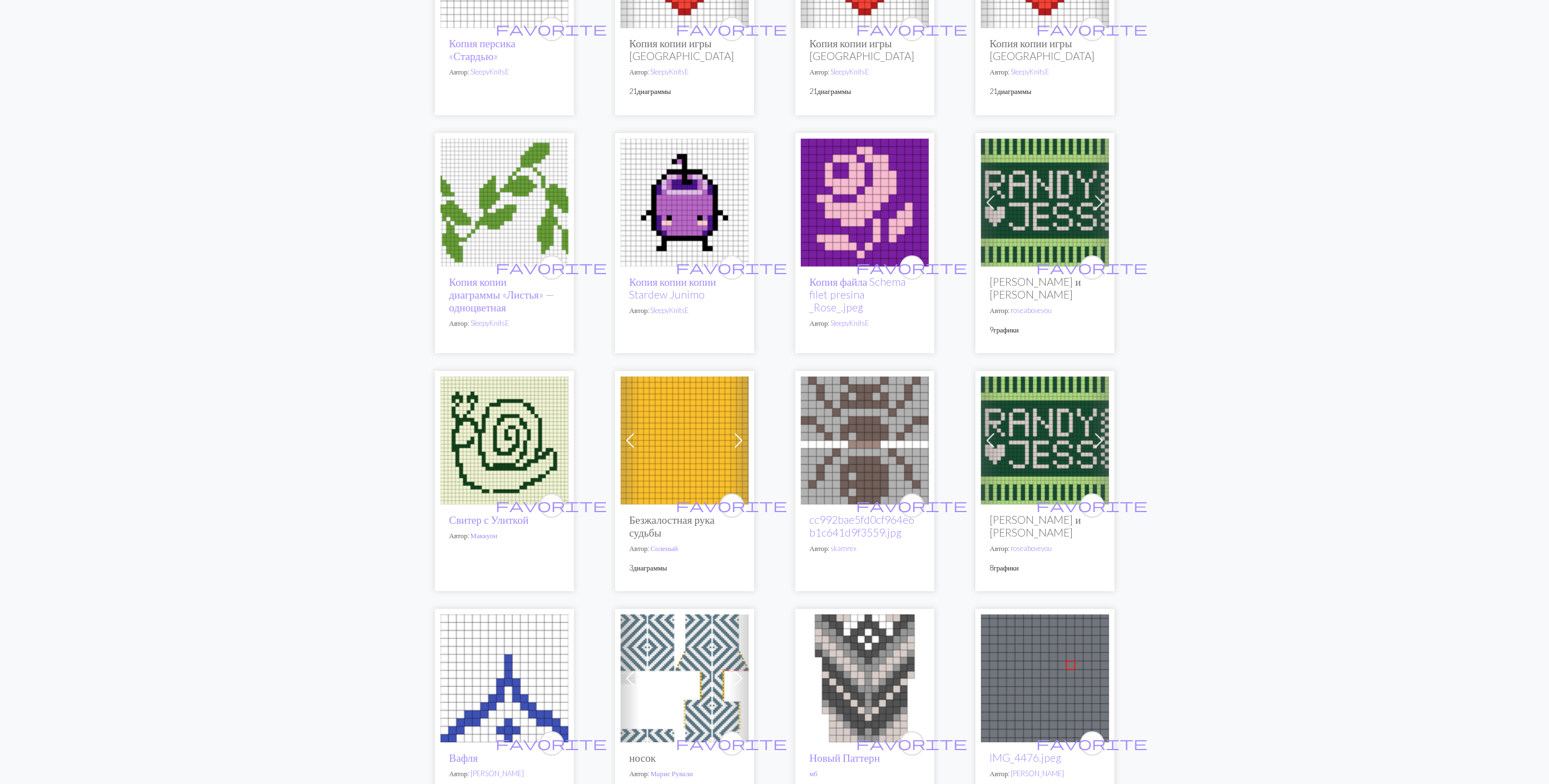
click at [868, 392] on img at bounding box center [865, 440] width 128 height 128
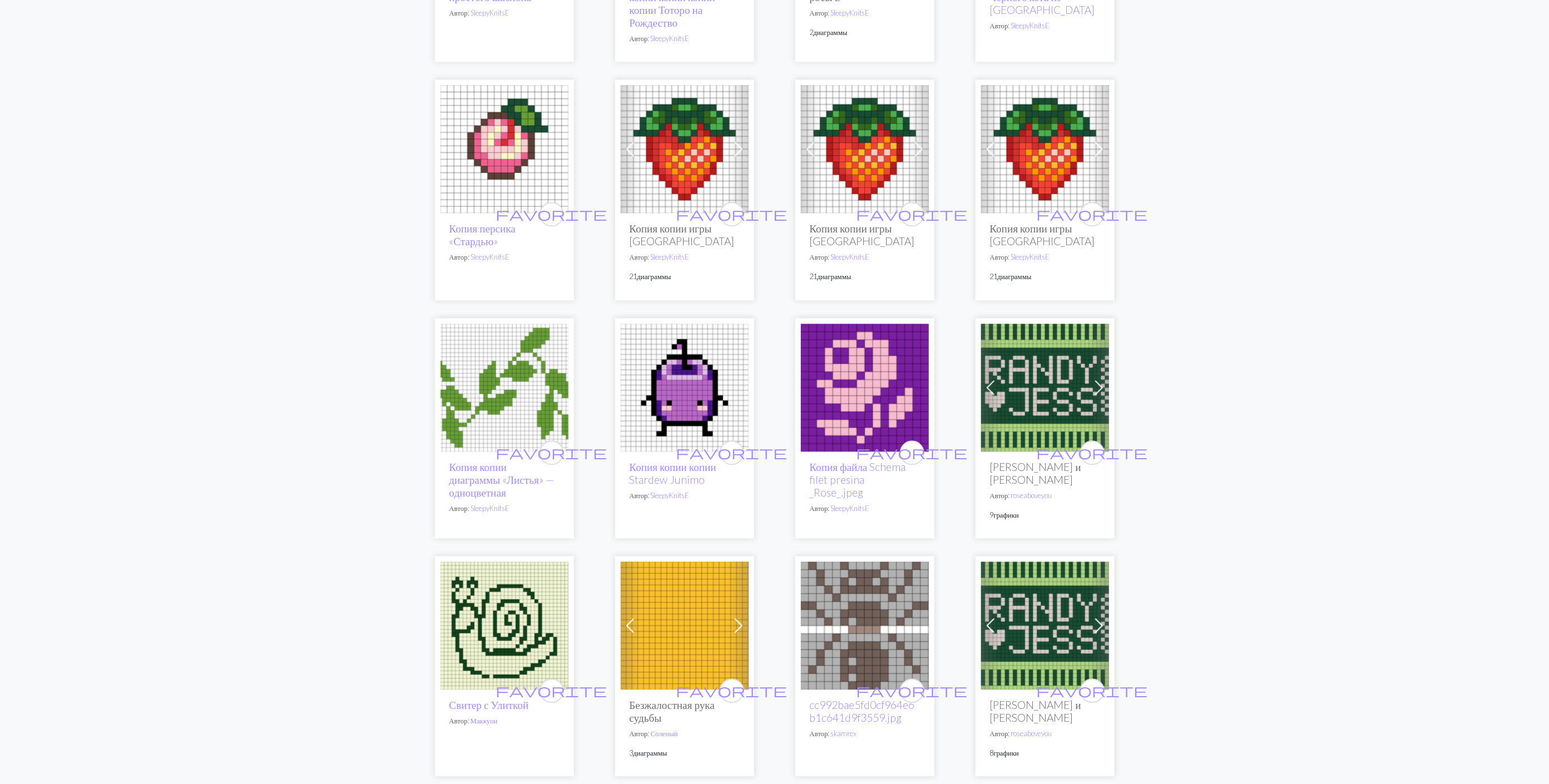
scroll to position [2169, 0]
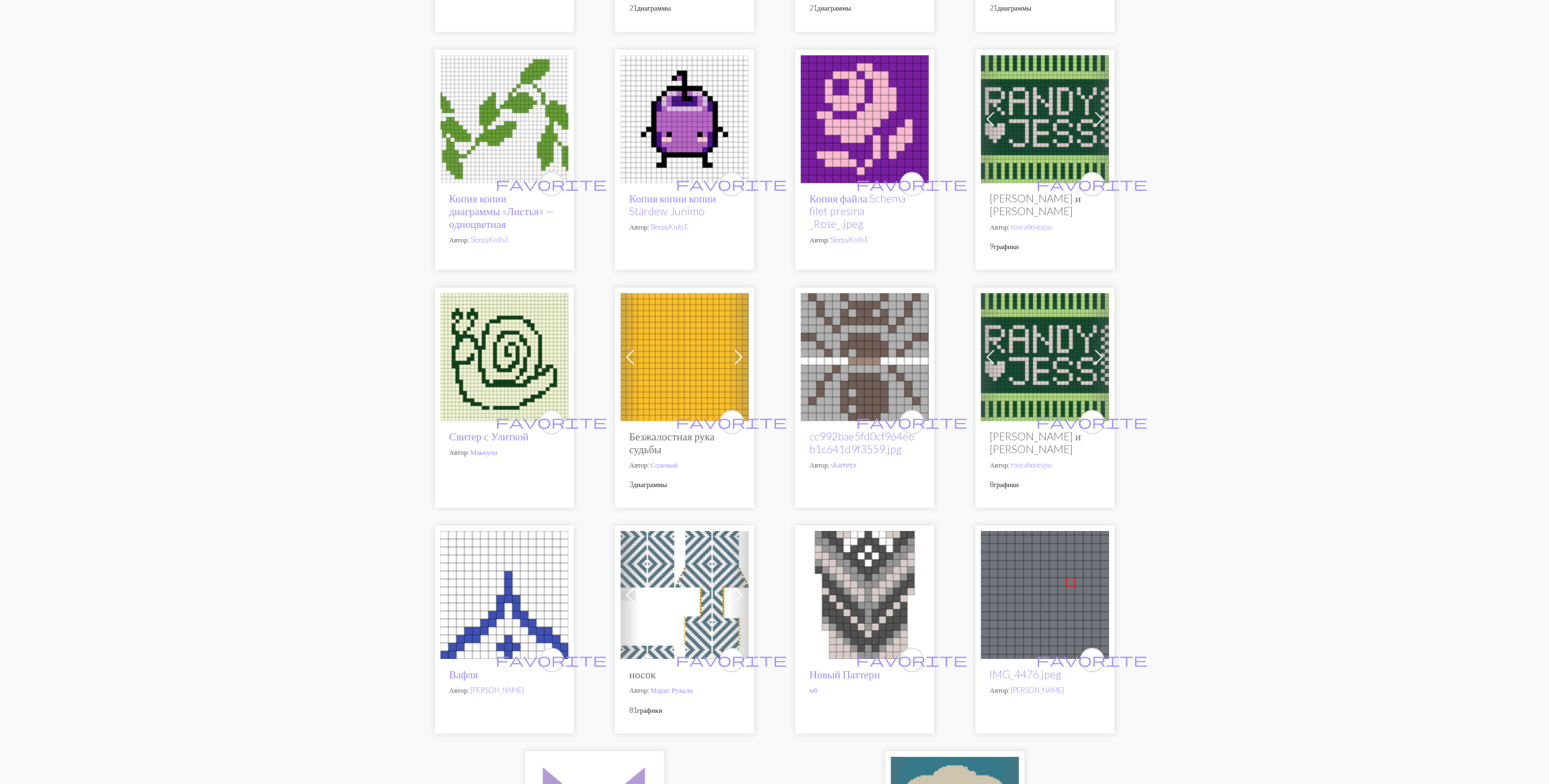
click at [843, 460] on link "skamrex" at bounding box center [844, 465] width 26 height 9
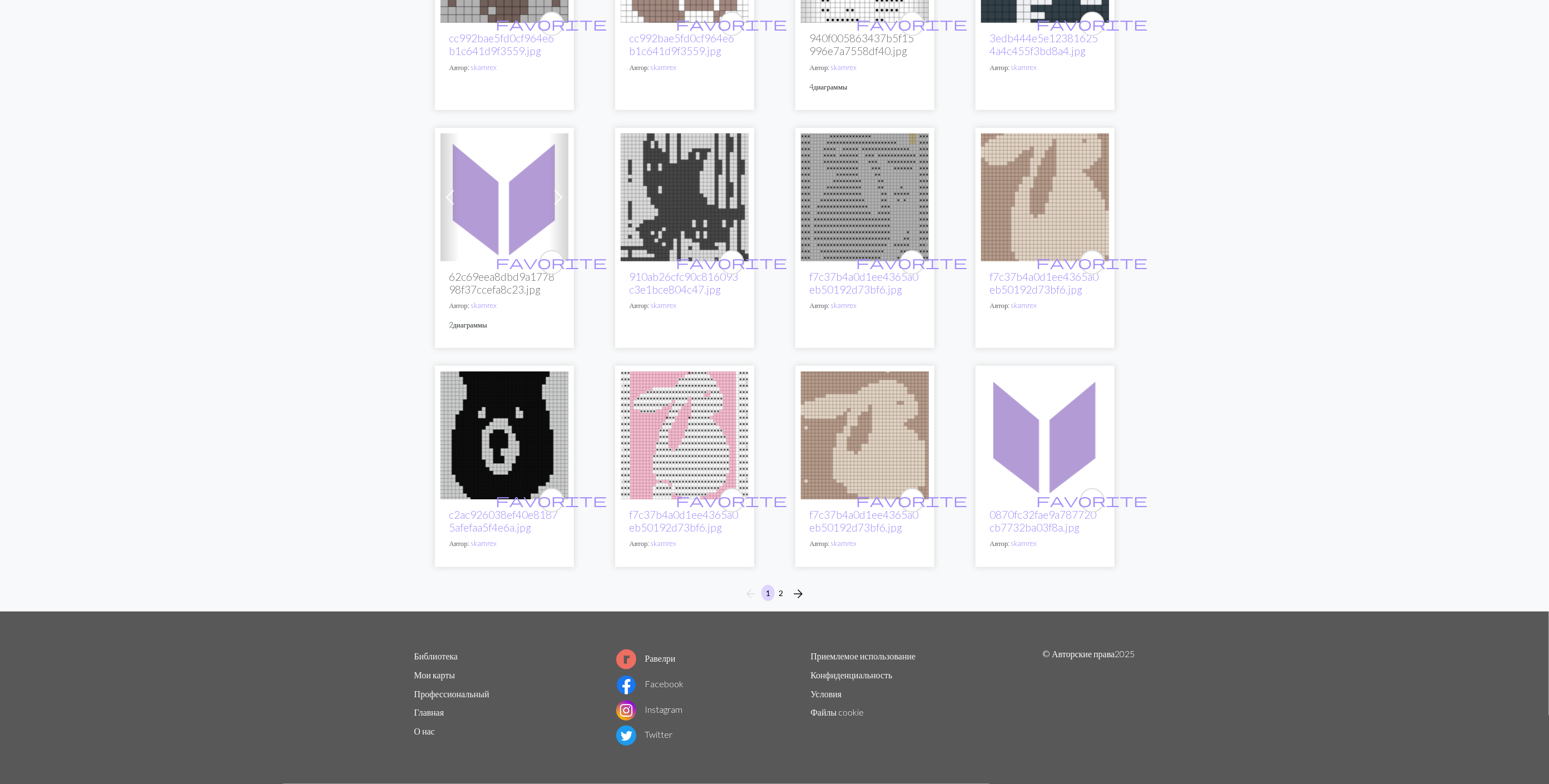
scroll to position [564, 0]
click at [781, 591] on button "2" at bounding box center [780, 593] width 13 height 16
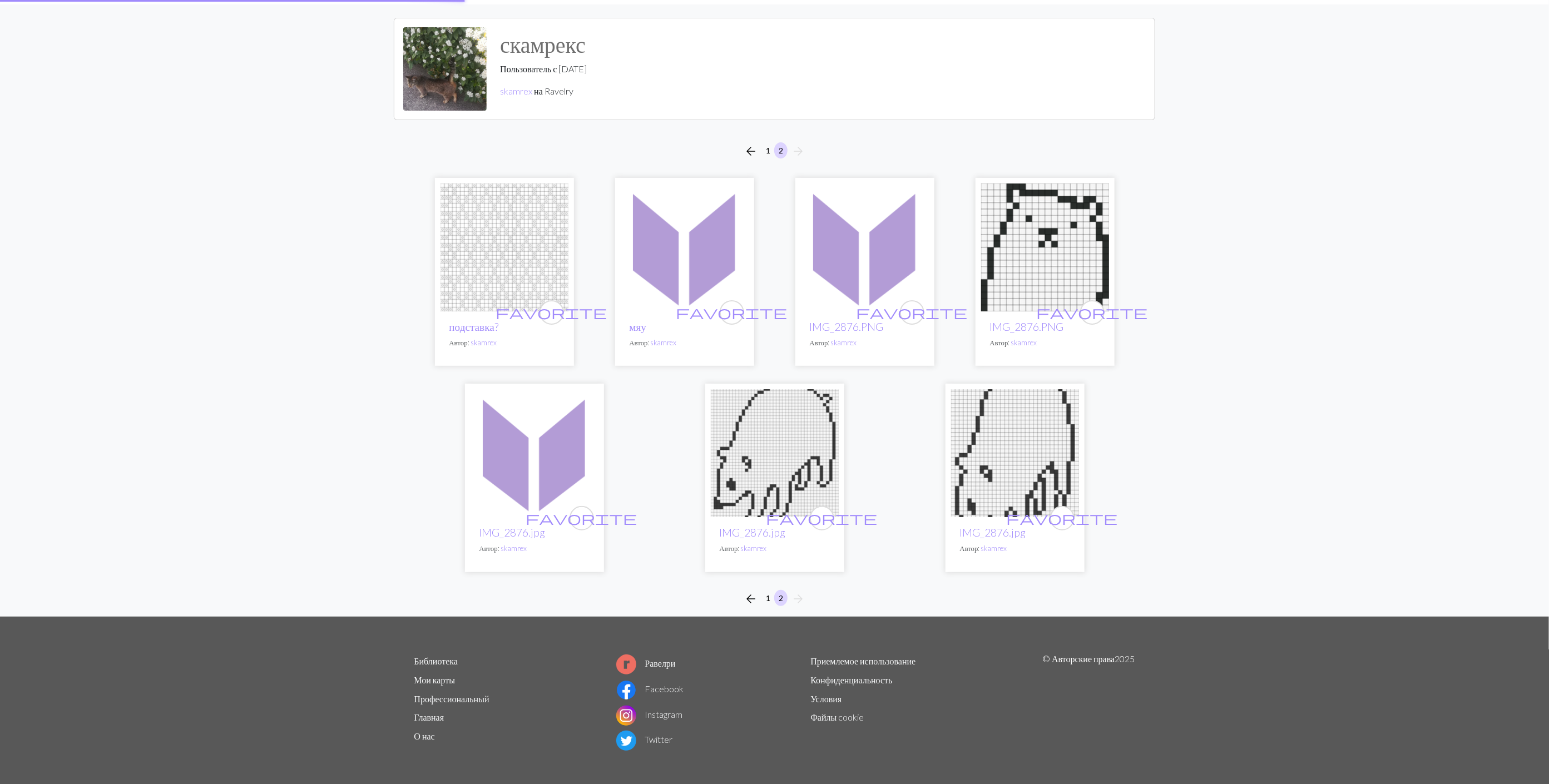
scroll to position [62, 0]
